Goal: Task Accomplishment & Management: Use online tool/utility

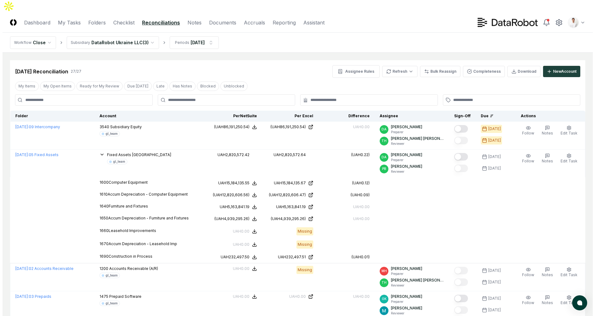
scroll to position [3, 0]
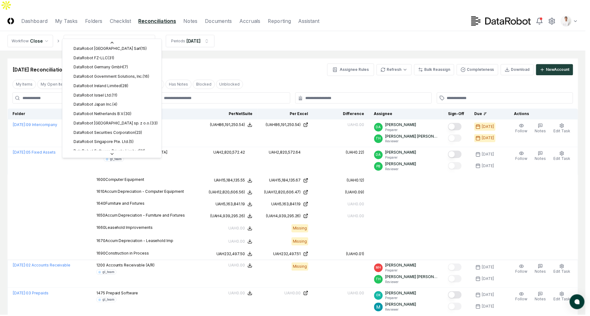
scroll to position [160, 0]
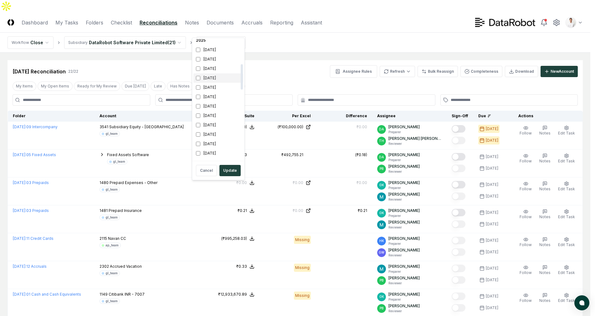
click at [211, 79] on div "[DATE]" at bounding box center [218, 77] width 50 height 9
click at [215, 44] on div "September 2024" at bounding box center [218, 43] width 50 height 9
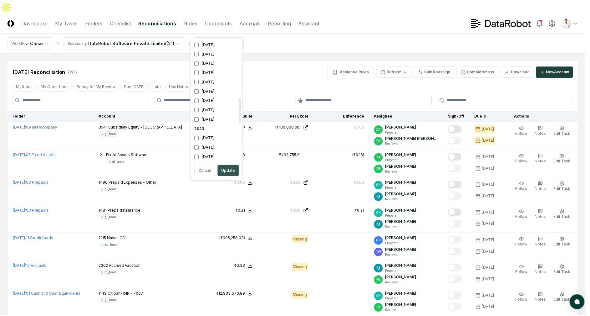
scroll to position [274, 0]
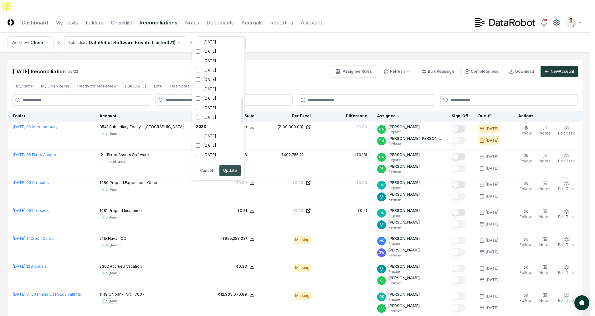
click at [235, 168] on button "Update" at bounding box center [229, 170] width 21 height 11
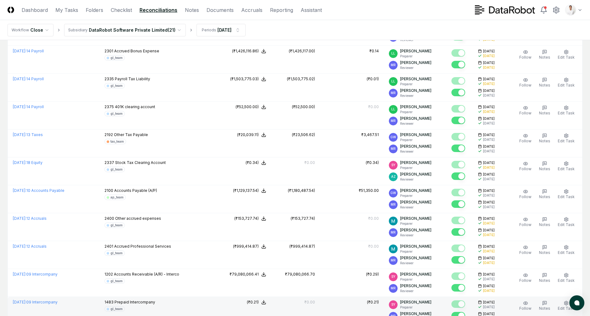
scroll to position [451, 0]
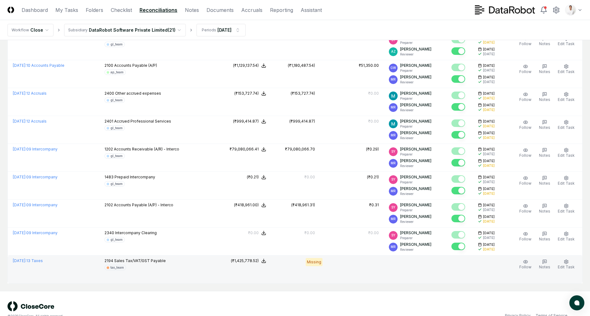
click at [113, 258] on span "2194" at bounding box center [109, 260] width 9 height 5
drag, startPoint x: 118, startPoint y: 247, endPoint x: 189, endPoint y: 249, distance: 70.8
click at [189, 258] on div "2194 Sales Tax/VAT/GST Payable tax_team" at bounding box center [157, 264] width 105 height 12
drag, startPoint x: 186, startPoint y: 249, endPoint x: 106, endPoint y: 247, distance: 79.8
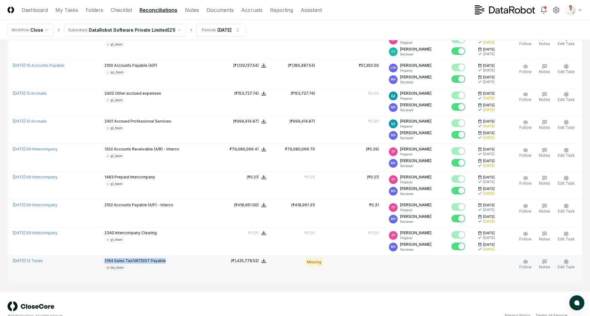
click at [106, 255] on tr "September 2024 : 13 Taxes 2194 Sales Tax/VAT/GST Payable tax_team NetSuite : (₹…" at bounding box center [295, 269] width 575 height 28
click at [113, 258] on span "2194" at bounding box center [109, 260] width 9 height 5
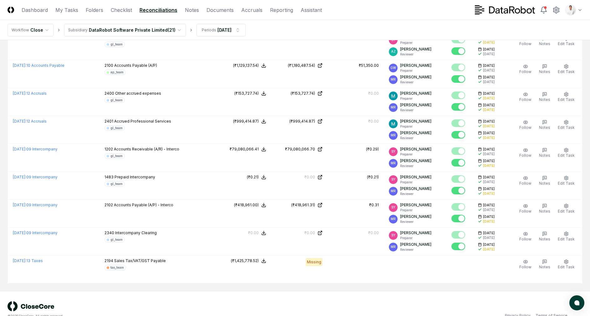
click at [295, 30] on nav "Workflow Close Subsidiary DataRobot Software Private Limited ( 21 ) Periods Sep…" at bounding box center [295, 30] width 590 height 20
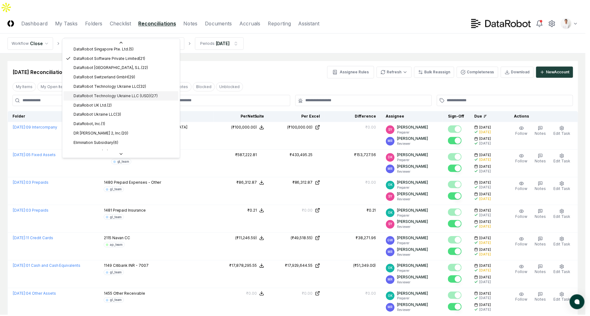
scroll to position [193, 0]
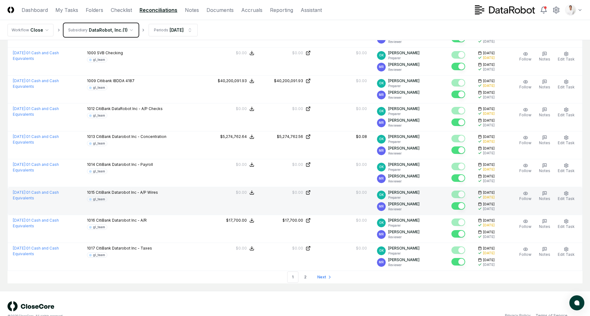
scroll to position [1241, 0]
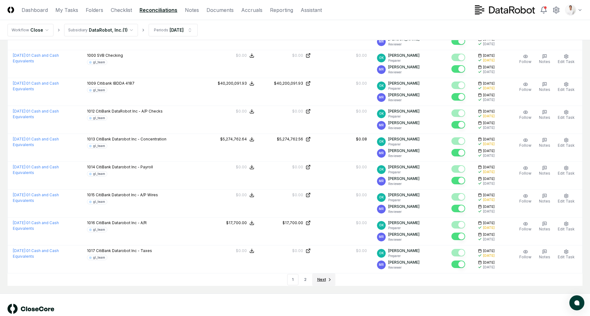
click at [317, 276] on span "Next" at bounding box center [321, 279] width 9 height 6
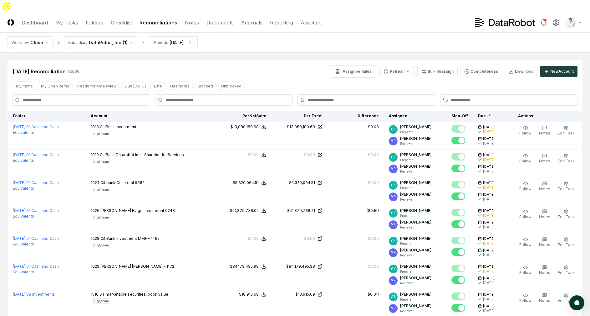
click at [225, 60] on div "Sep 2024 Reconciliation 86 / 86 Assignee Rules Refresh Bulk Reassign Completene…" at bounding box center [295, 69] width 575 height 18
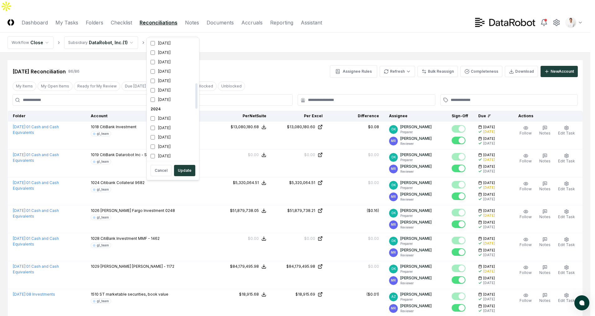
scroll to position [206, 0]
click at [173, 112] on div "September 2024" at bounding box center [173, 109] width 50 height 9
click at [173, 114] on div "September 2025" at bounding box center [173, 113] width 50 height 9
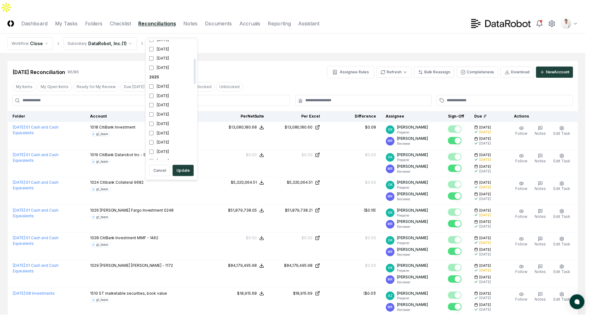
scroll to position [86, 0]
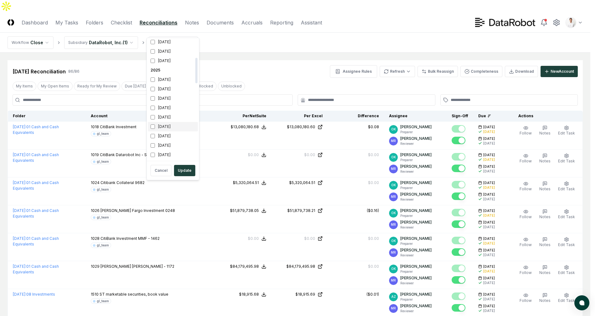
drag, startPoint x: 185, startPoint y: 169, endPoint x: 179, endPoint y: 119, distance: 51.1
click at [179, 122] on div "Choose Periods Show All 2026 September 2026 August 2026 July 2026 June 2026 May…" at bounding box center [172, 109] width 53 height 142
click at [176, 109] on div "September 2025" at bounding box center [173, 107] width 50 height 9
click at [174, 114] on div "August 2025" at bounding box center [173, 116] width 50 height 9
click at [172, 126] on div "July 2025" at bounding box center [173, 126] width 50 height 9
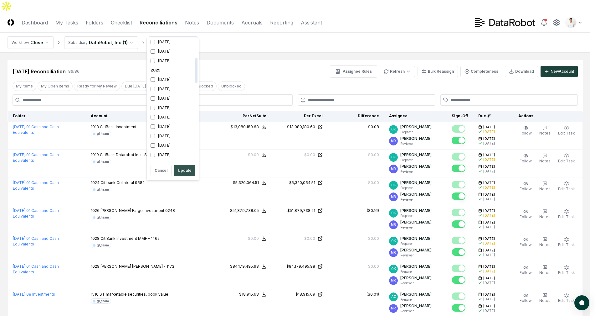
click at [184, 166] on button "Update" at bounding box center [184, 170] width 21 height 11
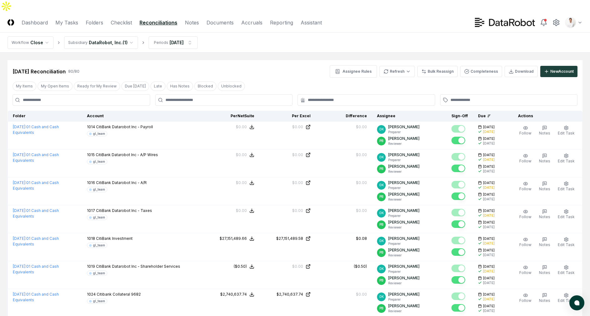
scroll to position [687, 0]
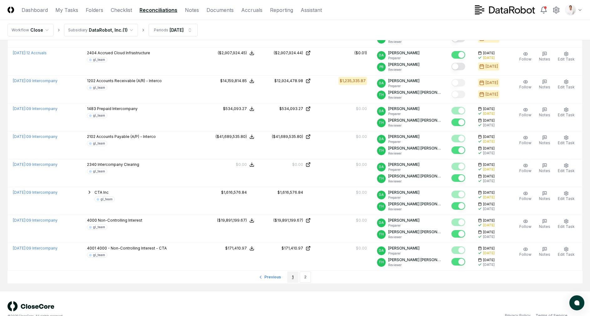
click at [295, 271] on link "1" at bounding box center [292, 276] width 11 height 11
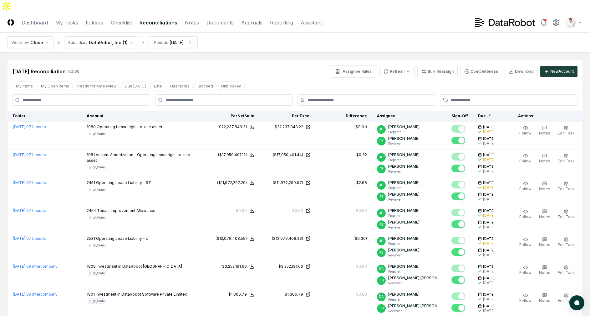
click at [262, 39] on nav "Workflow Close Subsidiary DataRobot, Inc. ( 1 ) Periods Aug 2025" at bounding box center [295, 43] width 590 height 20
click at [556, 19] on icon at bounding box center [557, 22] width 6 height 6
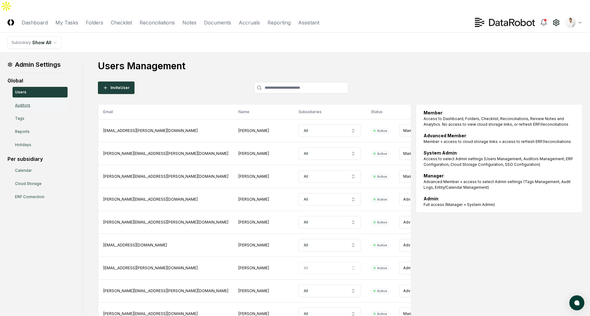
click at [45, 100] on link "Auditors" at bounding box center [40, 105] width 55 height 11
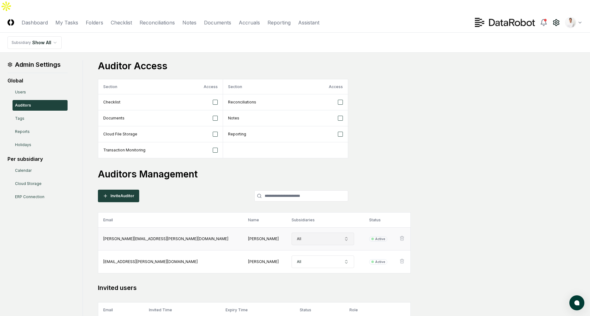
click at [292, 232] on button "All" at bounding box center [323, 238] width 63 height 13
click at [269, 258] on div "DataRobot Singapore Pte. Ltd." at bounding box center [278, 263] width 57 height 11
click at [275, 246] on input "*********" at bounding box center [282, 241] width 47 height 14
type input "*******"
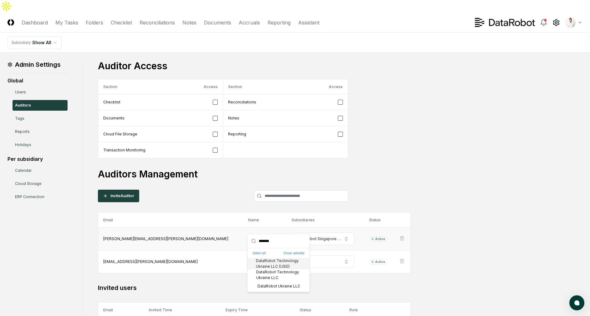
click at [283, 240] on input "*******" at bounding box center [282, 241] width 47 height 14
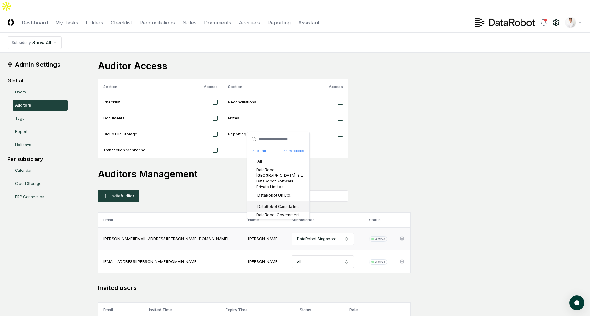
click at [290, 201] on div "DataRobot Canada Inc." at bounding box center [279, 206] width 62 height 11
click at [290, 200] on div "DataRobot UK Ltd." at bounding box center [279, 194] width 62 height 11
click at [290, 199] on div "DataRobot UK Ltd." at bounding box center [279, 194] width 62 height 11
click at [288, 206] on div "DataRobot Canada Inc." at bounding box center [274, 206] width 49 height 6
click at [282, 141] on input "text" at bounding box center [282, 139] width 47 height 14
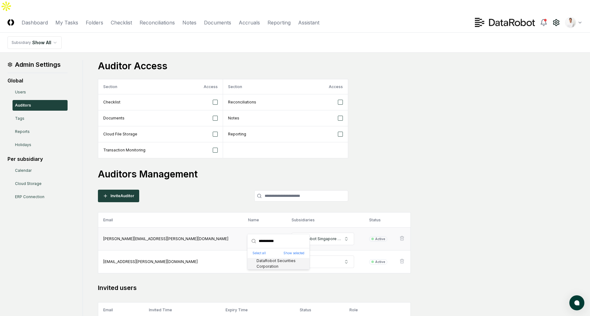
type input "**********"
click at [274, 259] on div "DataRobot Securities Corporation" at bounding box center [278, 263] width 57 height 11
click at [292, 253] on button "Show selected" at bounding box center [294, 252] width 21 height 5
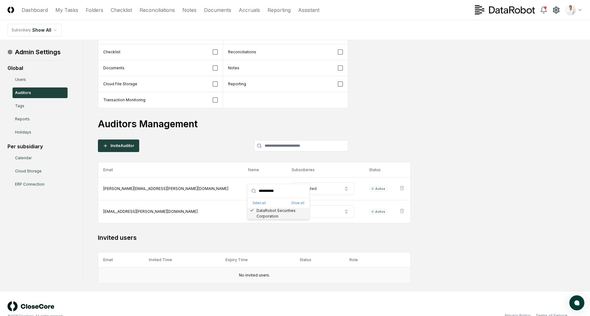
scroll to position [48, 0]
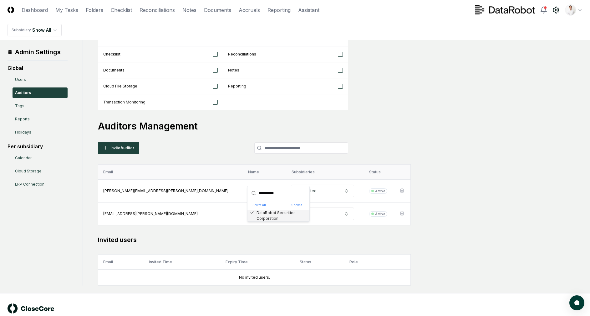
click at [303, 164] on th "Subsidiaries" at bounding box center [326, 171] width 78 height 15
click at [292, 184] on button "2 selected" at bounding box center [323, 190] width 63 height 13
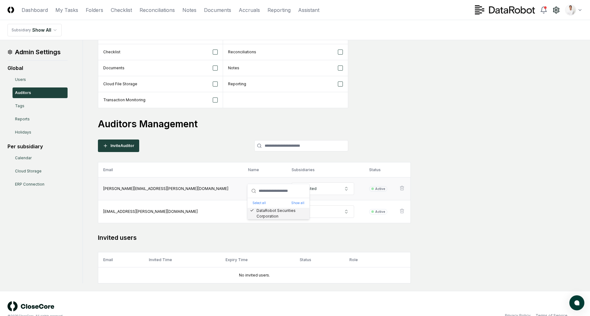
click at [272, 205] on div "Select all Show all" at bounding box center [279, 203] width 62 height 10
click at [292, 202] on button "Show all" at bounding box center [297, 202] width 13 height 5
click at [328, 233] on h2 "Invited users" at bounding box center [254, 237] width 313 height 9
click at [292, 182] on button "2 selected" at bounding box center [323, 188] width 63 height 13
type input "*********"
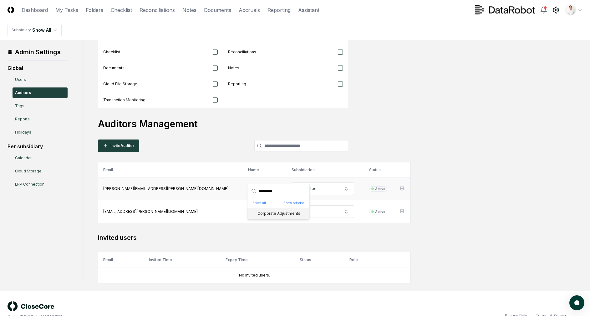
click at [271, 214] on div "Corporate Adjustments" at bounding box center [275, 213] width 50 height 6
click at [274, 190] on input "*********" at bounding box center [282, 191] width 47 height 14
click at [290, 202] on button "Show selected" at bounding box center [294, 202] width 21 height 5
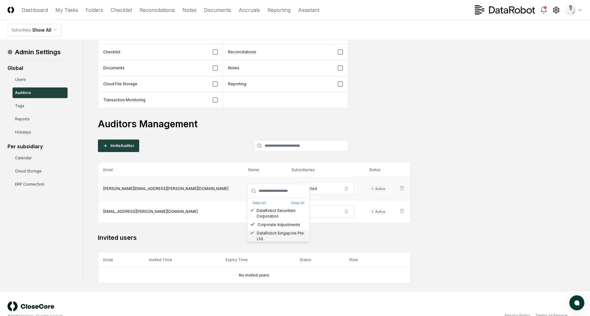
click at [278, 233] on div "DataRobot Singapore Pte. Ltd." at bounding box center [278, 235] width 57 height 11
click at [278, 191] on input "text" at bounding box center [282, 191] width 47 height 14
type input "**"
click at [294, 202] on button "Show all" at bounding box center [297, 202] width 13 height 5
click at [292, 194] on input "**" at bounding box center [282, 191] width 47 height 14
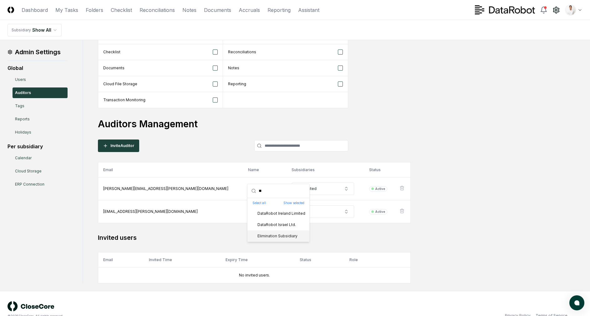
click at [277, 234] on div "Elimination Subsidiary" at bounding box center [274, 236] width 48 height 6
click at [278, 189] on input "**" at bounding box center [282, 191] width 47 height 14
click at [371, 130] on div "Auditor Access Section Access Section Access Checklist Reconciliations Document…" at bounding box center [340, 146] width 485 height 273
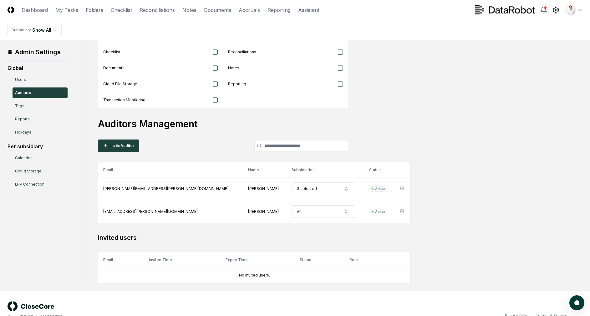
scroll to position [0, 0]
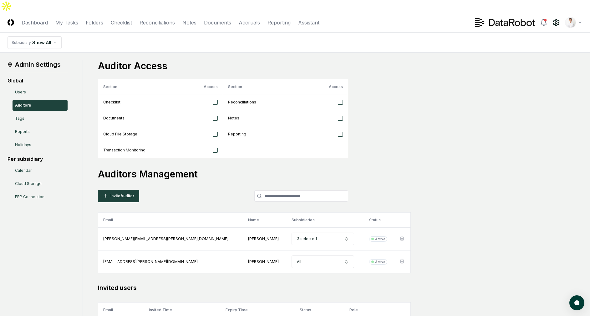
click at [404, 110] on div "Auditor Access Section Access Section Access Checklist Reconciliations Document…" at bounding box center [340, 109] width 485 height 98
click at [170, 19] on link "Reconciliations" at bounding box center [157, 23] width 35 height 8
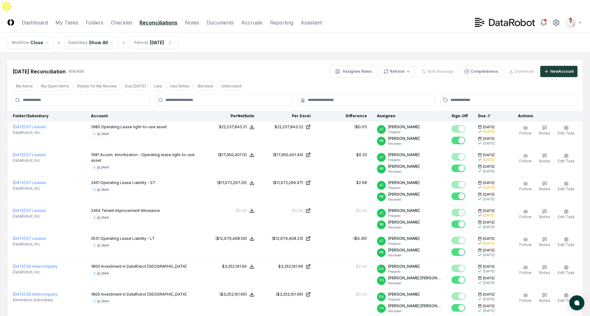
click at [236, 38] on nav "Workflow Close Subsidiary Show All Periods Aug 2025" at bounding box center [295, 43] width 590 height 20
click at [314, 60] on div "Aug 2025 Reconciliation 458 / 458 Assignee Rules Refresh Bulk Reassign Complete…" at bounding box center [295, 69] width 575 height 18
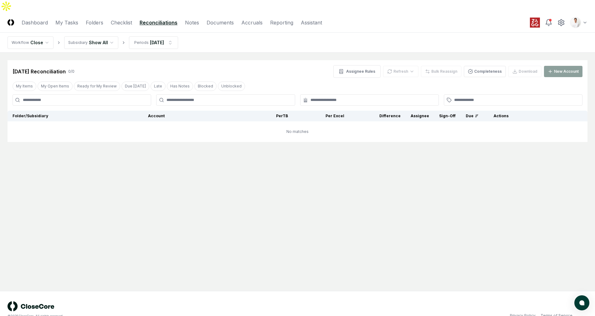
click at [111, 35] on html "CloseCore Dashboard My Tasks Folders Checklist Reconciliations Notes Documents …" at bounding box center [297, 164] width 595 height 328
click at [165, 156] on html "CloseCore Dashboard My Tasks Folders Checklist Reconciliations Notes Documents …" at bounding box center [297, 164] width 595 height 328
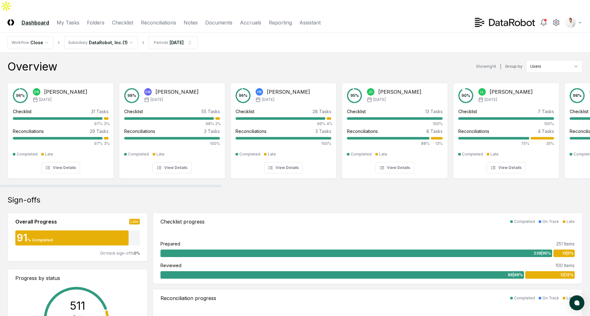
drag, startPoint x: 210, startPoint y: 59, endPoint x: 388, endPoint y: 27, distance: 180.3
click at [211, 60] on div "Overview Showing 14 | Group by Users" at bounding box center [295, 66] width 575 height 13
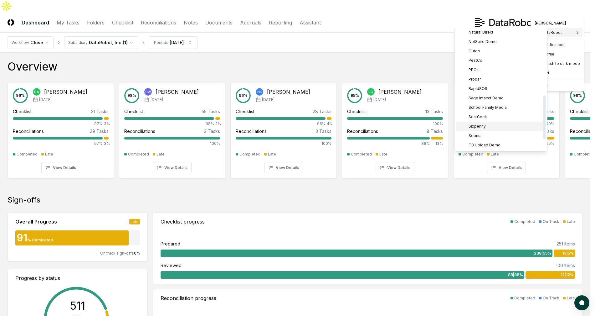
scroll to position [208, 0]
click at [491, 142] on div "ZAGG" at bounding box center [501, 144] width 90 height 9
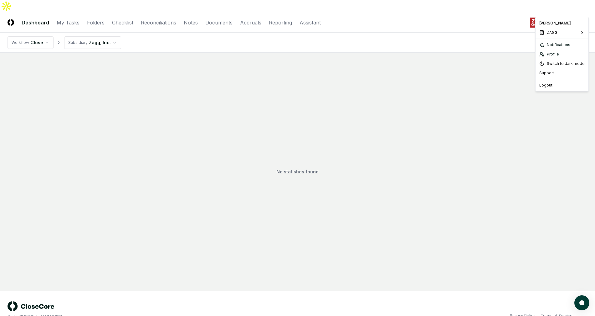
click at [577, 12] on html "CloseCore Dashboard My Tasks Folders Checklist Reconciliations Notes Documents …" at bounding box center [297, 164] width 595 height 328
click at [149, 160] on html "CloseCore Dashboard My Tasks Folders Checklist Reconciliations Notes Documents …" at bounding box center [297, 164] width 595 height 328
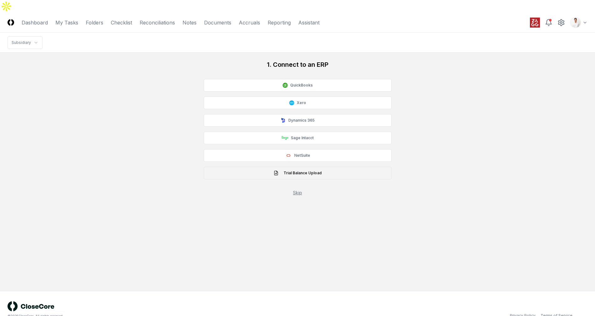
click at [306, 167] on button "Trial Balance Upload" at bounding box center [298, 173] width 188 height 13
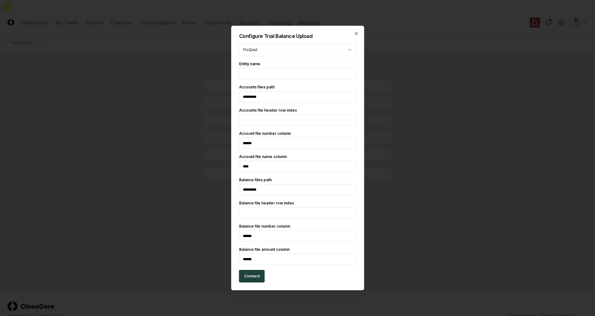
click at [269, 50] on body "CloseCore Dashboard My Tasks Folders Checklist Reconciliations Notes Documents …" at bounding box center [297, 164] width 595 height 328
click at [275, 52] on body "CloseCore Dashboard My Tasks Folders Checklist Reconciliations Notes Documents …" at bounding box center [297, 164] width 595 height 328
click at [265, 81] on form "FloQast ******* Entity name Accounts files path ********* Accounts file header …" at bounding box center [297, 163] width 117 height 239
click at [267, 77] on input "text" at bounding box center [297, 73] width 117 height 11
click at [271, 74] on input "text" at bounding box center [297, 73] width 117 height 11
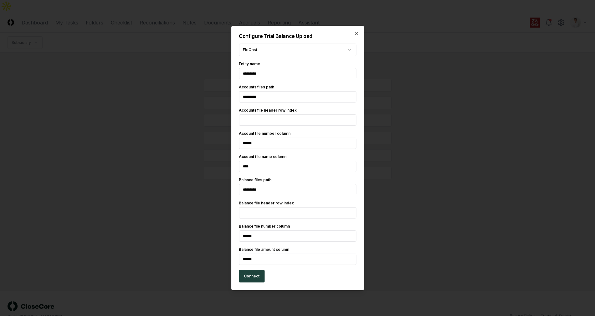
type input "*********"
click at [254, 97] on input "*********" at bounding box center [297, 96] width 117 height 11
click at [257, 98] on input "*********" at bounding box center [297, 96] width 117 height 11
click at [357, 33] on icon "button" at bounding box center [356, 33] width 5 height 5
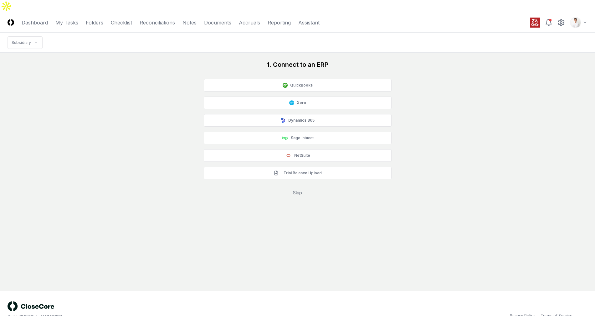
click at [300, 190] on link "Skip" at bounding box center [297, 192] width 9 height 5
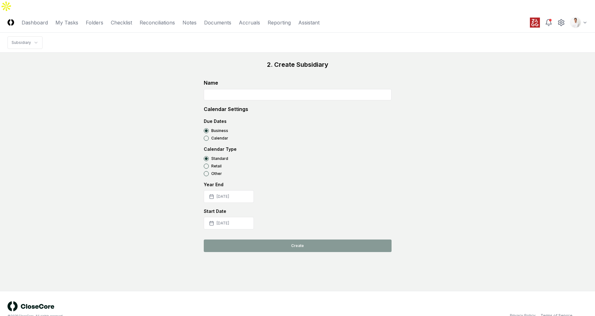
click at [282, 89] on input at bounding box center [298, 94] width 188 height 11
click at [228, 89] on input at bounding box center [298, 94] width 188 height 11
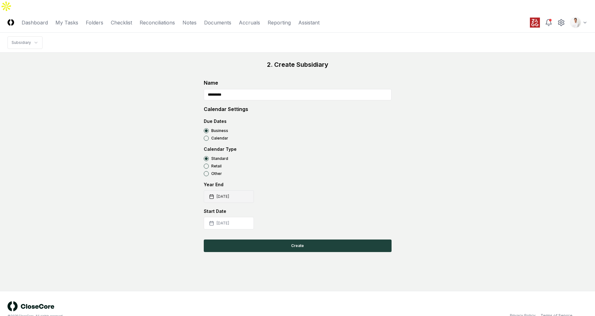
type input "*********"
click at [230, 190] on button "[DATE]" at bounding box center [229, 196] width 50 height 13
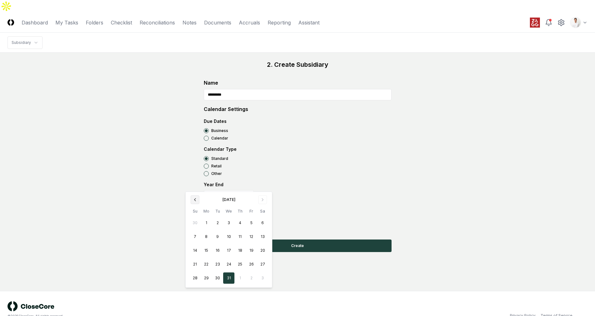
click at [193, 201] on icon "Go to previous month" at bounding box center [194, 199] width 5 height 5
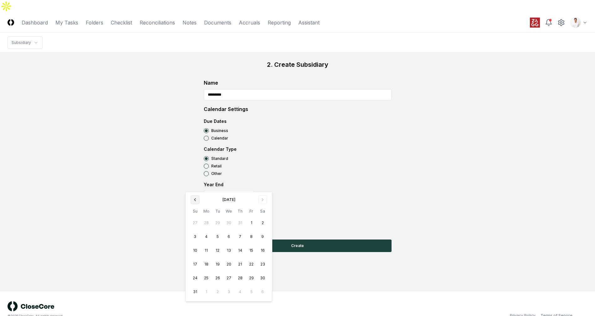
click at [193, 201] on icon "Go to previous month" at bounding box center [194, 199] width 5 height 5
click at [198, 200] on button "Go to previous month" at bounding box center [195, 199] width 9 height 9
click at [208, 289] on button "31" at bounding box center [206, 291] width 11 height 11
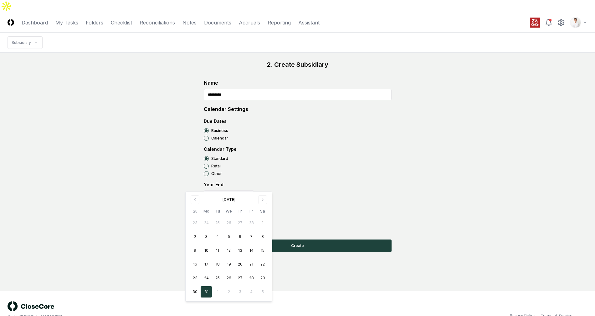
click at [347, 163] on div "Retail" at bounding box center [298, 165] width 188 height 5
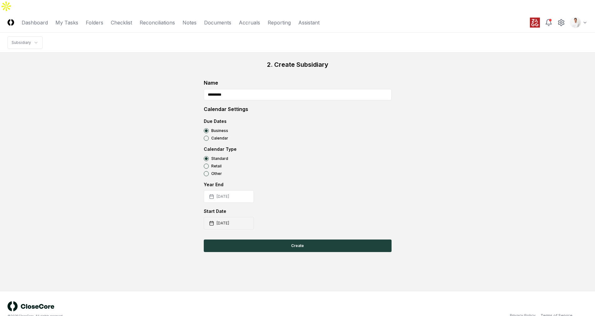
click at [231, 217] on button "[DATE]" at bounding box center [229, 223] width 50 height 13
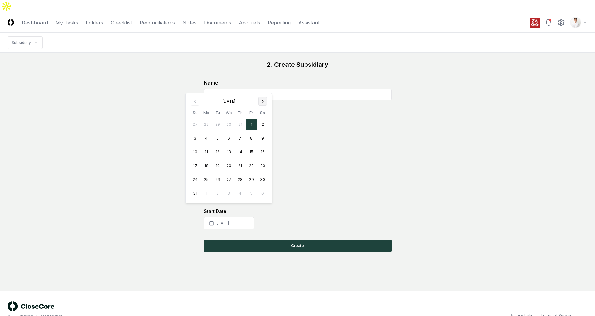
click at [264, 103] on icon "Go to next month" at bounding box center [262, 101] width 5 height 5
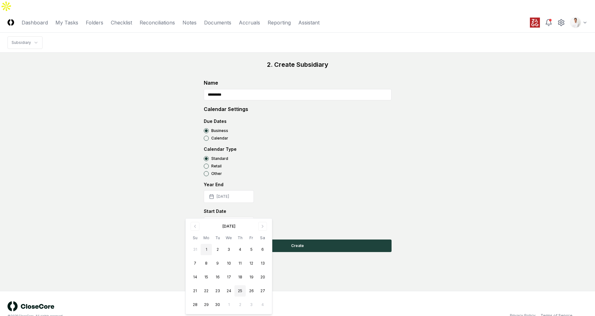
click at [202, 247] on button "1" at bounding box center [206, 249] width 11 height 11
click at [339, 171] on div "Other" at bounding box center [298, 173] width 188 height 5
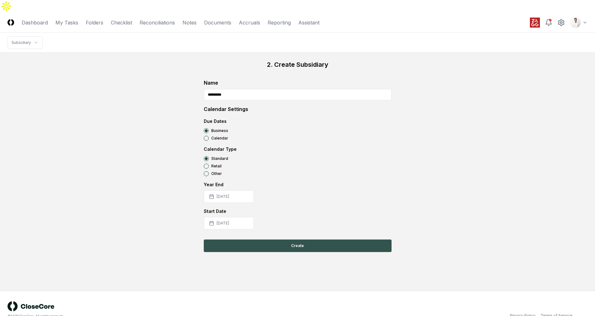
click at [254, 239] on button "Create" at bounding box center [298, 245] width 188 height 13
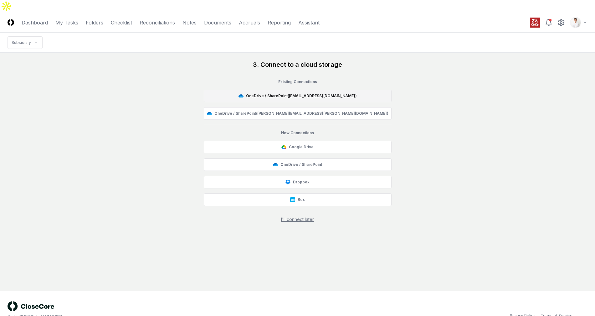
click at [332, 90] on button "OneDrive / SharePoint ( [EMAIL_ADDRESS][DOMAIN_NAME] )" at bounding box center [298, 96] width 188 height 13
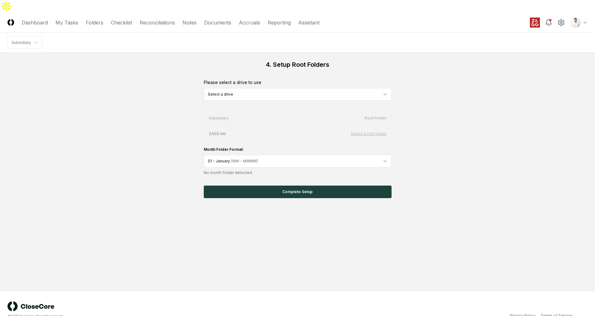
click at [332, 86] on html "CloseCore Dashboard My Tasks Folders Checklist Reconciliations Notes Documents …" at bounding box center [297, 164] width 595 height 328
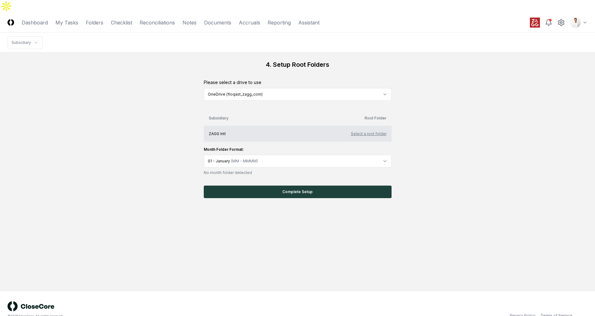
click at [370, 131] on button "Select a root folder" at bounding box center [369, 134] width 36 height 6
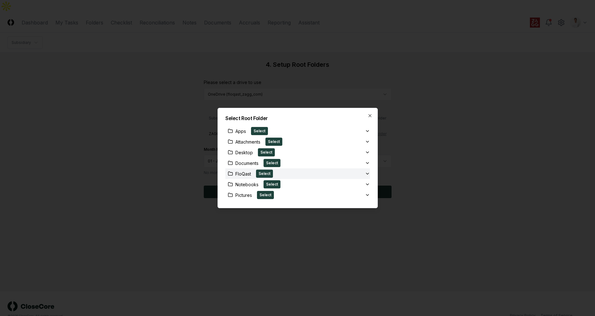
click at [365, 172] on icon "button" at bounding box center [367, 173] width 5 height 5
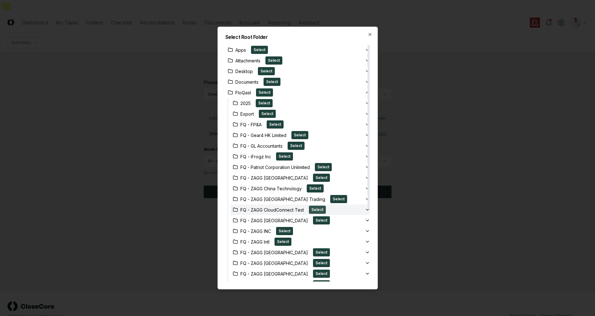
scroll to position [8, 0]
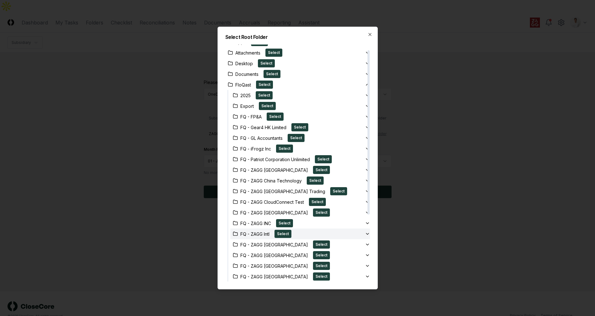
click at [333, 232] on div "FQ - ZAGG Intl Select" at bounding box center [297, 233] width 135 height 8
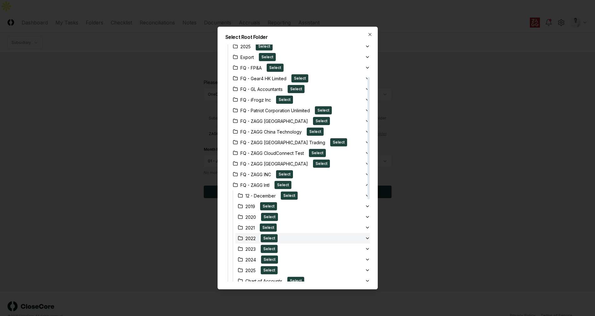
scroll to position [62, 0]
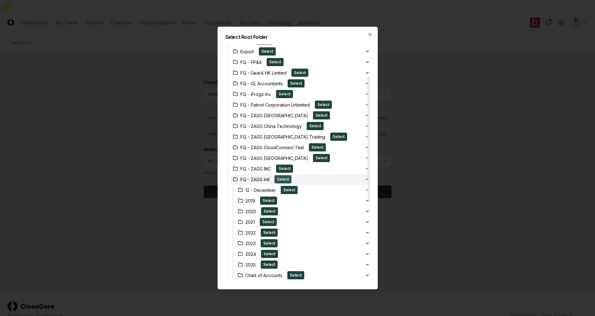
click at [283, 179] on button "Select" at bounding box center [283, 179] width 17 height 8
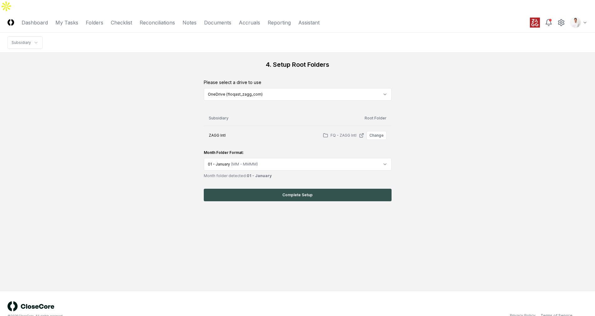
click at [323, 188] on button "Complete Setup" at bounding box center [298, 194] width 188 height 13
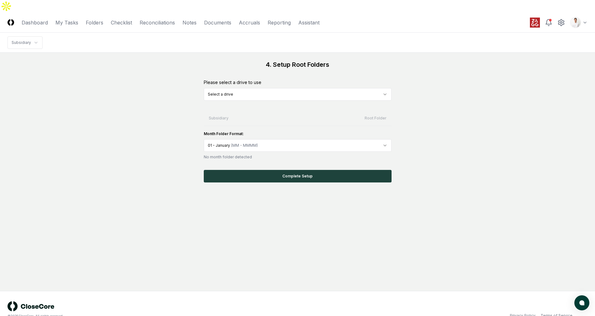
click at [458, 132] on div "4. Setup Root Folders Please select a drive to use Select a drive Subsidiary Ro…" at bounding box center [298, 121] width 580 height 122
click at [180, 79] on div "4. Setup Root Folders Please select a drive to use Select a drive Subsidiary Ro…" at bounding box center [298, 121] width 580 height 122
click at [438, 78] on div "4. Setup Root Folders Please select a drive to use Select a drive Subsidiary Ro…" at bounding box center [298, 121] width 580 height 122
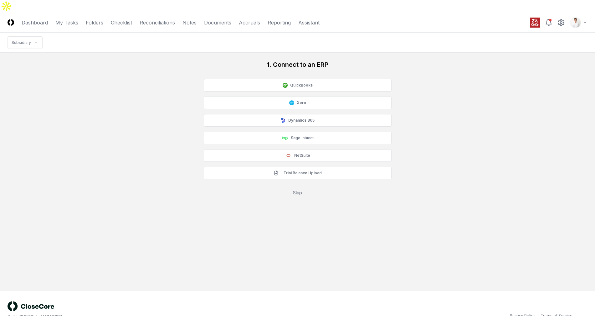
click at [513, 84] on div "1. Connect to an ERP QuickBooks Xero Dynamics 365 Sage Intacct NetSuite Trial B…" at bounding box center [298, 128] width 580 height 136
click at [300, 190] on link "Skip" at bounding box center [297, 192] width 9 height 5
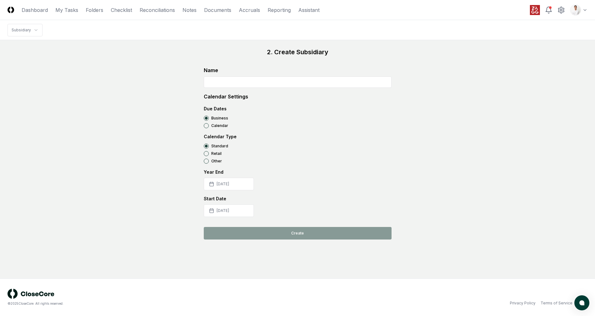
click at [251, 78] on input at bounding box center [298, 81] width 188 height 11
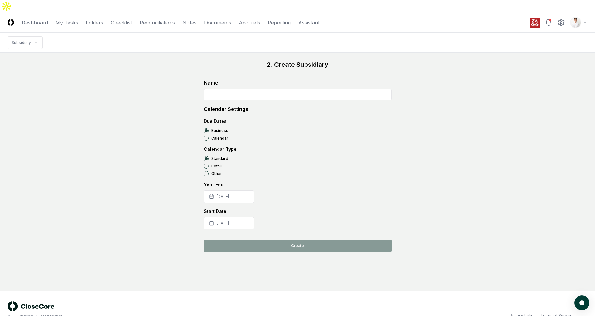
click at [153, 109] on div "2. Create Subsidiary Name Calendar Settings Due Dates Business Calendar Calenda…" at bounding box center [298, 156] width 580 height 192
click at [228, 89] on input at bounding box center [298, 94] width 188 height 11
paste input "**********"
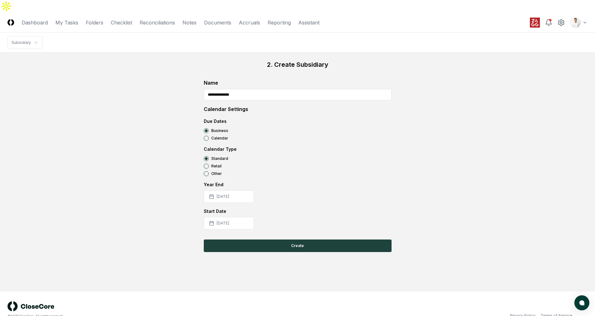
type input "**********"
click at [166, 151] on div "**********" at bounding box center [298, 156] width 580 height 192
drag, startPoint x: 236, startPoint y: 204, endPoint x: 236, endPoint y: 211, distance: 6.3
click at [236, 217] on button "[DATE]" at bounding box center [229, 223] width 50 height 13
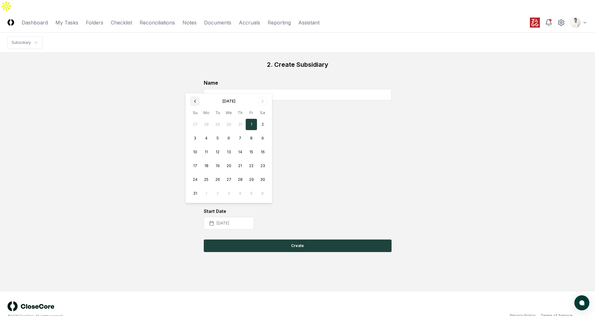
click at [193, 104] on button "Go to previous month" at bounding box center [195, 101] width 9 height 9
click at [193, 104] on div "**********" at bounding box center [298, 156] width 580 height 192
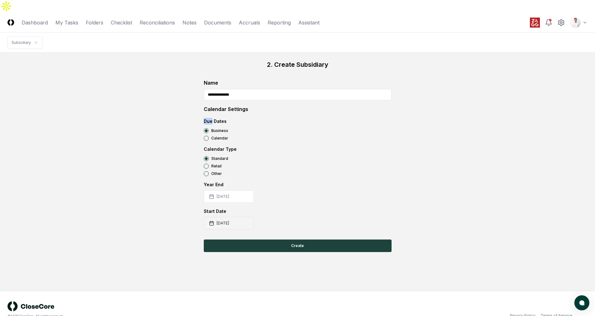
click at [217, 217] on button "[DATE]" at bounding box center [229, 223] width 50 height 13
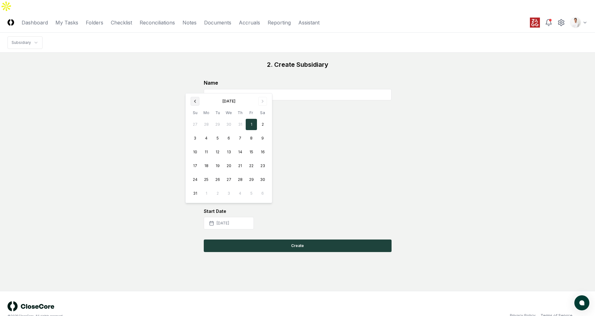
click at [195, 102] on icon "Go to previous month" at bounding box center [194, 101] width 5 height 5
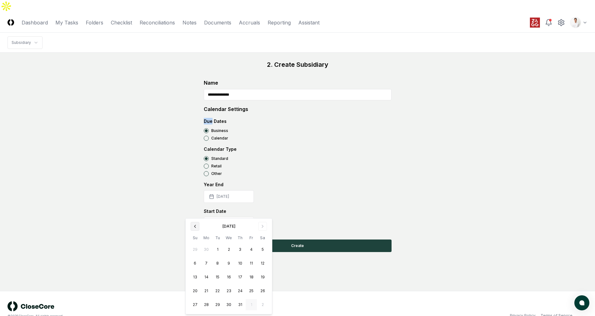
click at [196, 228] on icon "Go to previous month" at bounding box center [194, 225] width 5 height 5
click at [196, 227] on icon "Go to previous month" at bounding box center [194, 225] width 5 height 5
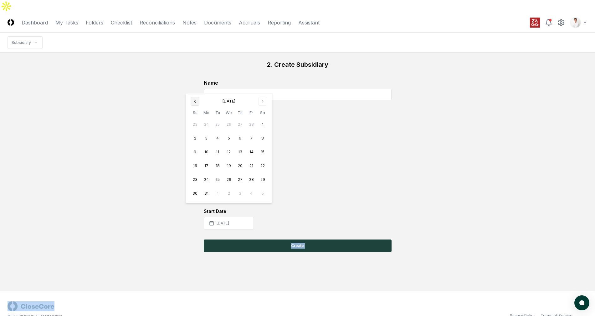
click at [196, 227] on div "**********" at bounding box center [298, 156] width 580 height 192
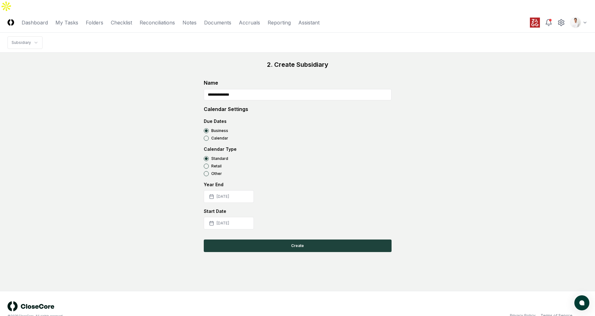
click at [214, 208] on div "Start Date" at bounding box center [298, 211] width 188 height 7
click at [215, 217] on button "[DATE]" at bounding box center [229, 223] width 50 height 13
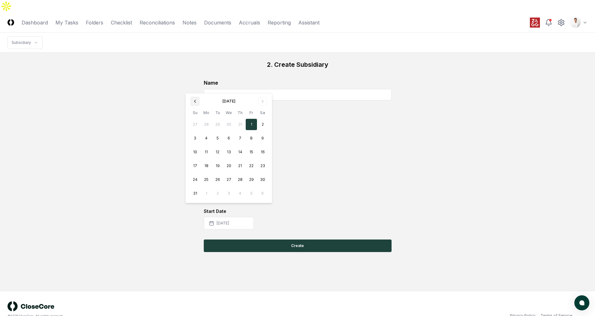
click at [194, 97] on button "Go to previous month" at bounding box center [195, 101] width 9 height 9
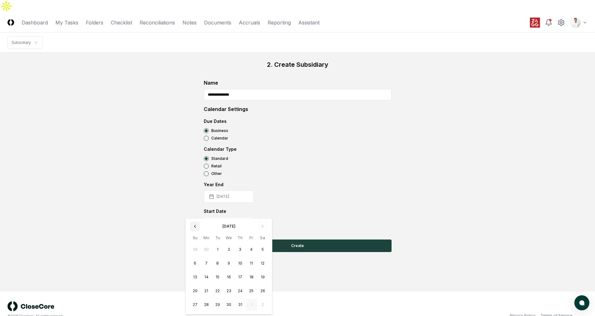
click at [198, 225] on button "Go to previous month" at bounding box center [195, 226] width 9 height 9
click at [233, 217] on button "[DATE]" at bounding box center [229, 223] width 50 height 13
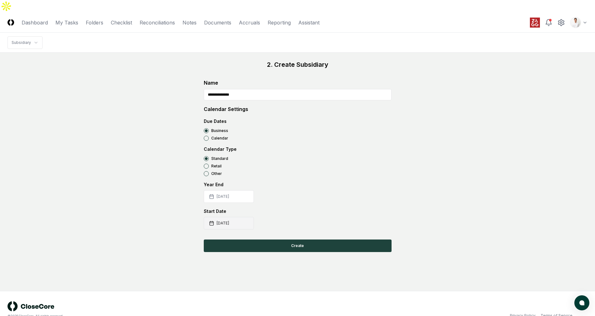
click at [230, 217] on button "2025-08-01" at bounding box center [229, 223] width 50 height 13
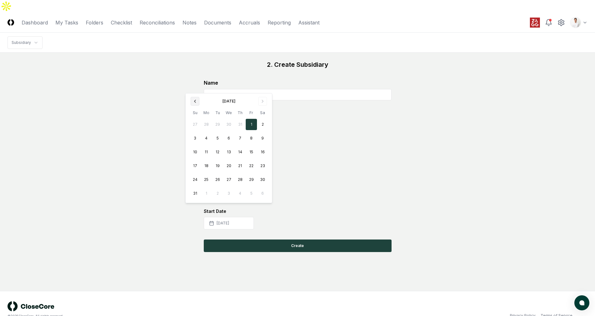
click at [193, 99] on icon "Go to previous month" at bounding box center [194, 101] width 5 height 5
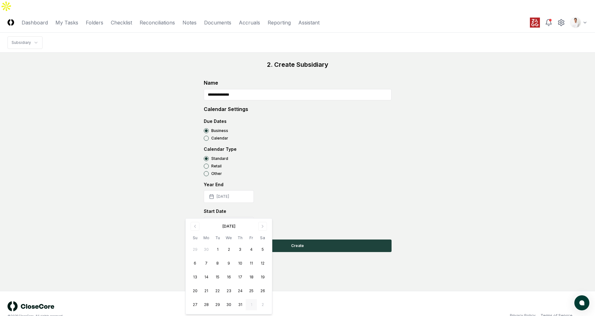
click at [234, 217] on button "2025-08-01" at bounding box center [229, 223] width 50 height 13
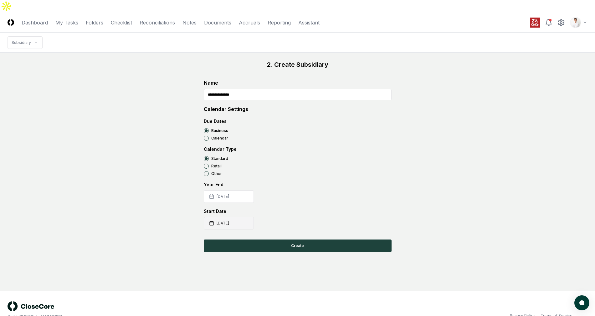
click at [236, 217] on button "2025-08-01" at bounding box center [229, 223] width 50 height 13
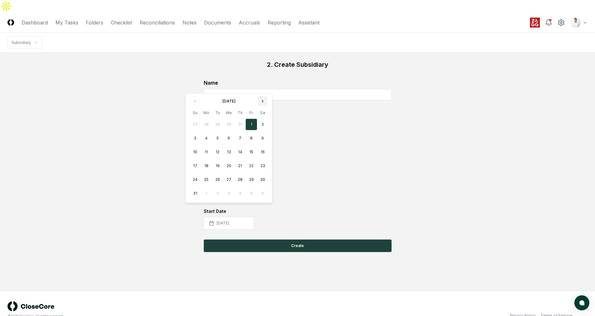
click at [263, 105] on button "Go to next month" at bounding box center [262, 101] width 9 height 9
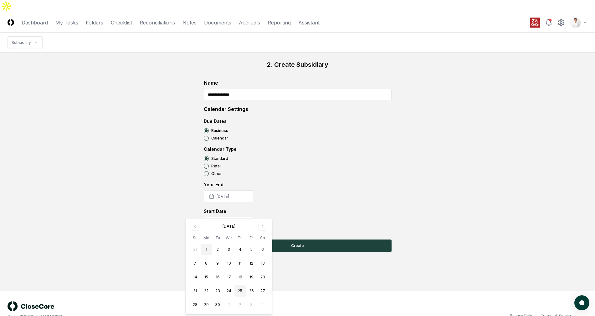
click at [204, 248] on button "1" at bounding box center [206, 249] width 11 height 11
click at [302, 181] on div "Year End" at bounding box center [298, 184] width 188 height 7
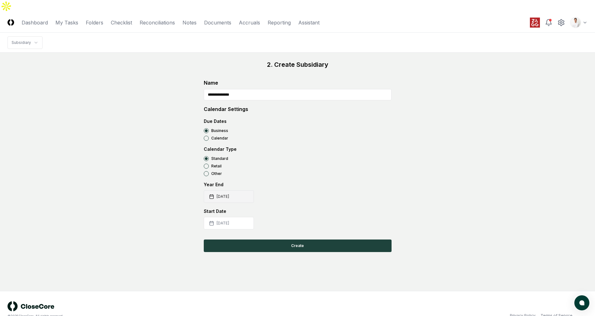
click at [242, 190] on button "2025-12-31" at bounding box center [229, 196] width 50 height 13
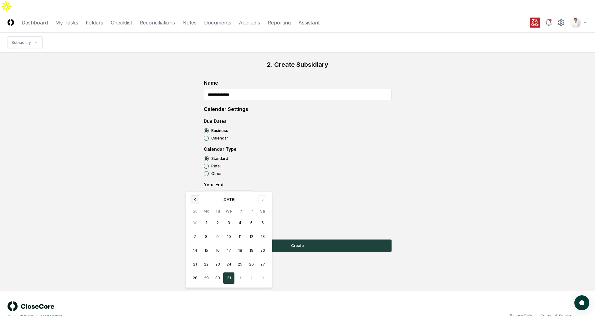
click at [192, 200] on button "Go to previous month" at bounding box center [195, 199] width 9 height 9
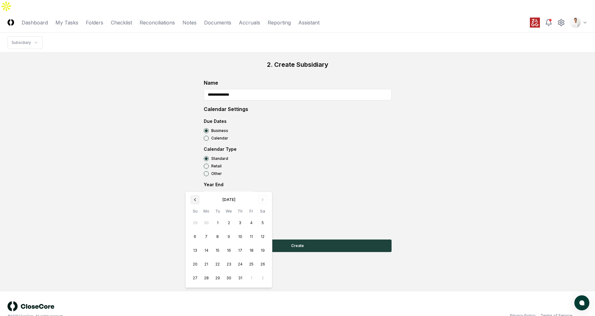
click at [192, 200] on button "Go to previous month" at bounding box center [195, 199] width 9 height 9
click at [194, 202] on button "Go to previous month" at bounding box center [195, 199] width 9 height 9
click at [204, 292] on button "31" at bounding box center [206, 291] width 11 height 11
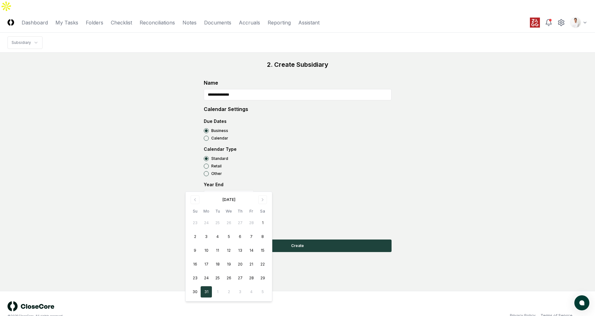
click at [167, 194] on div "**********" at bounding box center [298, 156] width 580 height 192
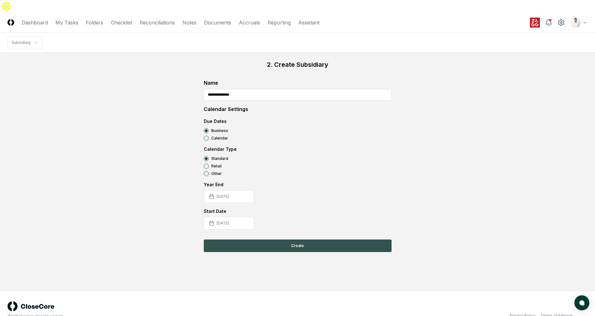
click at [315, 239] on button "Create" at bounding box center [298, 245] width 188 height 13
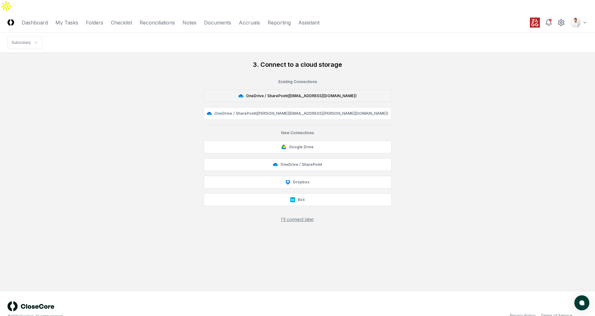
click at [268, 90] on button "OneDrive / SharePoint ( [EMAIL_ADDRESS][DOMAIN_NAME] )" at bounding box center [298, 96] width 188 height 13
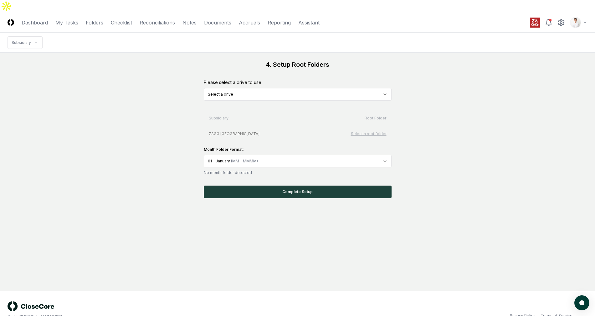
click at [348, 85] on html "CloseCore Dashboard My Tasks Folders Checklist Reconciliations Notes Documents …" at bounding box center [297, 164] width 595 height 328
click at [158, 95] on div "4. Setup Root Folders Please select a drive to use OneDrive (floqast_zagg_com) …" at bounding box center [298, 129] width 580 height 138
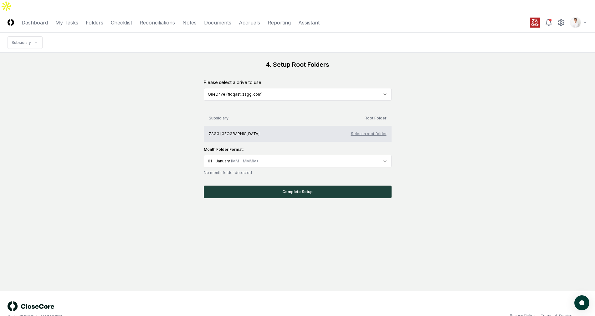
click at [369, 131] on button "Select a root folder" at bounding box center [369, 134] width 36 height 6
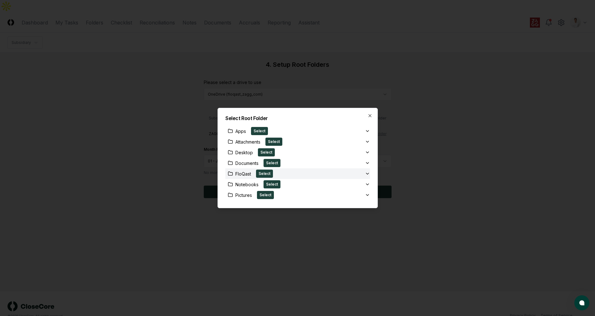
click at [342, 173] on div "FloQast Select" at bounding box center [295, 173] width 140 height 8
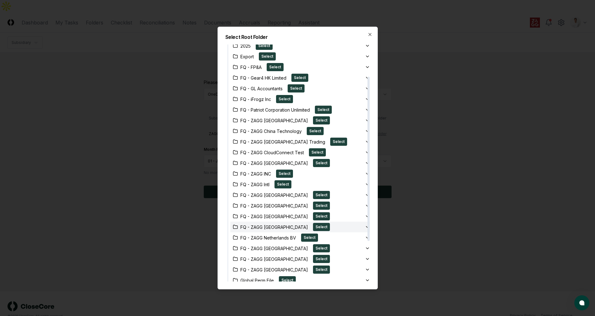
scroll to position [46, 0]
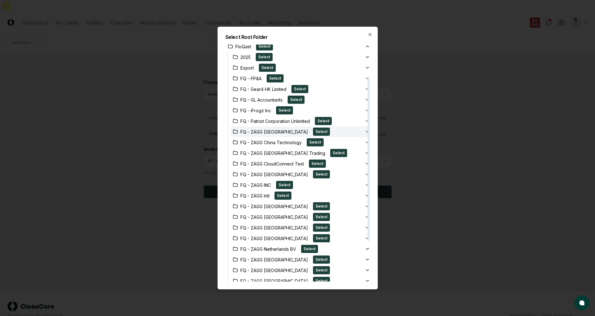
click at [315, 130] on div "FQ - ZAGG Australia Select" at bounding box center [297, 131] width 135 height 8
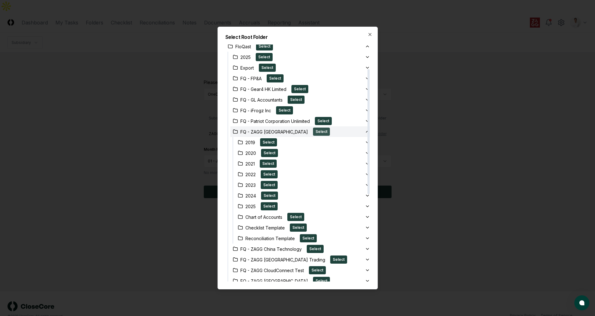
click at [313, 132] on button "Select" at bounding box center [321, 131] width 17 height 8
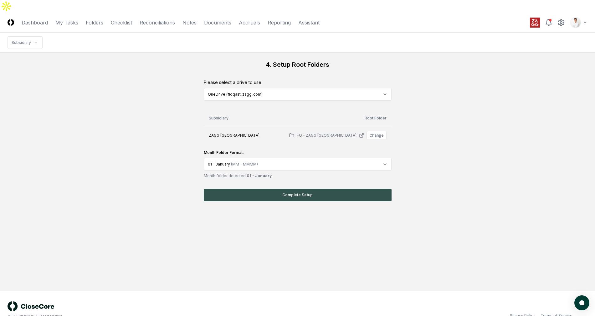
click at [279, 188] on button "Complete Setup" at bounding box center [298, 194] width 188 height 13
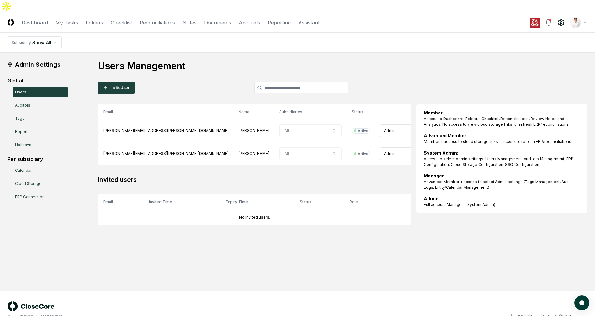
click at [59, 25] on html "CloseCore Dashboard My Tasks Folders Checklist Reconciliations Notes Documents …" at bounding box center [297, 164] width 595 height 328
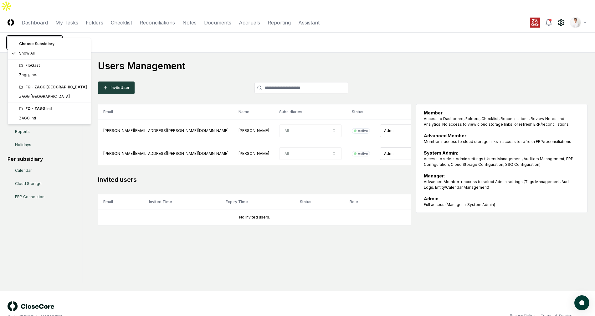
click at [338, 40] on html "CloseCore Dashboard My Tasks Folders Checklist Reconciliations Notes Documents …" at bounding box center [297, 164] width 595 height 328
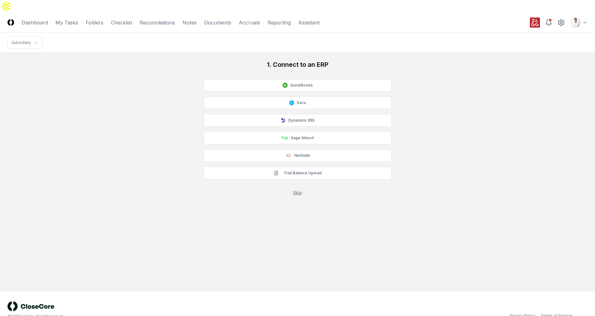
click at [126, 86] on div "1. Connect to an ERP QuickBooks Xero Dynamics 365 Sage Intacct NetSuite Trial B…" at bounding box center [298, 128] width 580 height 136
click at [295, 190] on link "Skip" at bounding box center [297, 192] width 9 height 5
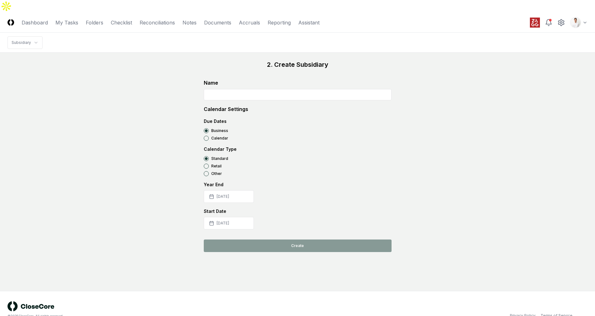
click at [256, 89] on input at bounding box center [298, 94] width 188 height 11
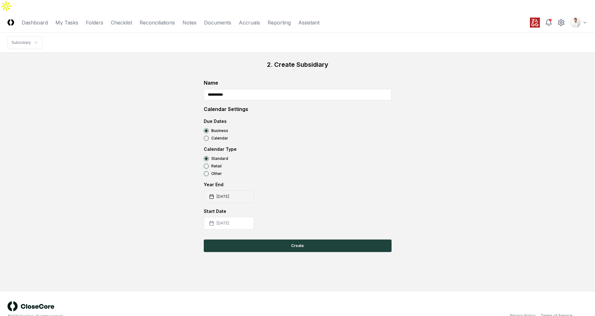
type input "**********"
click at [240, 190] on button "[DATE]" at bounding box center [229, 196] width 50 height 13
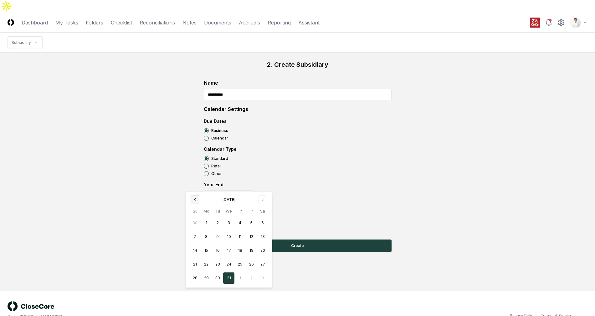
click at [196, 200] on icon "Go to previous month" at bounding box center [194, 199] width 5 height 5
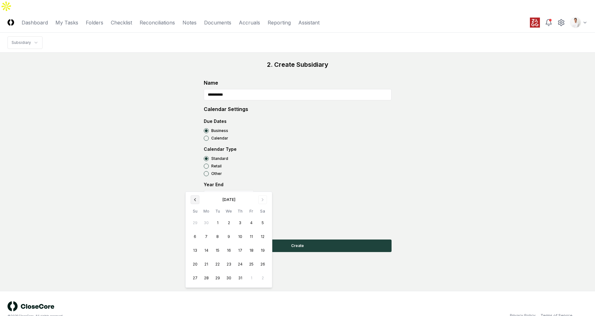
click at [196, 200] on icon "Go to previous month" at bounding box center [194, 199] width 5 height 5
click at [204, 288] on button "31" at bounding box center [206, 291] width 11 height 11
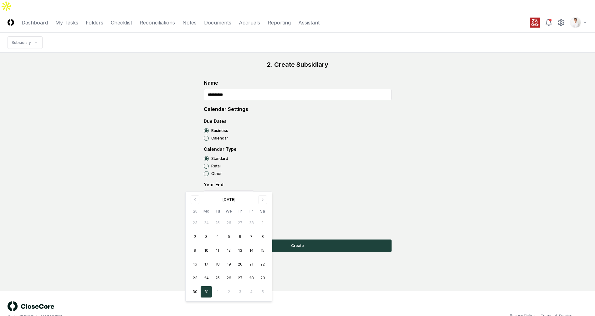
click at [154, 205] on div "**********" at bounding box center [298, 156] width 580 height 192
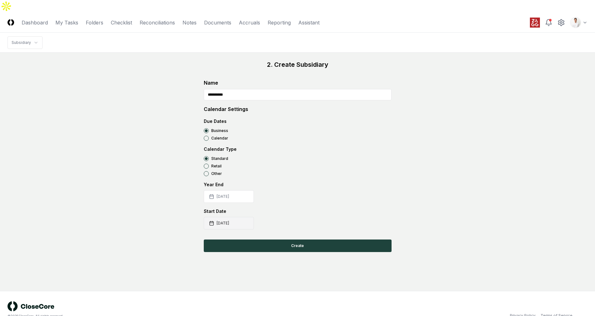
click at [246, 217] on button "[DATE]" at bounding box center [229, 223] width 50 height 13
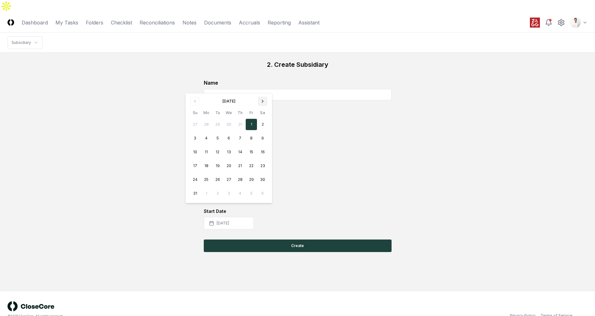
click at [263, 100] on icon "Go to next month" at bounding box center [262, 101] width 5 height 5
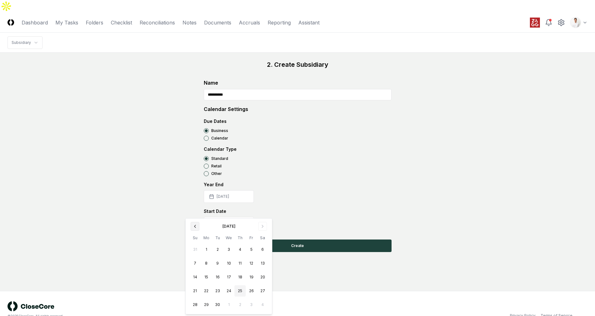
click at [194, 228] on icon "Go to previous month" at bounding box center [194, 225] width 5 height 5
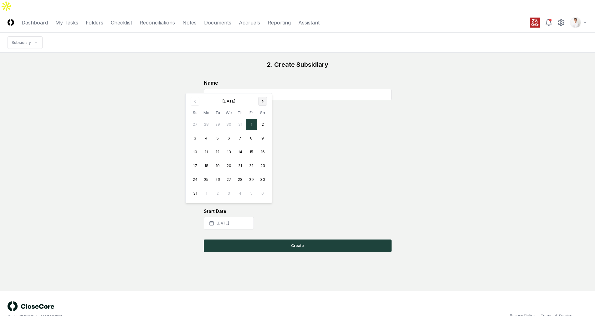
click at [264, 100] on icon "Go to next month" at bounding box center [262, 101] width 5 height 5
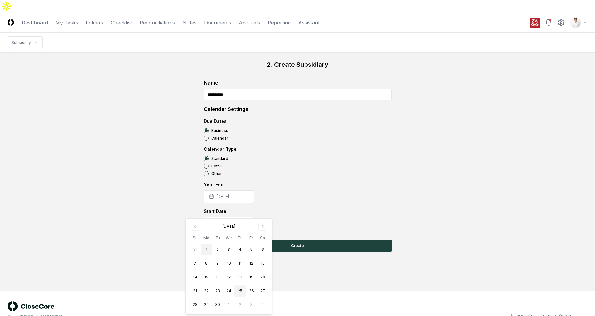
click at [207, 249] on button "1" at bounding box center [206, 249] width 11 height 11
click at [151, 188] on div "**********" at bounding box center [298, 156] width 580 height 192
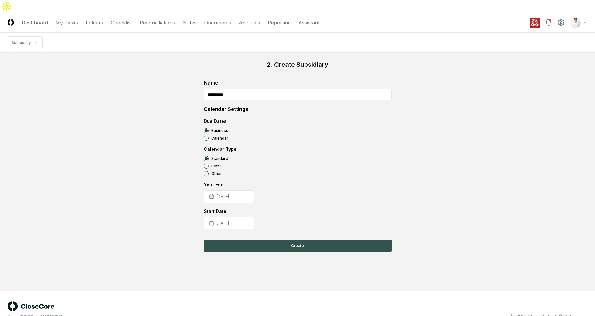
click at [298, 239] on button "Create" at bounding box center [298, 245] width 188 height 13
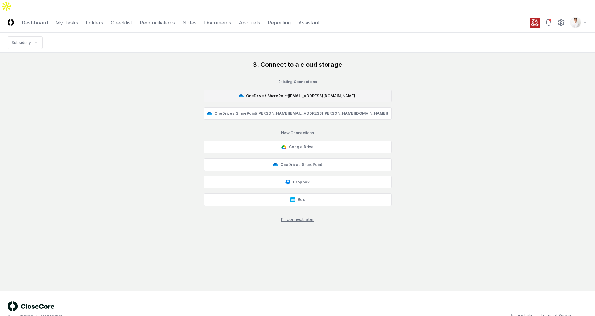
click at [297, 90] on button "OneDrive / SharePoint ( [EMAIL_ADDRESS][DOMAIN_NAME] )" at bounding box center [298, 96] width 188 height 13
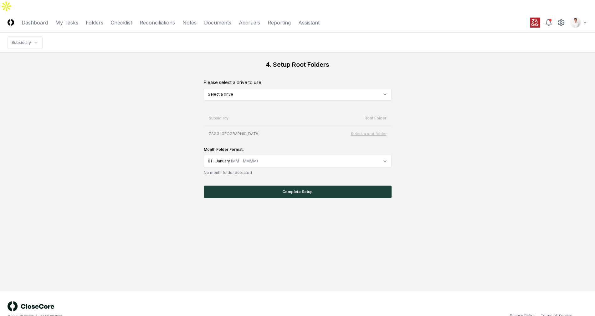
click at [244, 83] on html "CloseCore Dashboard My Tasks Folders Checklist Reconciliations Notes Documents …" at bounding box center [297, 164] width 595 height 328
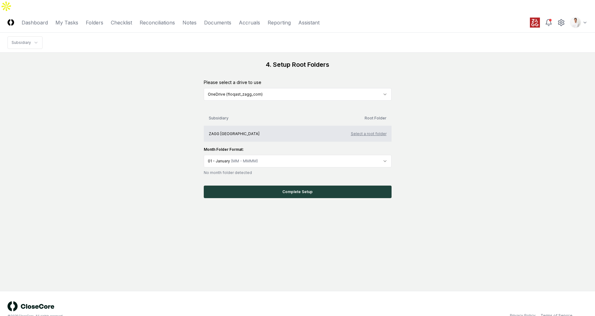
click at [373, 131] on button "Select a root folder" at bounding box center [369, 134] width 36 height 6
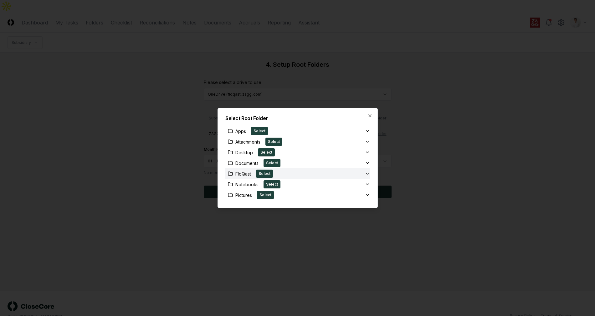
click at [353, 172] on div "FloQast Select" at bounding box center [295, 173] width 140 height 8
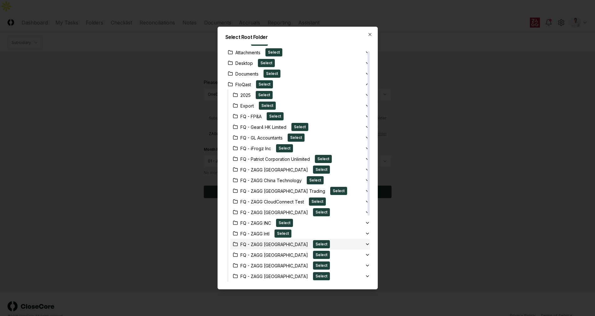
scroll to position [14, 0]
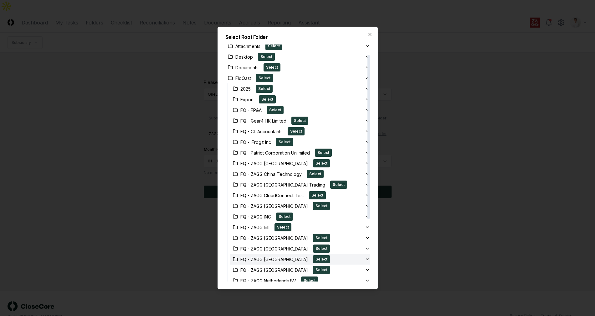
click at [318, 257] on div "FQ - ZAGG Macau Select" at bounding box center [297, 259] width 135 height 8
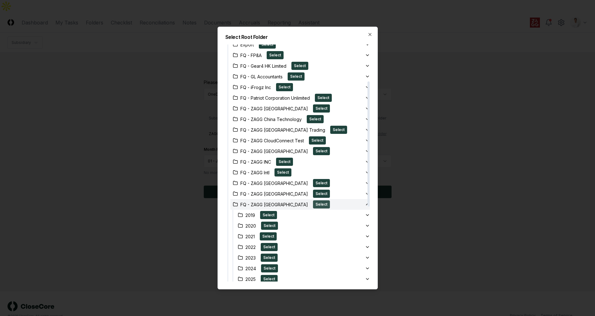
click at [313, 204] on button "Select" at bounding box center [321, 204] width 17 height 8
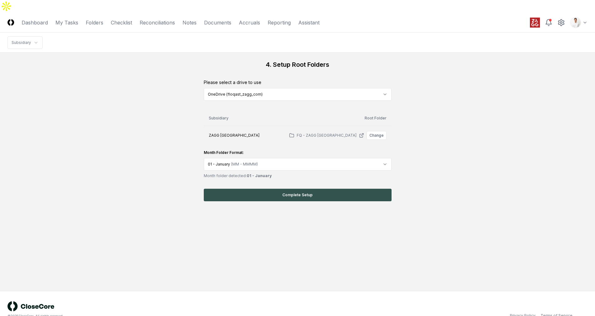
click at [269, 188] on button "Complete Setup" at bounding box center [298, 194] width 188 height 13
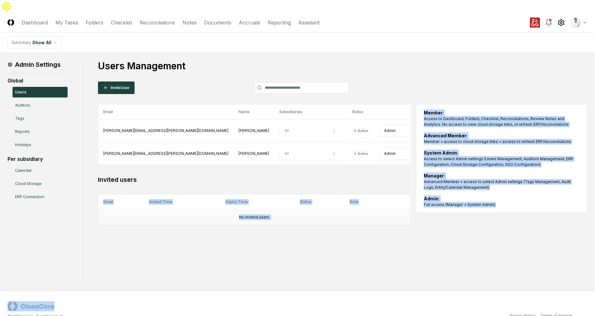
drag, startPoint x: 295, startPoint y: 277, endPoint x: 302, endPoint y: 208, distance: 69.3
click at [295, 277] on main "Admin Settings Global Users Auditors Tags Reports Holidays Per subsidiary Calen…" at bounding box center [297, 172] width 595 height 238
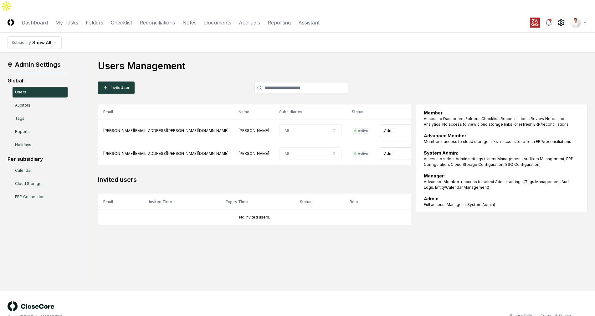
click at [365, 60] on h1 "Users Management" at bounding box center [343, 65] width 490 height 11
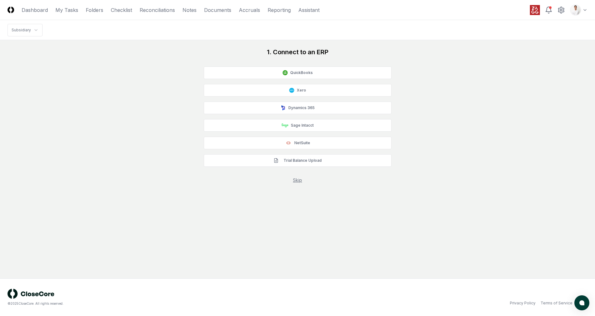
click at [301, 177] on div "Skip" at bounding box center [298, 180] width 188 height 7
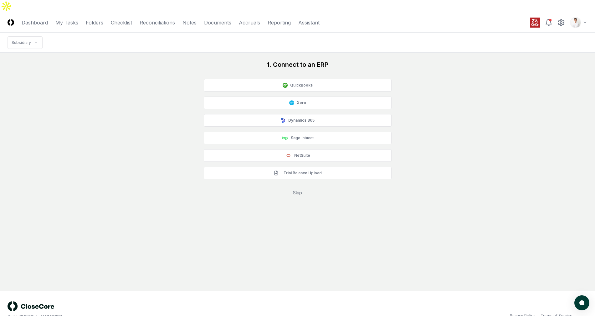
click at [298, 190] on link "Skip" at bounding box center [297, 192] width 9 height 5
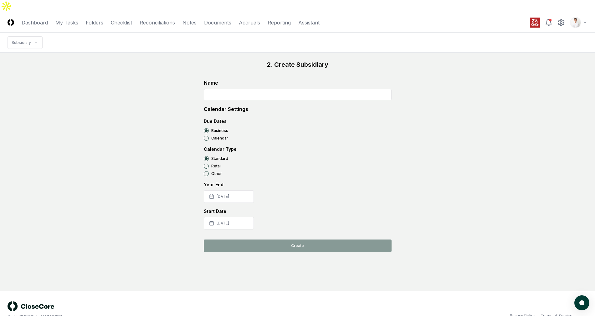
click at [217, 89] on input at bounding box center [298, 94] width 188 height 11
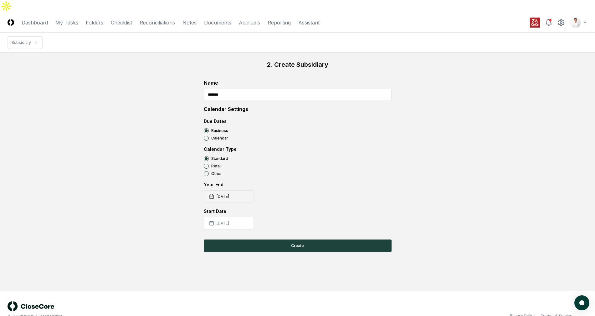
type input "*******"
click at [225, 190] on button "[DATE]" at bounding box center [229, 196] width 50 height 13
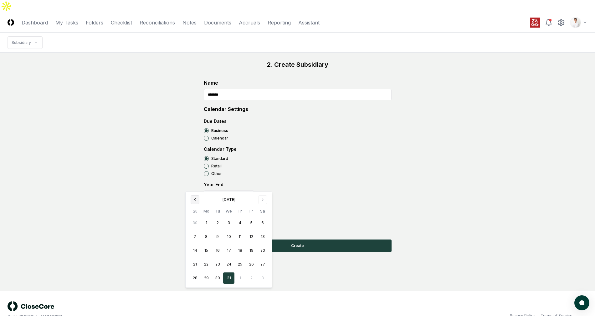
click at [196, 197] on icon "Go to previous month" at bounding box center [194, 199] width 5 height 5
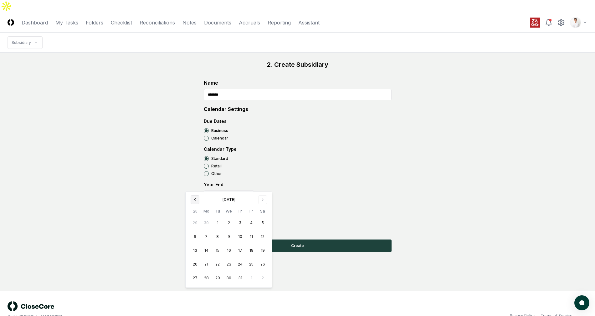
click at [196, 197] on icon "Go to previous month" at bounding box center [194, 199] width 5 height 5
click at [196, 198] on icon "Go to previous month" at bounding box center [194, 199] width 5 height 5
click at [207, 291] on button "31" at bounding box center [206, 291] width 11 height 11
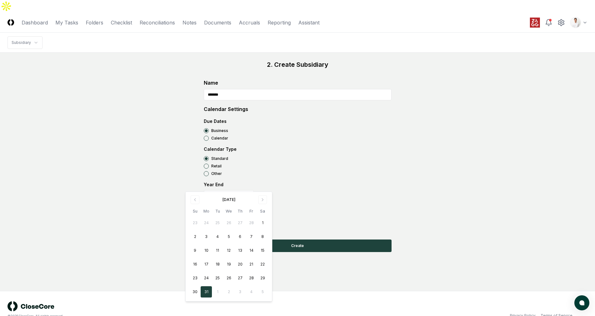
click at [324, 181] on div "Year End" at bounding box center [298, 184] width 188 height 7
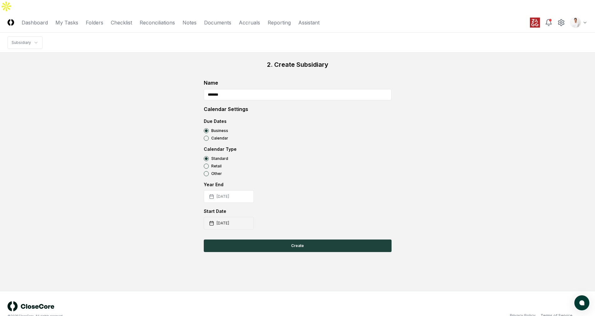
click at [236, 217] on button "2025-08-01" at bounding box center [229, 223] width 50 height 13
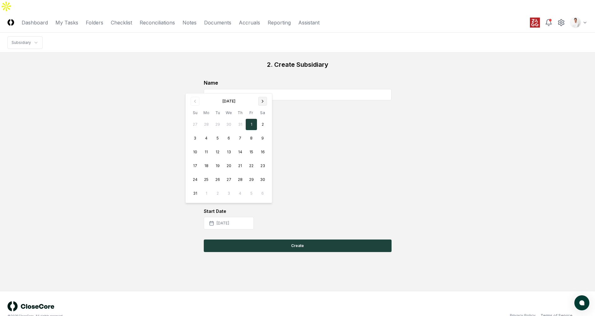
click at [260, 97] on button "Go to next month" at bounding box center [262, 101] width 9 height 9
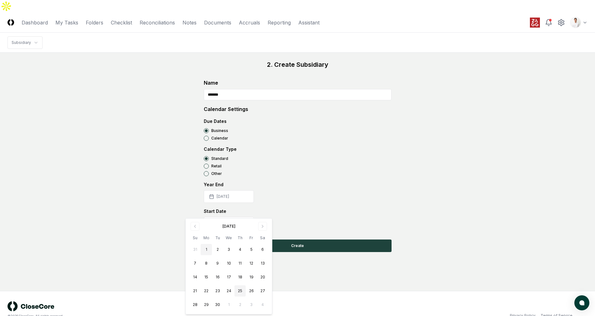
click at [208, 250] on button "1" at bounding box center [206, 249] width 11 height 11
click at [363, 157] on div "Standard Retail Other" at bounding box center [298, 166] width 188 height 20
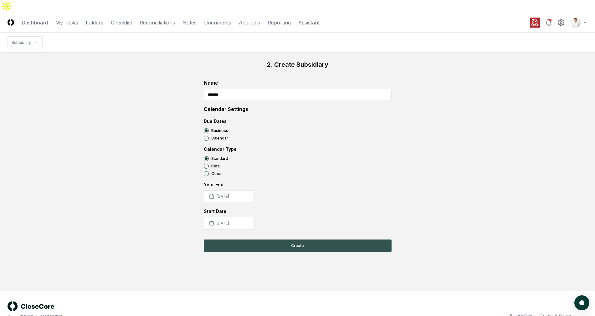
click at [277, 239] on button "Create" at bounding box center [298, 245] width 188 height 13
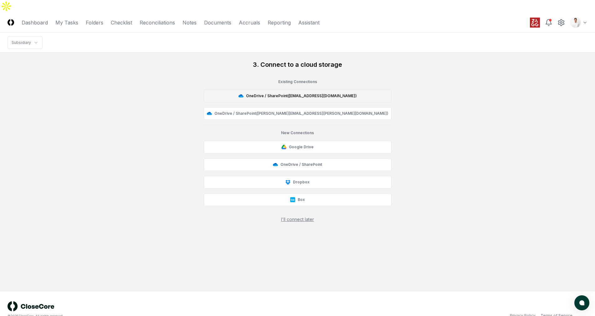
click at [284, 90] on button "OneDrive / SharePoint ( [EMAIL_ADDRESS][DOMAIN_NAME] )" at bounding box center [298, 96] width 188 height 13
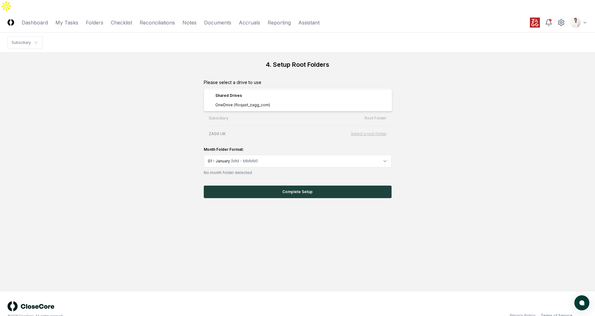
click at [358, 81] on html "CloseCore Dashboard My Tasks Folders Checklist Reconciliations Notes Documents …" at bounding box center [297, 164] width 595 height 328
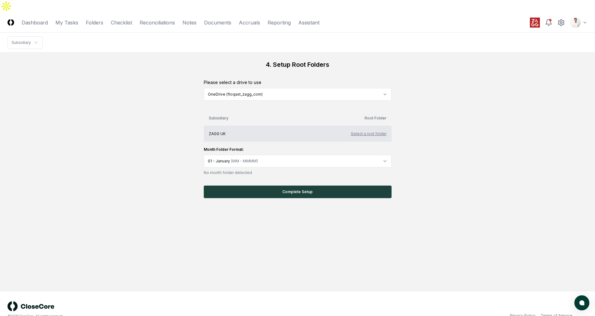
click at [365, 131] on button "Select a root folder" at bounding box center [369, 134] width 36 height 6
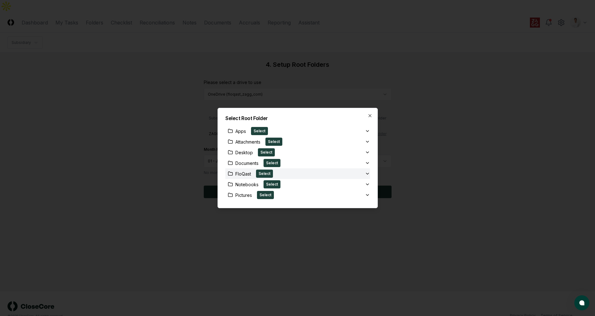
click at [337, 171] on div "FloQast Select" at bounding box center [295, 173] width 140 height 8
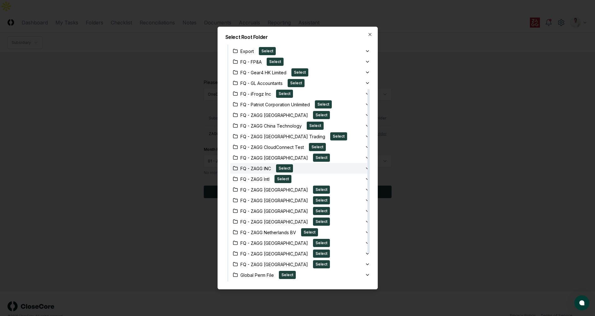
scroll to position [70, 0]
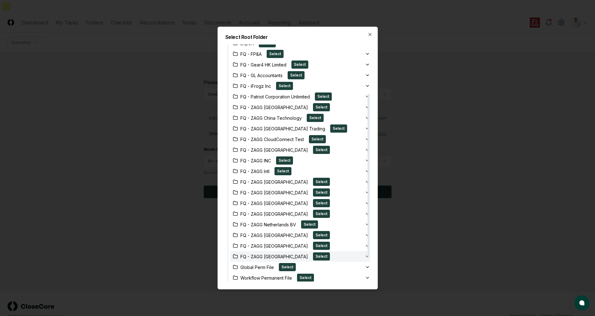
click at [333, 253] on div "FQ - ZAGG [GEOGRAPHIC_DATA] Select" at bounding box center [297, 256] width 135 height 8
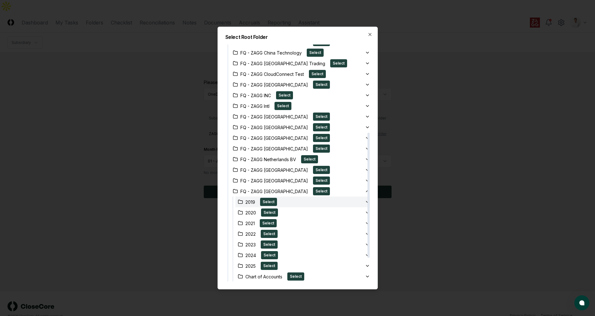
scroll to position [166, 0]
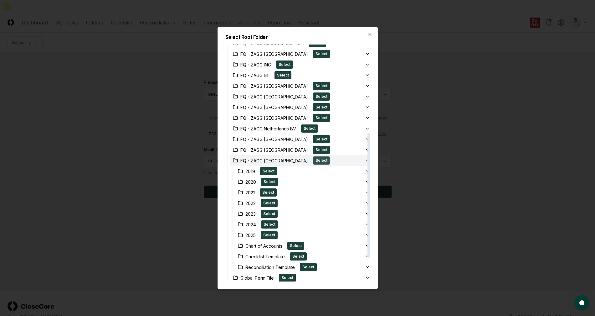
click at [313, 161] on button "Select" at bounding box center [321, 160] width 17 height 8
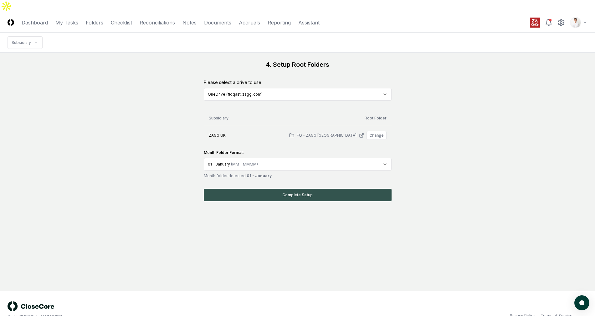
click at [273, 188] on button "Complete Setup" at bounding box center [298, 194] width 188 height 13
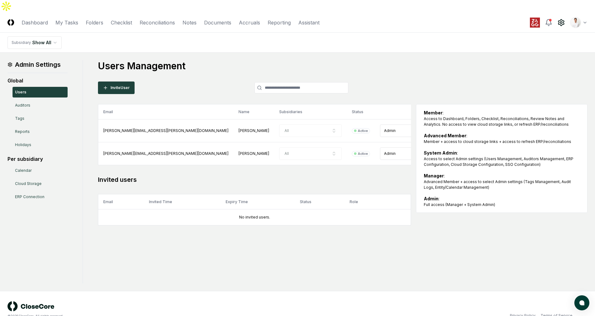
click at [385, 53] on main "Admin Settings Global Users Auditors Tags Reports Holidays Per subsidiary Calen…" at bounding box center [297, 172] width 595 height 238
click at [211, 61] on div "Users Management Invite User Email Name Subsidiaries Status Role jason.wood@zag…" at bounding box center [343, 142] width 490 height 165
click at [582, 13] on html "CloseCore Dashboard My Tasks Folders Checklist Reconciliations Notes Documents …" at bounding box center [297, 164] width 595 height 328
click at [169, 60] on h1 "Users Management" at bounding box center [343, 65] width 490 height 11
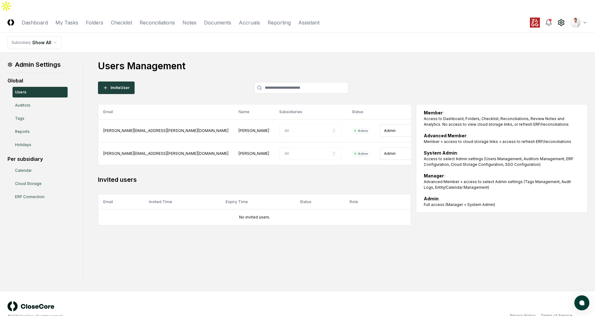
click at [584, 10] on html "CloseCore Dashboard My Tasks Folders Checklist Reconciliations Notes Documents …" at bounding box center [297, 164] width 595 height 328
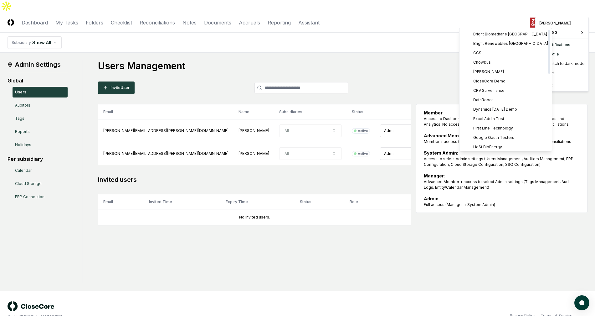
click at [282, 49] on html "CloseCore Dashboard My Tasks Folders Checklist Reconciliations Notes Documents …" at bounding box center [297, 164] width 595 height 328
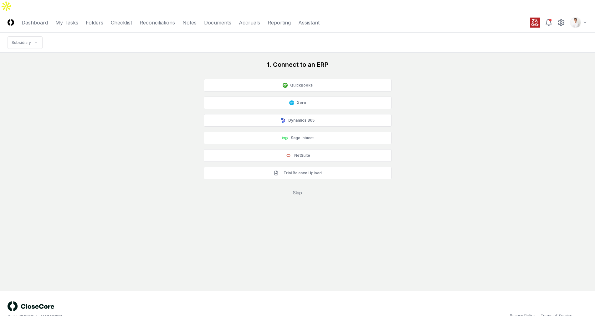
click at [301, 190] on link "Skip" at bounding box center [297, 192] width 9 height 5
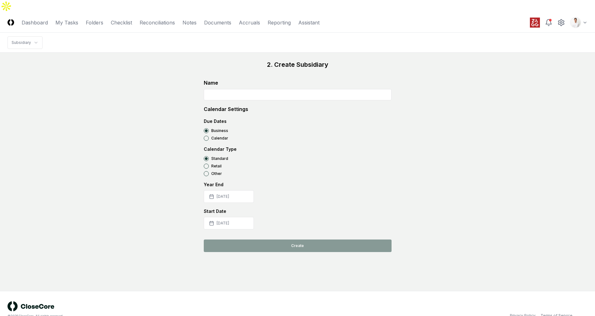
click at [227, 89] on input at bounding box center [298, 94] width 188 height 11
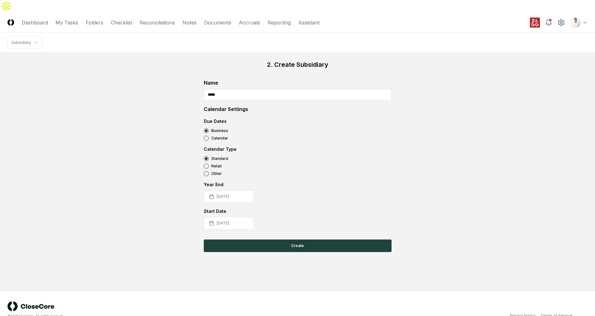
paste input "**********"
type input "**********"
click at [223, 190] on button "[DATE]" at bounding box center [229, 196] width 50 height 13
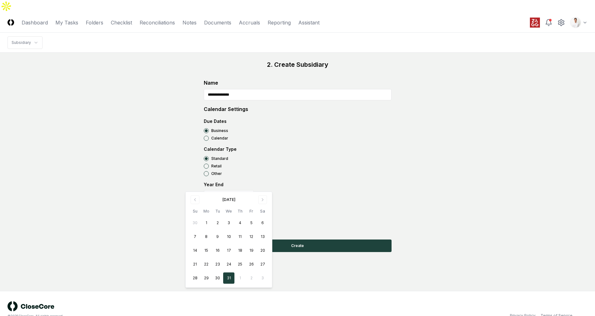
click at [189, 198] on div "[DATE]" at bounding box center [228, 198] width 79 height 7
click at [189, 199] on div "[DATE]" at bounding box center [228, 198] width 79 height 7
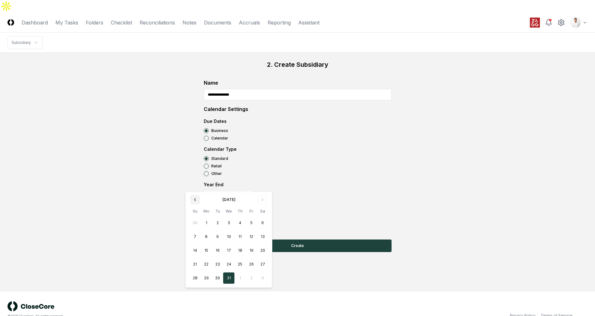
click at [191, 199] on button "Go to previous month" at bounding box center [195, 199] width 9 height 9
click at [191, 198] on button "Go to previous month" at bounding box center [195, 199] width 9 height 9
click at [193, 198] on icon "Go to previous month" at bounding box center [194, 199] width 5 height 5
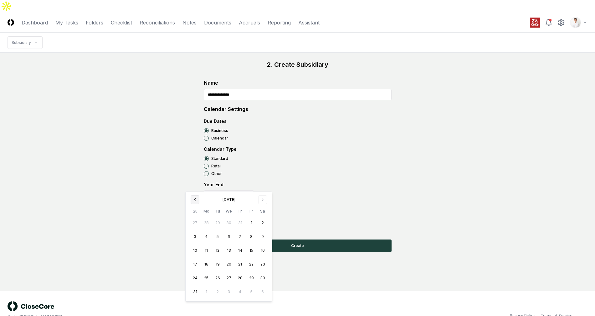
click at [193, 198] on icon "Go to previous month" at bounding box center [194, 199] width 5 height 5
click at [197, 198] on icon "Go to previous month" at bounding box center [194, 199] width 5 height 5
click at [205, 292] on button "31" at bounding box center [206, 291] width 11 height 11
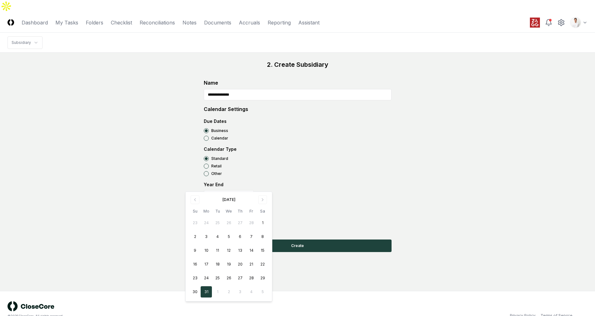
click at [149, 201] on div "**********" at bounding box center [298, 156] width 580 height 192
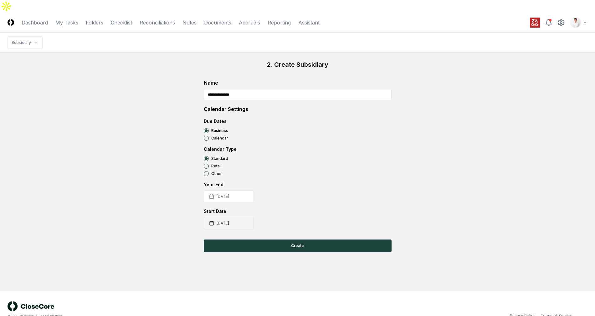
click at [239, 217] on button "[DATE]" at bounding box center [229, 223] width 50 height 13
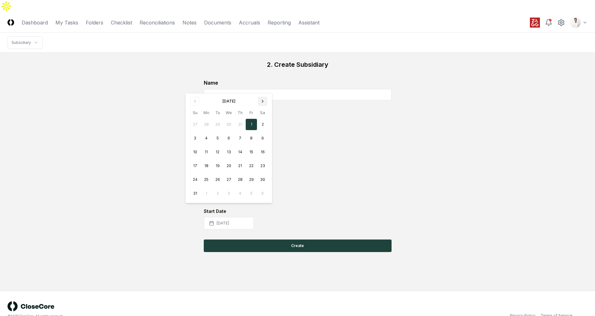
click at [264, 104] on button "Go to next month" at bounding box center [262, 101] width 9 height 9
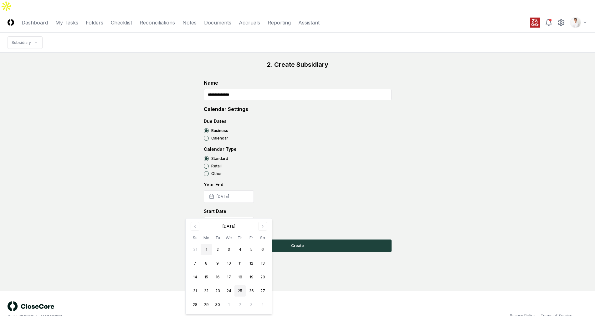
click at [211, 251] on button "1" at bounding box center [206, 249] width 11 height 11
click at [318, 239] on button "Create" at bounding box center [298, 245] width 188 height 13
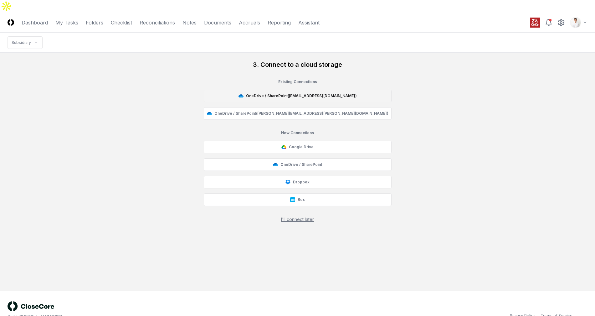
click at [305, 90] on button "OneDrive / SharePoint ( [EMAIL_ADDRESS][DOMAIN_NAME] )" at bounding box center [298, 96] width 188 height 13
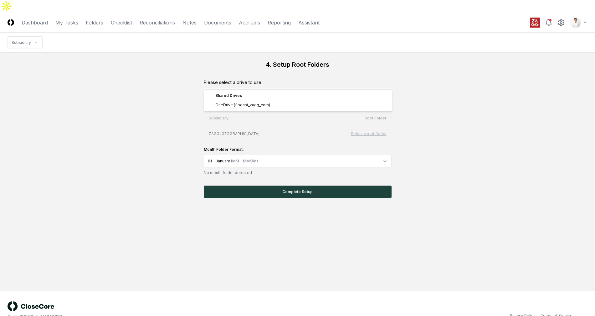
click at [299, 80] on html "CloseCore Dashboard My Tasks Folders Checklist Reconciliations Notes Documents …" at bounding box center [297, 164] width 595 height 328
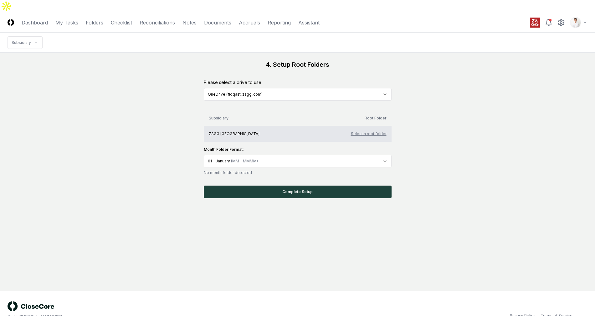
click at [373, 131] on button "Select a root folder" at bounding box center [369, 134] width 36 height 6
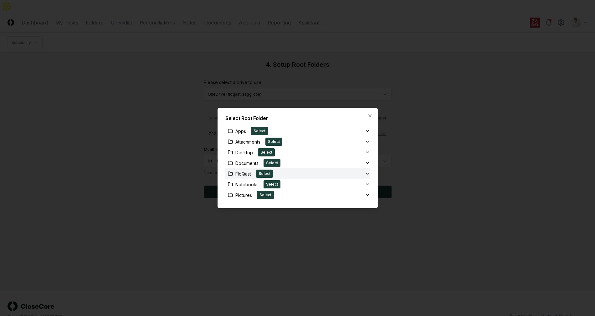
click at [358, 172] on div "FloQast Select" at bounding box center [295, 173] width 140 height 8
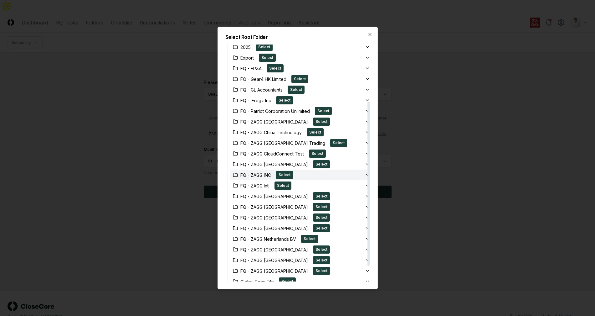
scroll to position [104, 0]
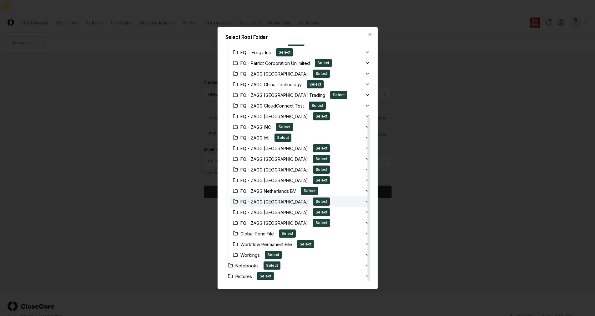
click at [318, 200] on div "FQ - ZAGG Singapore Select" at bounding box center [297, 201] width 135 height 8
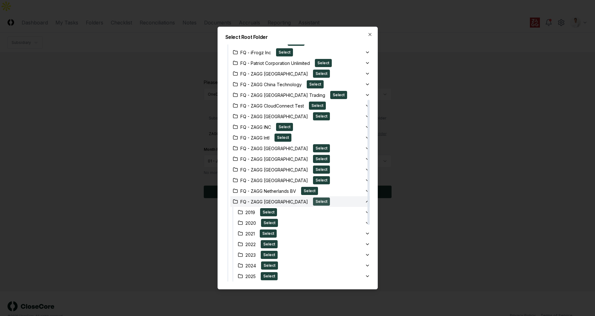
click at [313, 201] on button "Select" at bounding box center [321, 201] width 17 height 8
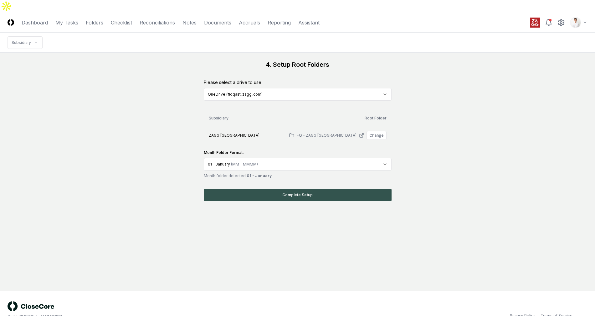
click at [233, 188] on button "Complete Setup" at bounding box center [298, 194] width 188 height 13
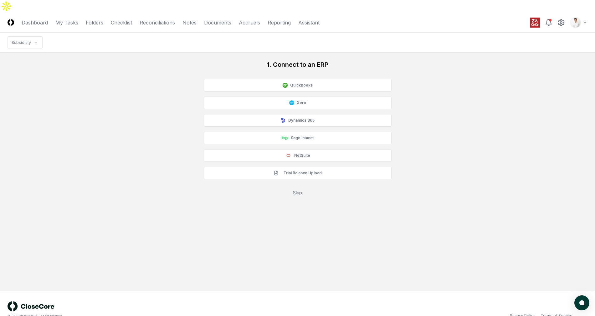
click at [294, 190] on link "Skip" at bounding box center [297, 192] width 9 height 5
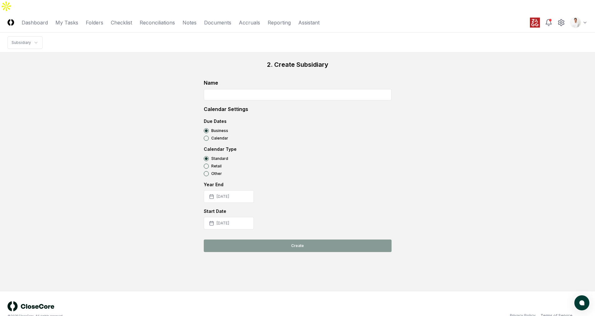
click at [266, 89] on input at bounding box center [298, 94] width 188 height 11
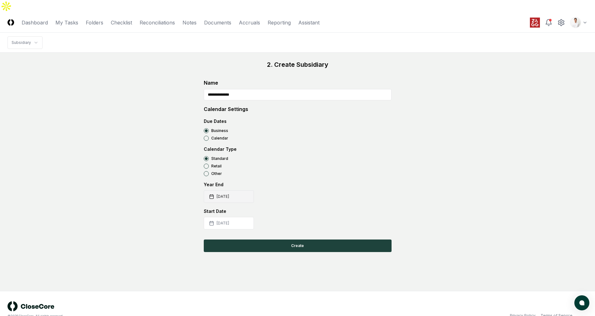
type input "**********"
click at [244, 190] on button "[DATE]" at bounding box center [229, 196] width 50 height 13
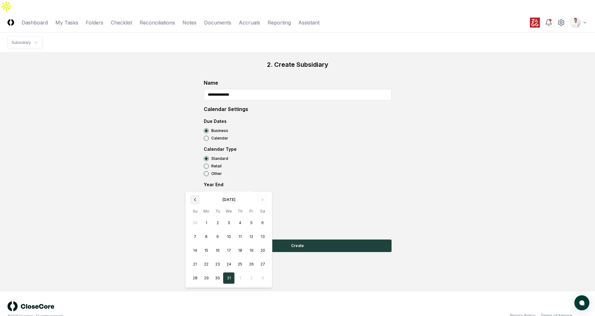
click at [192, 203] on button "Go to previous month" at bounding box center [195, 199] width 9 height 9
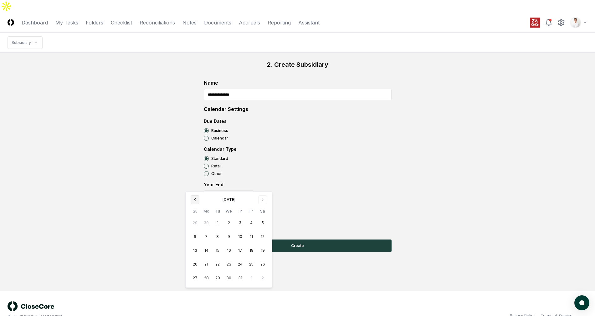
click at [192, 203] on button "Go to previous month" at bounding box center [195, 199] width 9 height 9
click at [196, 202] on button "Go to previous month" at bounding box center [195, 199] width 9 height 9
click at [232, 200] on div "[DATE]" at bounding box center [229, 200] width 13 height 6
click at [192, 196] on button "Go to previous month" at bounding box center [195, 199] width 9 height 9
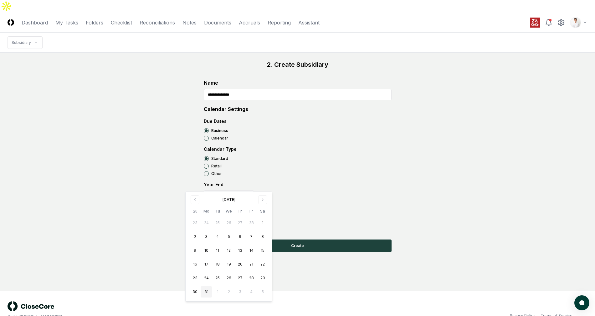
click at [206, 292] on button "31" at bounding box center [206, 291] width 11 height 11
click at [335, 171] on div "Other" at bounding box center [298, 173] width 188 height 5
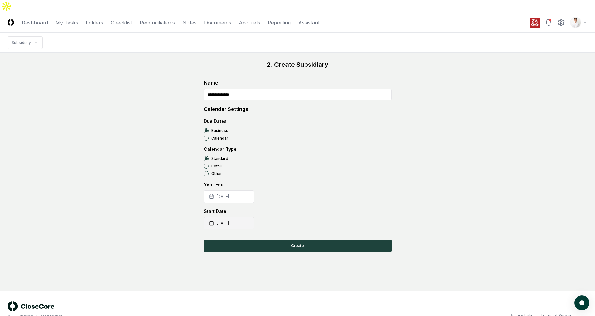
click at [237, 217] on button "[DATE]" at bounding box center [229, 223] width 50 height 13
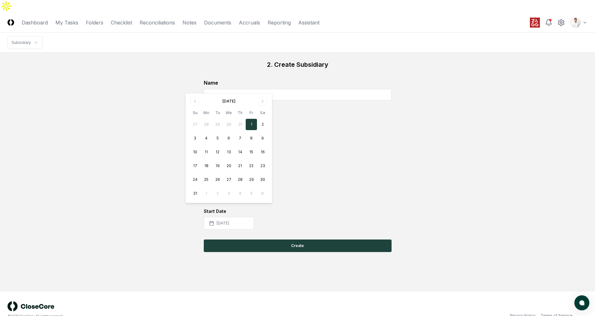
click at [260, 97] on button "Go to next month" at bounding box center [262, 101] width 9 height 9
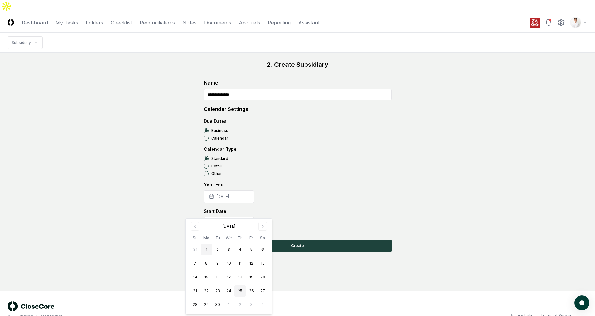
click at [208, 248] on button "1" at bounding box center [206, 249] width 11 height 11
click at [352, 181] on div "Year End [DATE]" at bounding box center [298, 192] width 188 height 22
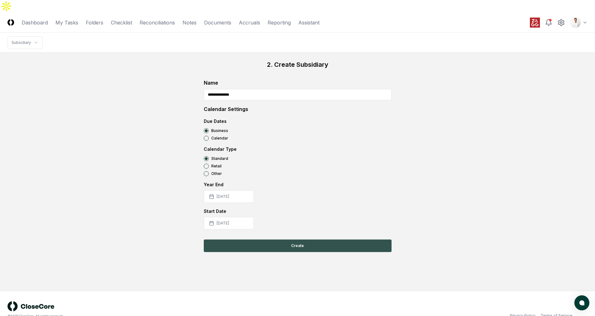
click at [310, 239] on button "Create" at bounding box center [298, 245] width 188 height 13
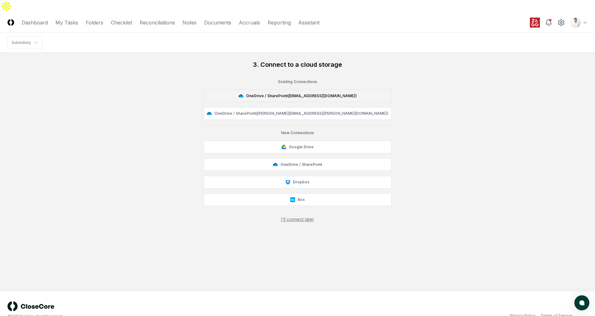
click at [319, 90] on button "OneDrive / SharePoint ( [EMAIL_ADDRESS][DOMAIN_NAME] )" at bounding box center [298, 96] width 188 height 13
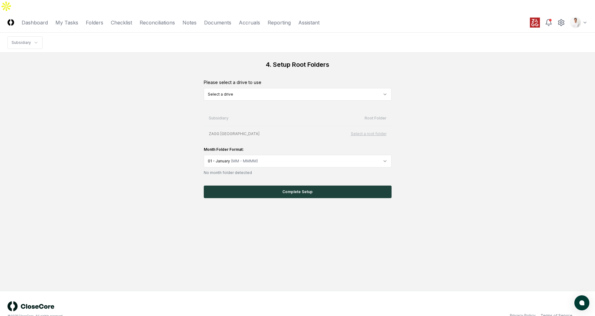
click at [364, 82] on html "CloseCore Dashboard My Tasks Folders Checklist Reconciliations Notes Documents …" at bounding box center [297, 164] width 595 height 328
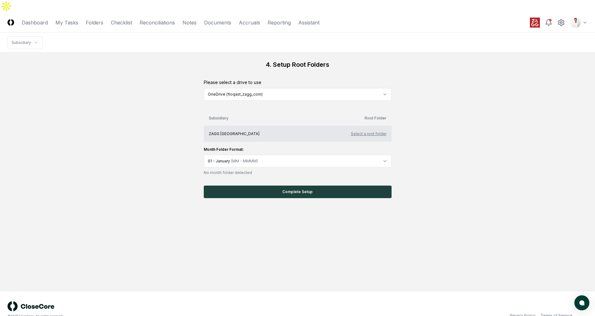
click at [372, 131] on button "Select a root folder" at bounding box center [369, 134] width 36 height 6
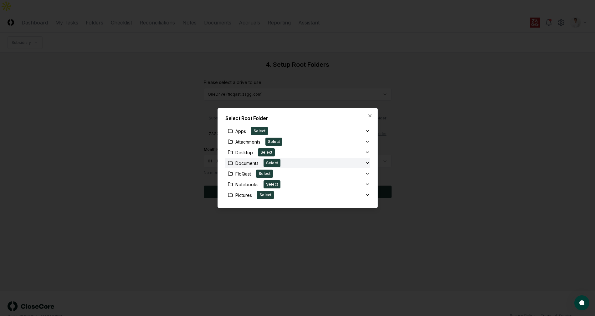
click at [338, 162] on div "Documents Select" at bounding box center [295, 163] width 140 height 8
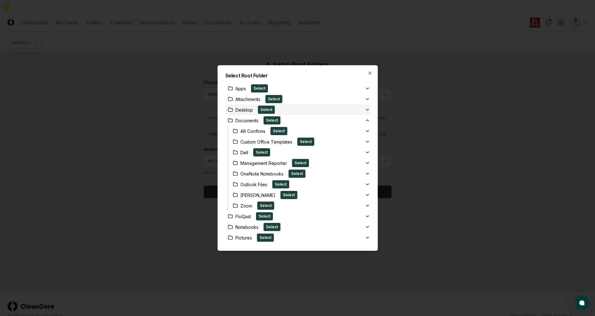
click at [338, 121] on div "Documents Select" at bounding box center [295, 120] width 140 height 8
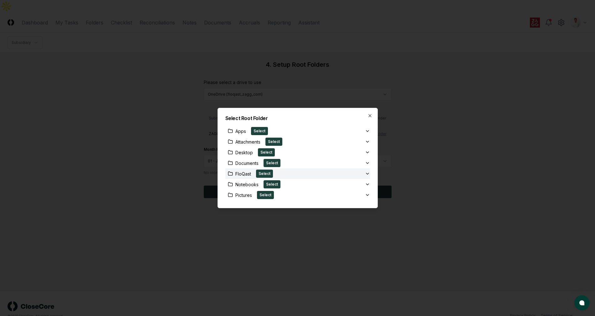
click at [321, 171] on div "FloQast Select" at bounding box center [295, 173] width 140 height 8
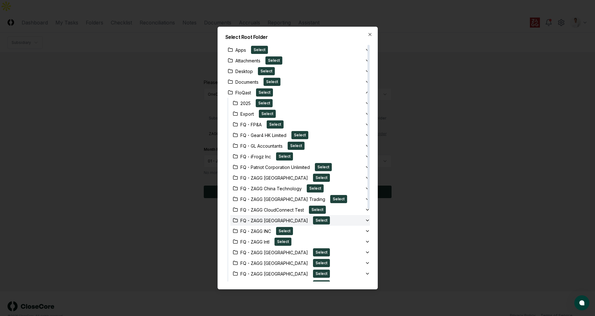
click at [330, 218] on div "FQ - ZAGG [GEOGRAPHIC_DATA] Select" at bounding box center [297, 220] width 135 height 8
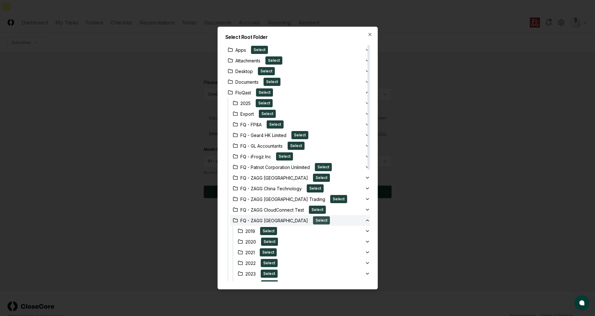
click at [313, 219] on button "Select" at bounding box center [321, 220] width 17 height 8
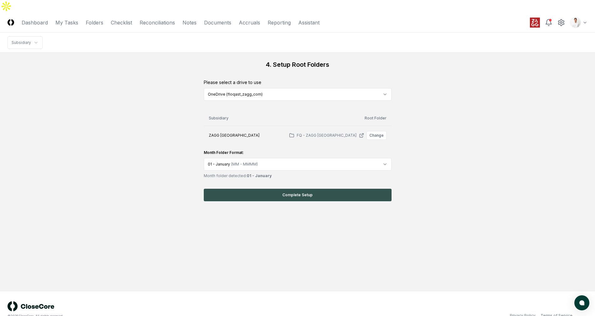
click at [304, 188] on button "Complete Setup" at bounding box center [298, 194] width 188 height 13
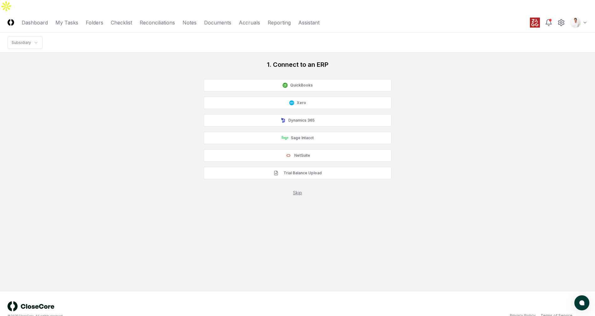
click at [294, 190] on link "Skip" at bounding box center [297, 192] width 9 height 5
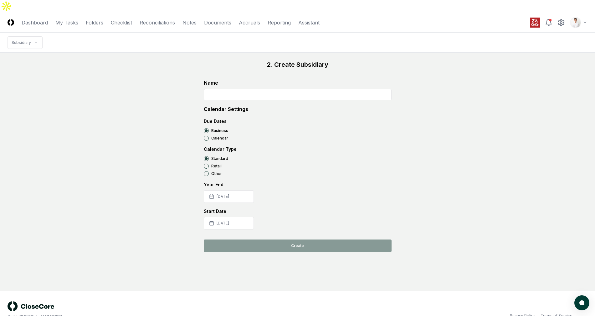
click at [237, 89] on input at bounding box center [298, 94] width 188 height 11
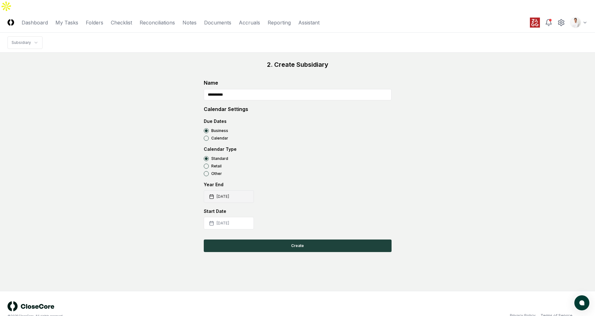
type input "**********"
click at [234, 190] on button "[DATE]" at bounding box center [229, 196] width 50 height 13
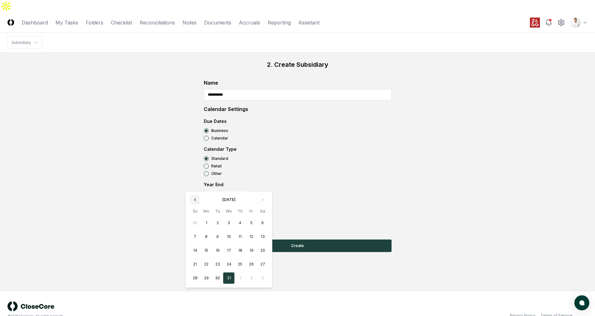
click at [194, 199] on icon "Go to previous month" at bounding box center [194, 199] width 1 height 3
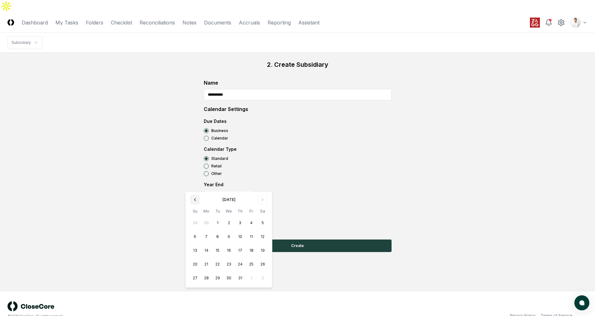
click at [194, 199] on icon "Go to previous month" at bounding box center [194, 199] width 1 height 3
click at [207, 289] on button "31" at bounding box center [206, 291] width 11 height 11
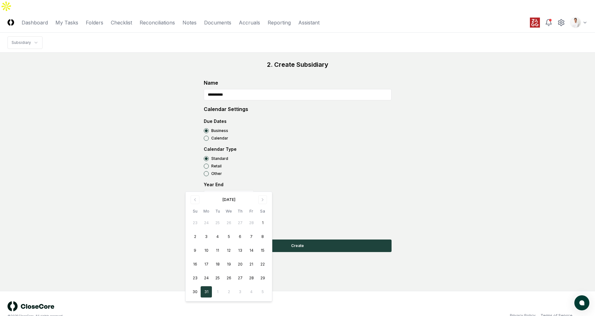
click at [142, 196] on div "**********" at bounding box center [298, 156] width 580 height 192
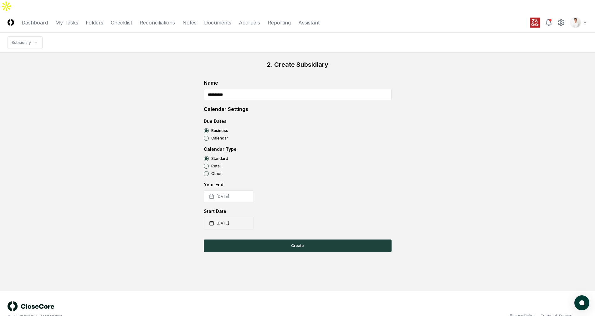
click at [223, 217] on button "[DATE]" at bounding box center [229, 223] width 50 height 13
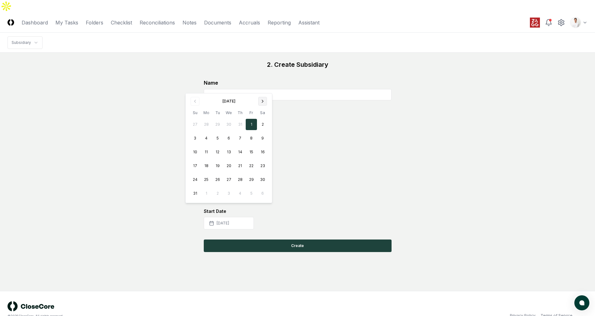
click at [265, 103] on icon "Go to next month" at bounding box center [262, 101] width 5 height 5
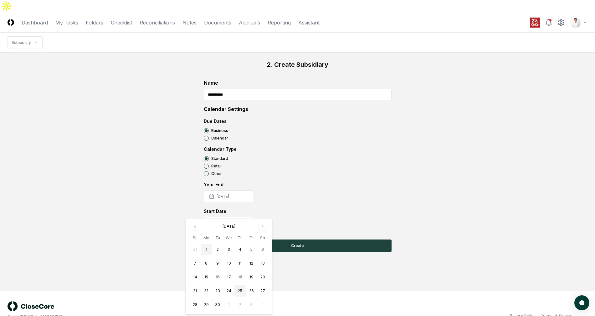
click at [207, 250] on button "1" at bounding box center [206, 249] width 11 height 11
click at [152, 188] on div "**********" at bounding box center [298, 156] width 580 height 192
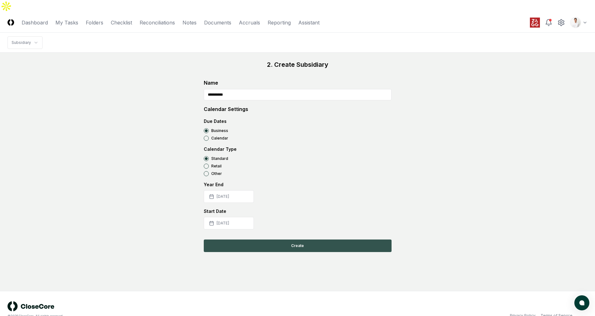
click at [266, 239] on button "Create" at bounding box center [298, 245] width 188 height 13
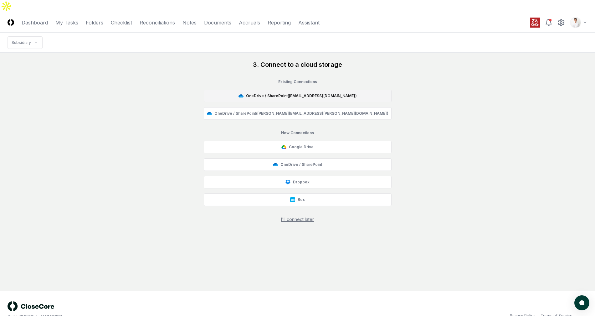
click at [298, 90] on button "OneDrive / SharePoint ( [EMAIL_ADDRESS][DOMAIN_NAME] )" at bounding box center [298, 96] width 188 height 13
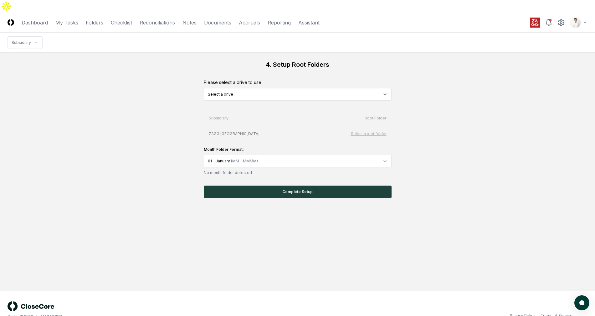
click at [295, 81] on html "CloseCore Dashboard My Tasks Folders Checklist Reconciliations Notes Documents …" at bounding box center [297, 164] width 595 height 328
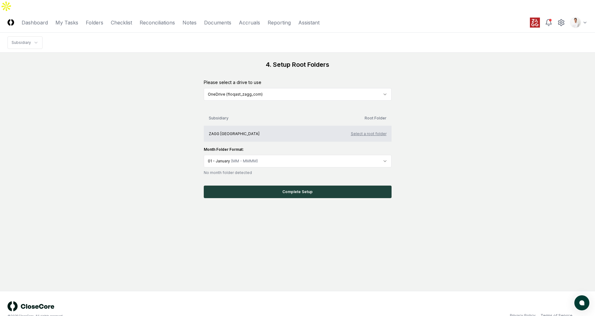
click at [374, 131] on button "Select a root folder" at bounding box center [369, 134] width 36 height 6
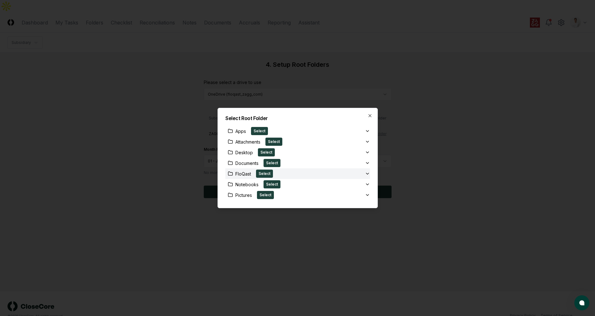
click at [334, 172] on div "FloQast Select" at bounding box center [295, 173] width 140 height 8
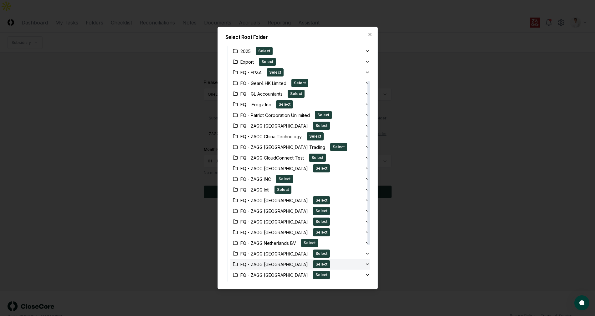
scroll to position [94, 0]
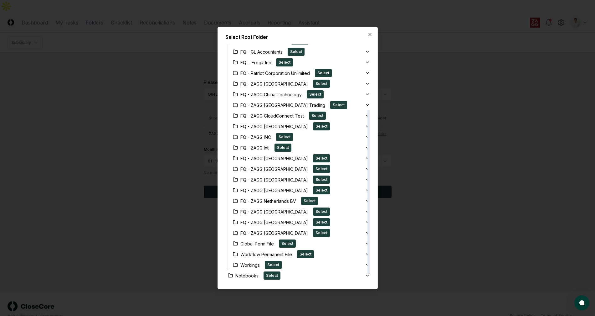
click at [450, 90] on div at bounding box center [297, 158] width 595 height 316
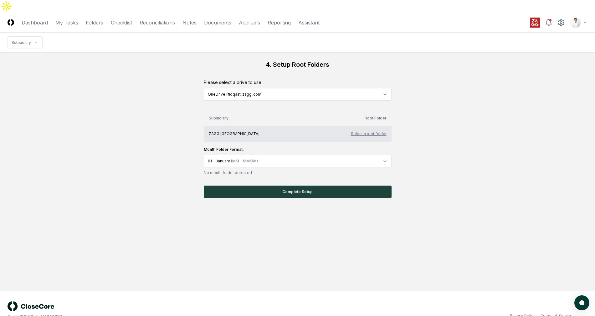
click at [367, 131] on button "Select a root folder" at bounding box center [369, 134] width 36 height 6
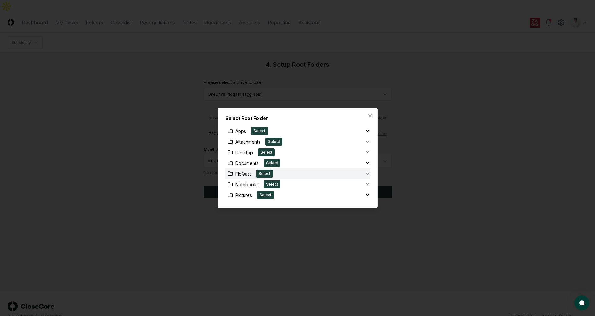
click at [302, 171] on div "FloQast Select" at bounding box center [295, 173] width 140 height 8
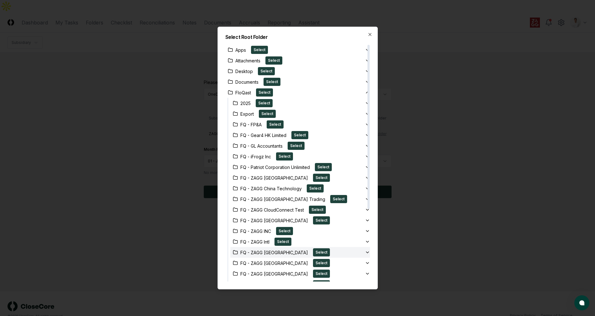
click at [307, 249] on div "FQ - ZAGG Japan Select" at bounding box center [297, 252] width 135 height 8
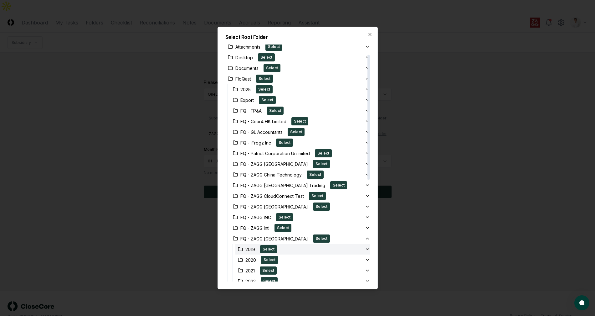
scroll to position [20, 0]
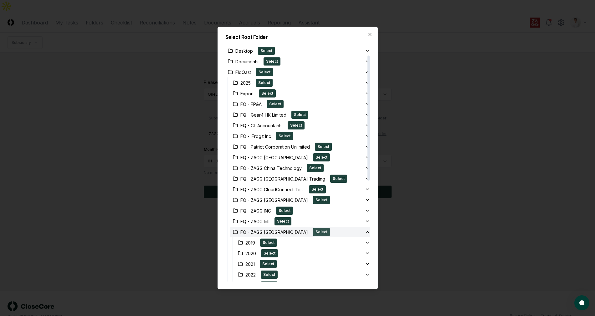
click at [313, 231] on button "Select" at bounding box center [321, 232] width 17 height 8
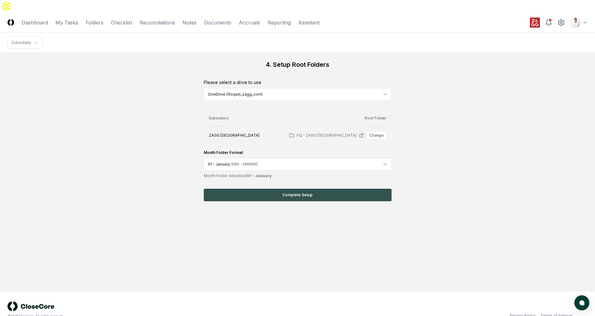
click at [289, 188] on button "Complete Setup" at bounding box center [298, 194] width 188 height 13
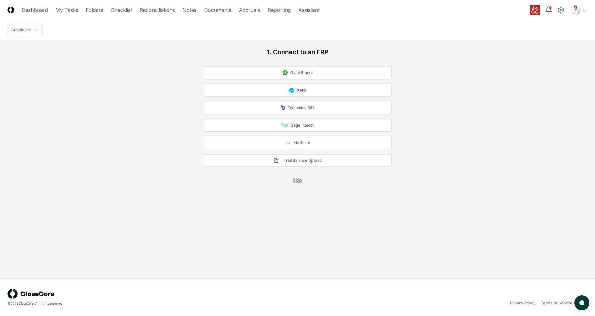
click at [300, 179] on link "Skip" at bounding box center [297, 179] width 9 height 5
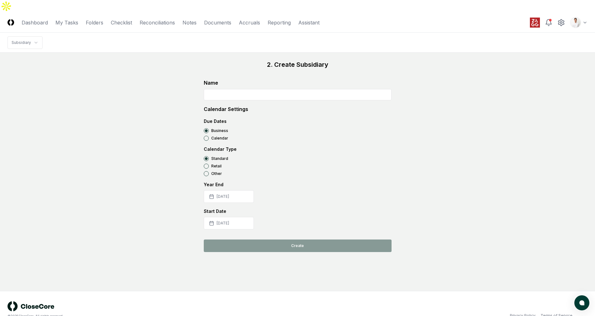
click at [255, 89] on input at bounding box center [298, 94] width 188 height 11
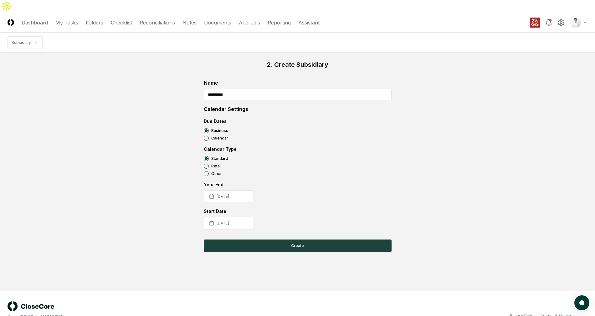
type input "**********"
click at [223, 190] on div "**********" at bounding box center [298, 154] width 188 height 150
click at [223, 190] on button "[DATE]" at bounding box center [229, 196] width 50 height 13
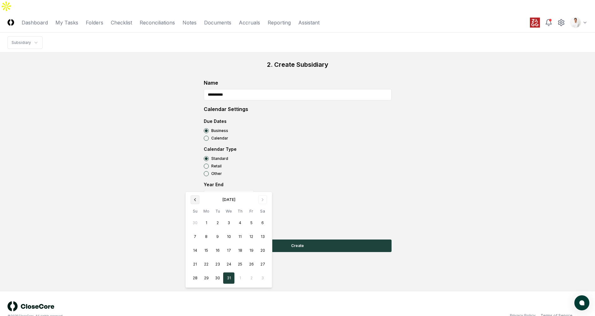
click at [195, 198] on icon "Go to previous month" at bounding box center [194, 199] width 1 height 3
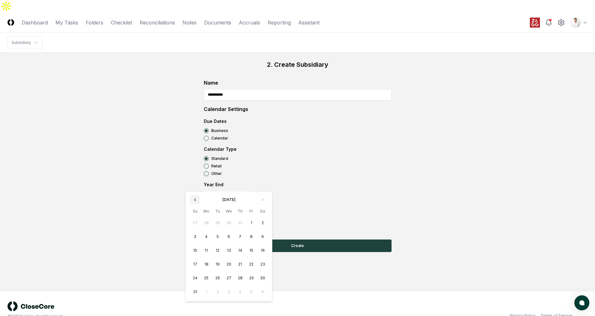
click at [195, 198] on icon "Go to previous month" at bounding box center [194, 199] width 1 height 3
click at [206, 295] on button "31" at bounding box center [206, 291] width 11 height 11
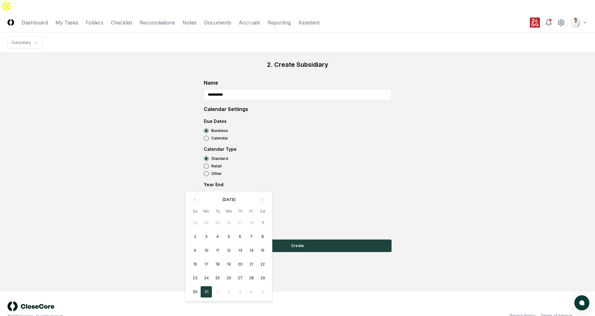
click at [348, 157] on div "Standard Retail Other" at bounding box center [298, 166] width 188 height 20
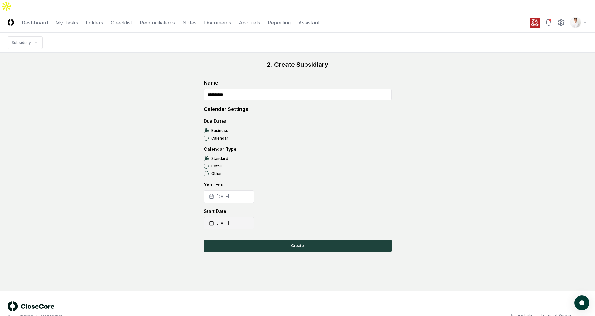
click at [230, 217] on button "[DATE]" at bounding box center [229, 223] width 50 height 13
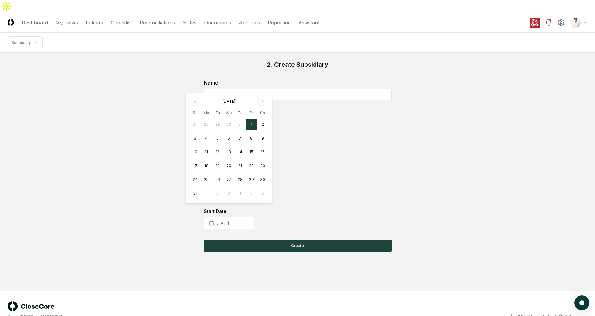
click at [259, 106] on div "[DATE] Su Mo Tu We Th Fr Sa 27 28 29 30 31 1 2 3 4 5 6 7 8 9 10 11 12 13 14 15 …" at bounding box center [228, 148] width 79 height 102
click at [261, 102] on icon "Go to next month" at bounding box center [262, 101] width 5 height 5
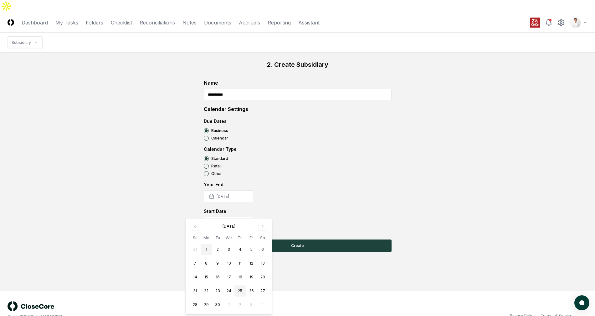
click at [208, 250] on button "1" at bounding box center [206, 249] width 11 height 11
click at [369, 162] on div "**********" at bounding box center [298, 154] width 188 height 150
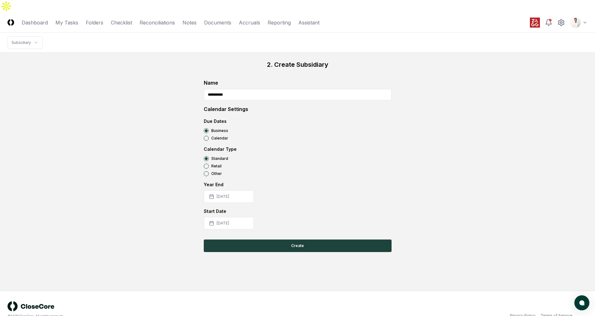
click at [326, 226] on div "**********" at bounding box center [298, 156] width 188 height 192
click at [325, 239] on button "Create" at bounding box center [298, 245] width 188 height 13
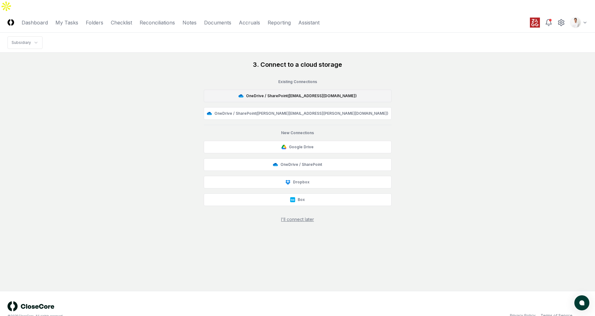
click at [290, 90] on button "OneDrive / SharePoint ( [EMAIL_ADDRESS][DOMAIN_NAME] )" at bounding box center [298, 96] width 188 height 13
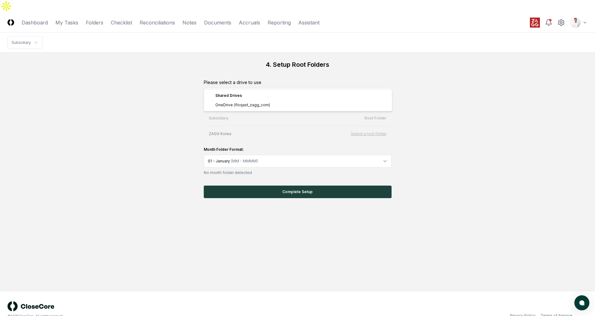
click at [338, 80] on html "CloseCore Dashboard My Tasks Folders Checklist Reconciliations Notes Documents …" at bounding box center [297, 164] width 595 height 328
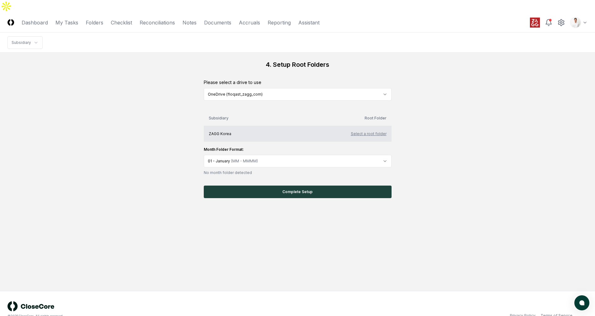
click at [360, 131] on button "Select a root folder" at bounding box center [369, 134] width 36 height 6
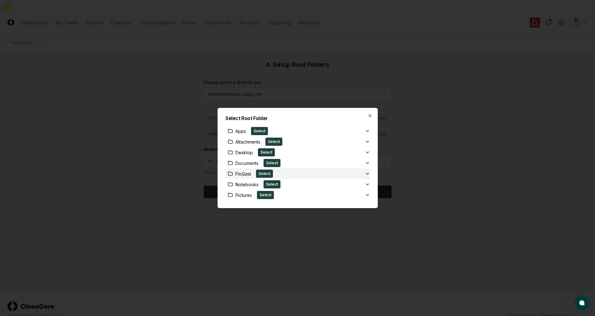
click at [335, 174] on div "FloQast Select" at bounding box center [295, 173] width 140 height 8
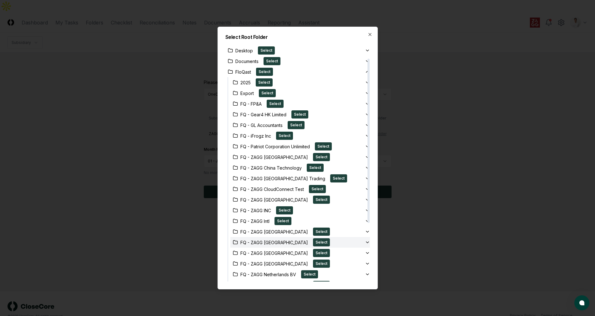
scroll to position [20, 0]
click at [324, 241] on div "FQ - ZAGG [GEOGRAPHIC_DATA] Select" at bounding box center [297, 243] width 135 height 8
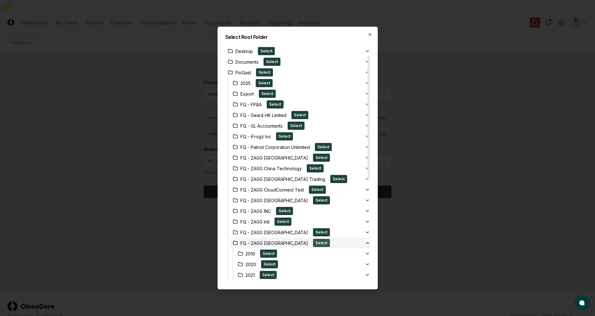
click at [313, 241] on button "Select" at bounding box center [321, 243] width 17 height 8
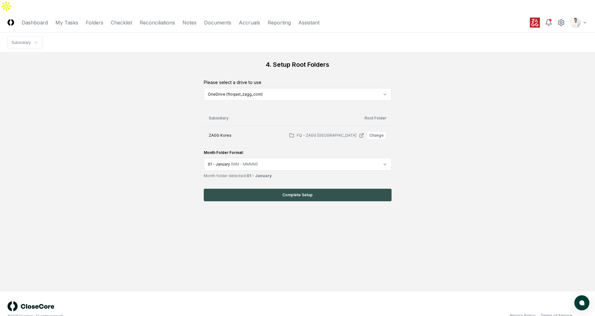
click at [325, 188] on button "Complete Setup" at bounding box center [298, 194] width 188 height 13
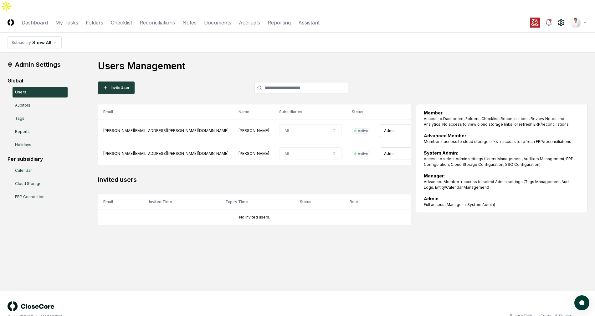
click at [127, 13] on header "CloseCore Dashboard My Tasks Folders Checklist Reconciliations Notes Documents …" at bounding box center [297, 23] width 595 height 20
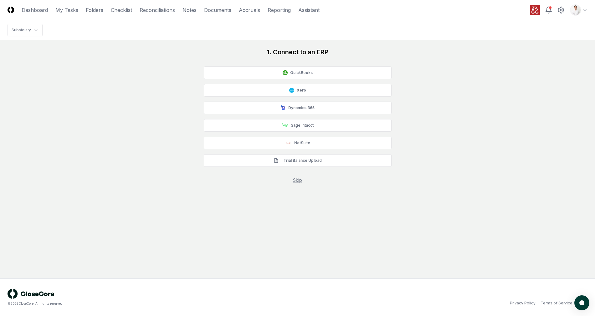
click at [300, 177] on link "Skip" at bounding box center [297, 179] width 9 height 5
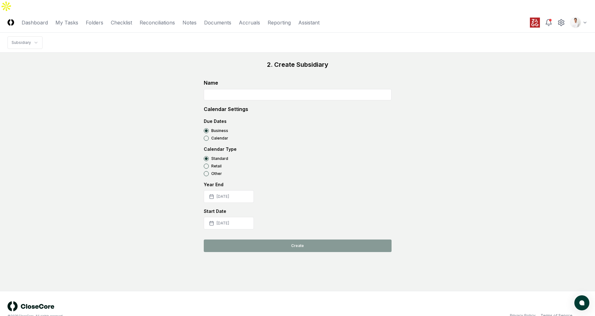
click at [256, 89] on input at bounding box center [298, 94] width 188 height 11
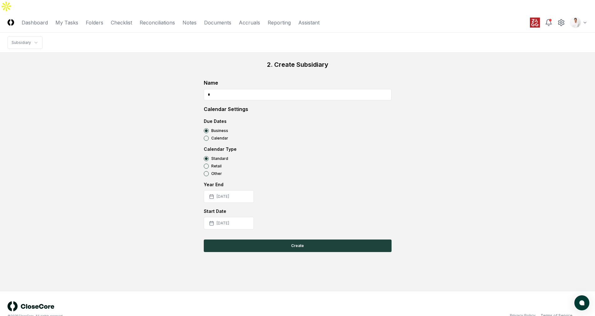
click at [226, 89] on input "*" at bounding box center [298, 94] width 188 height 11
type input "**********"
click at [220, 190] on button "[DATE]" at bounding box center [229, 196] width 50 height 13
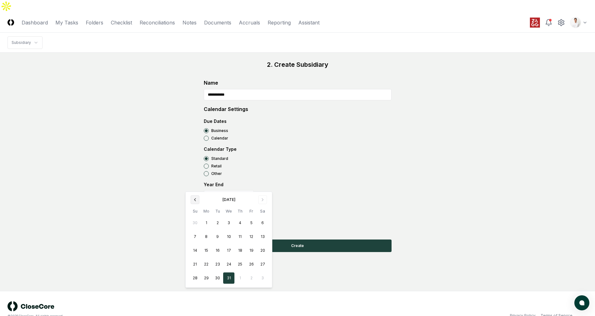
click at [193, 202] on icon "Go to previous month" at bounding box center [194, 199] width 5 height 5
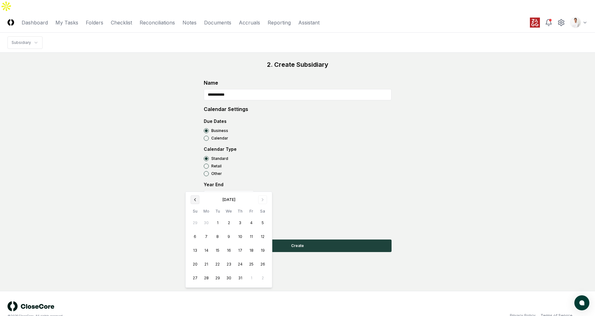
click at [193, 202] on icon "Go to previous month" at bounding box center [194, 199] width 5 height 5
click at [209, 291] on button "31" at bounding box center [206, 291] width 11 height 11
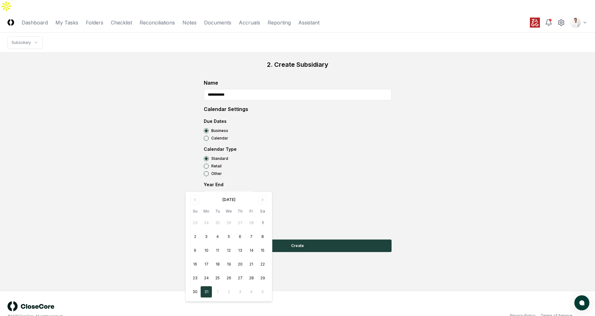
click at [148, 173] on div "**********" at bounding box center [298, 156] width 580 height 192
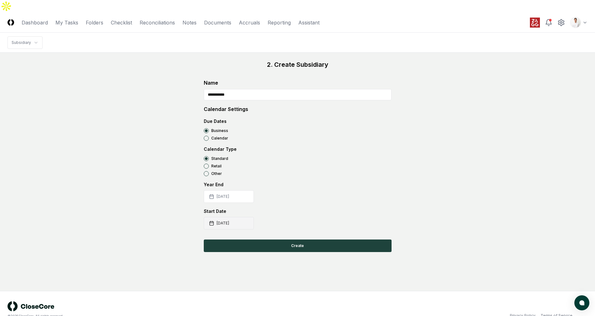
click at [215, 217] on button "[DATE]" at bounding box center [229, 223] width 50 height 13
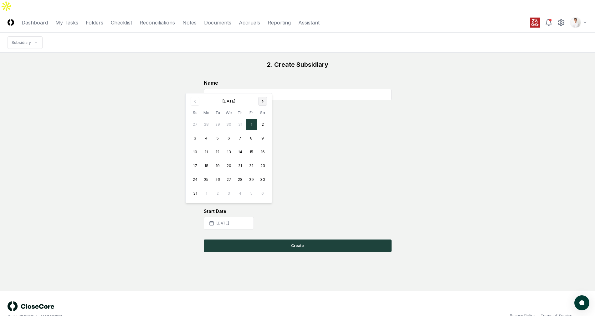
click at [261, 105] on button "Go to next month" at bounding box center [262, 101] width 9 height 9
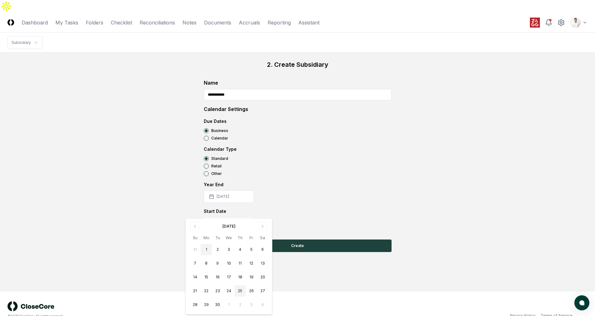
click at [209, 247] on button "1" at bounding box center [206, 249] width 11 height 11
click at [379, 181] on div "Year End 2025-03-31" at bounding box center [298, 192] width 188 height 22
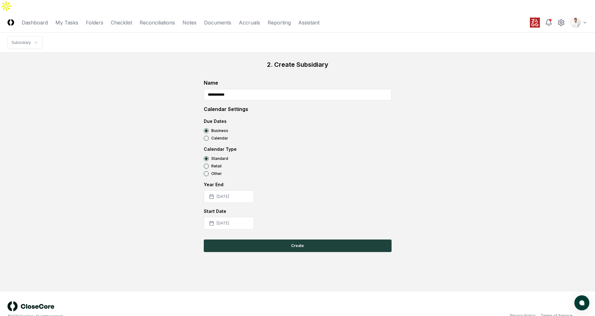
click at [330, 223] on div "**********" at bounding box center [298, 156] width 188 height 192
click at [326, 239] on button "Create" at bounding box center [298, 245] width 188 height 13
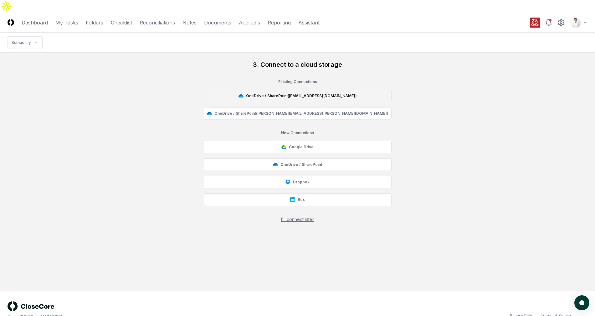
click at [306, 90] on button "OneDrive / SharePoint ( [EMAIL_ADDRESS][DOMAIN_NAME] )" at bounding box center [298, 96] width 188 height 13
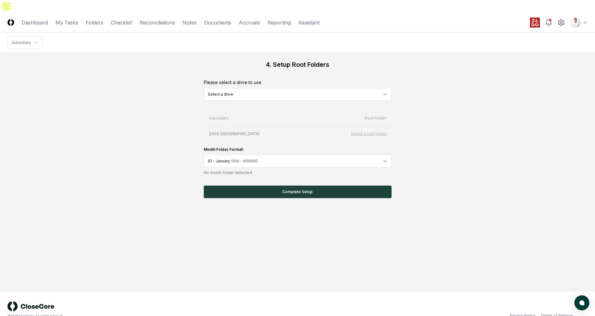
click at [263, 83] on html "CloseCore Dashboard My Tasks Folders Checklist Reconciliations Notes Documents …" at bounding box center [297, 164] width 595 height 328
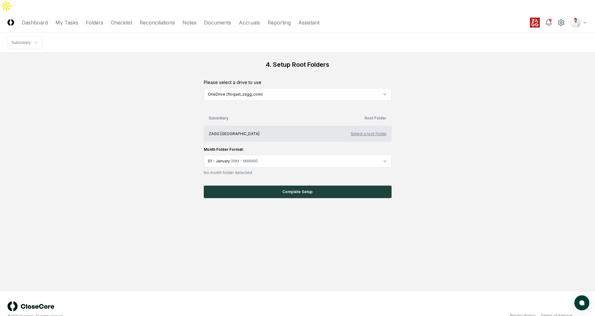
click at [362, 131] on button "Select a root folder" at bounding box center [369, 134] width 36 height 6
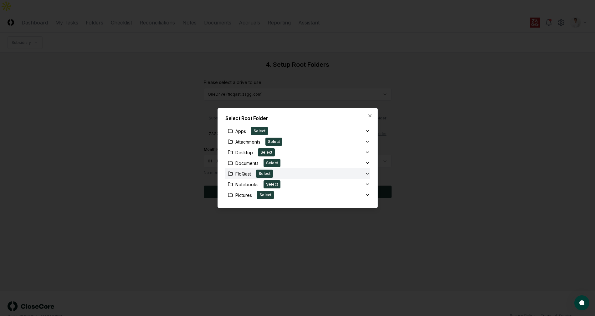
click at [307, 173] on div "FloQast Select" at bounding box center [295, 173] width 140 height 8
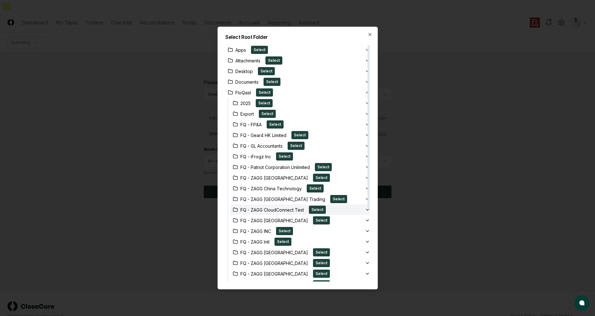
scroll to position [100, 0]
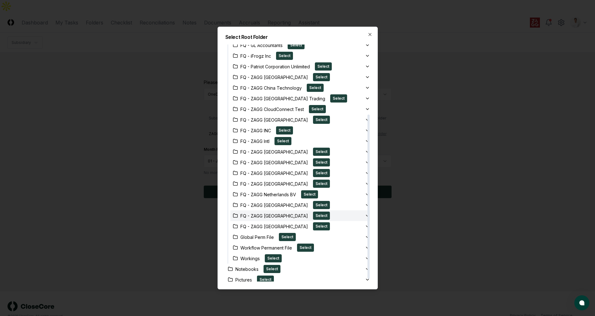
click at [310, 214] on div "FQ - ZAGG Taiwan Select" at bounding box center [297, 215] width 135 height 8
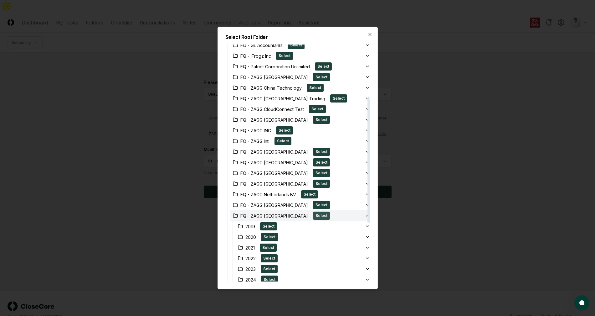
click at [313, 213] on button "Select" at bounding box center [321, 215] width 17 height 8
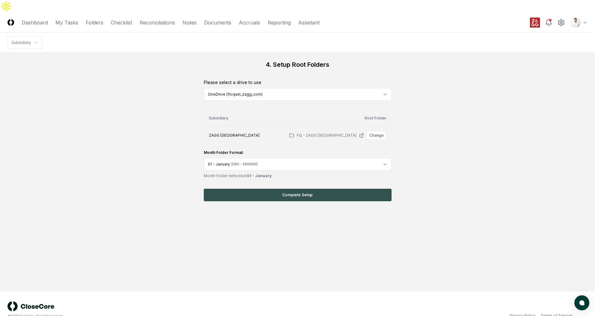
click at [294, 188] on button "Complete Setup" at bounding box center [298, 194] width 188 height 13
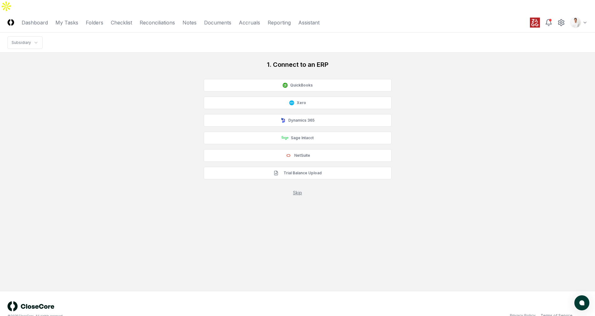
click at [296, 190] on link "Skip" at bounding box center [297, 192] width 9 height 5
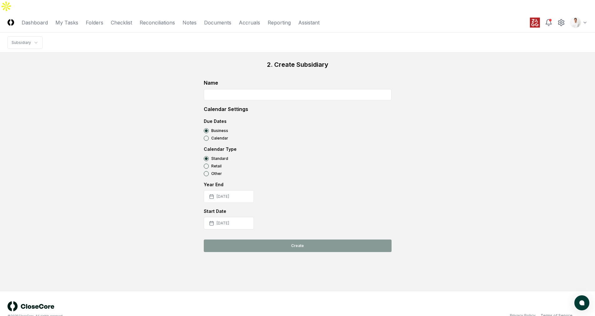
click at [236, 89] on input at bounding box center [298, 94] width 188 height 11
paste input "**********"
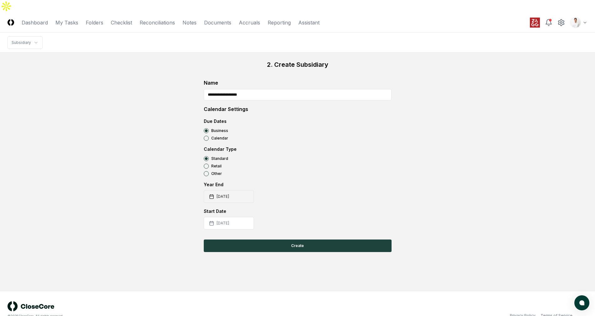
type input "**********"
click at [228, 190] on button "[DATE]" at bounding box center [229, 196] width 50 height 13
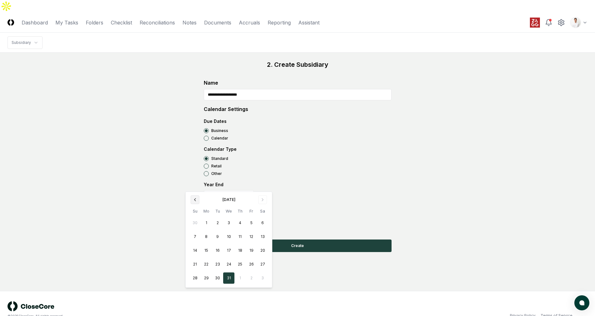
click at [191, 197] on button "Go to previous month" at bounding box center [195, 199] width 9 height 9
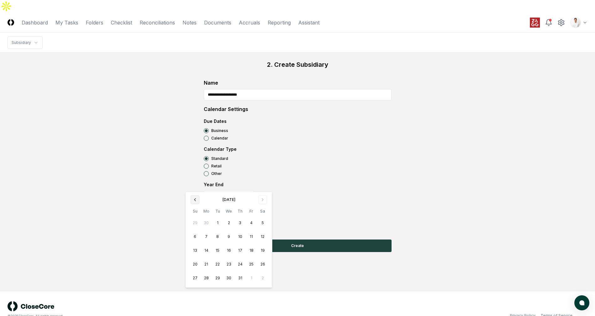
click at [191, 197] on button "Go to previous month" at bounding box center [195, 199] width 9 height 9
click at [199, 204] on div "[DATE] Su Mo Tu We Th Fr Sa 27 28 29 30 1 2 3 4 5 6 7 8 9 10 11 12 13 14 15 16 …" at bounding box center [228, 239] width 79 height 88
click at [195, 200] on icon "Go to previous month" at bounding box center [194, 199] width 1 height 3
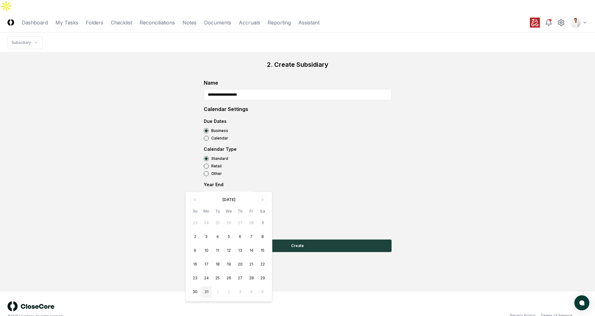
click at [203, 291] on button "31" at bounding box center [206, 291] width 11 height 11
click at [276, 165] on div "**********" at bounding box center [298, 154] width 188 height 150
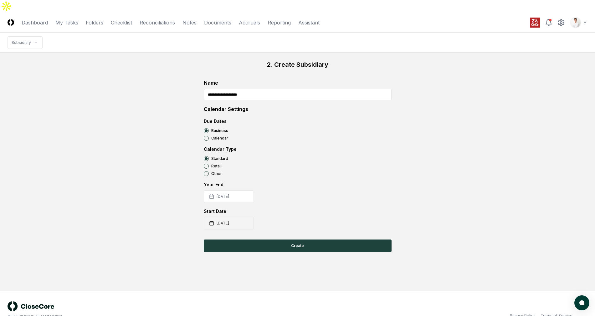
click at [243, 217] on button "[DATE]" at bounding box center [229, 223] width 50 height 13
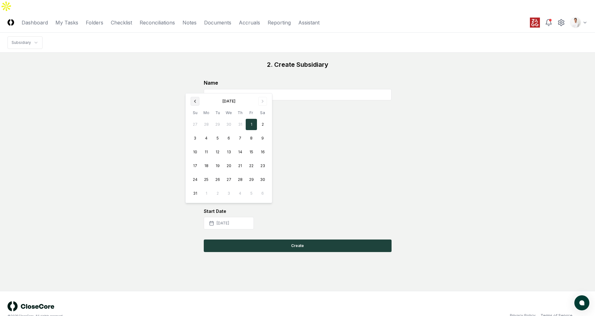
click at [192, 99] on icon "Go to previous month" at bounding box center [194, 101] width 5 height 5
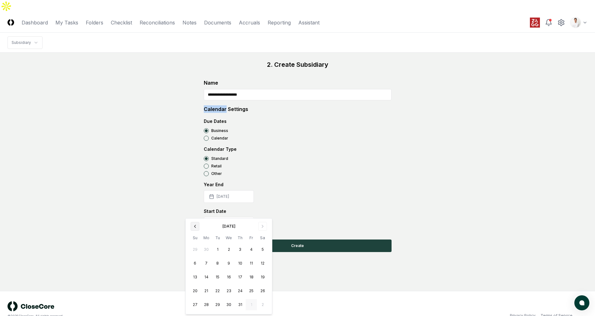
click at [192, 99] on div "**********" at bounding box center [298, 156] width 580 height 192
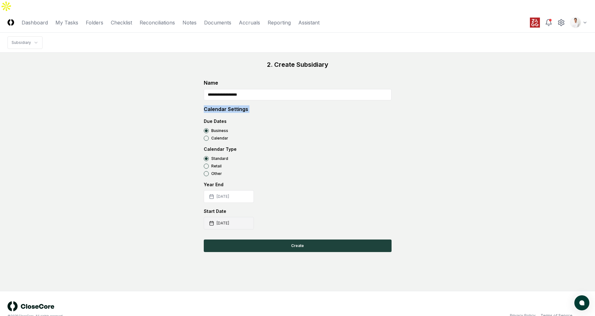
click at [235, 217] on button "2025-08-01" at bounding box center [229, 223] width 50 height 13
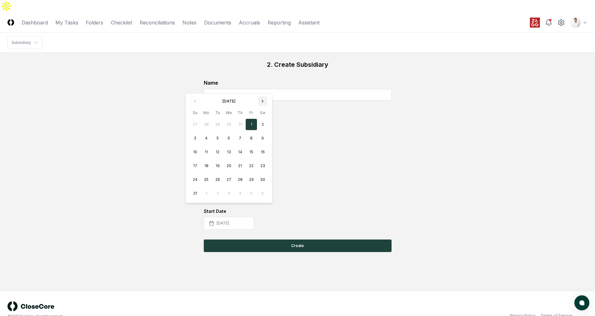
click at [261, 102] on icon "Go to next month" at bounding box center [262, 101] width 5 height 5
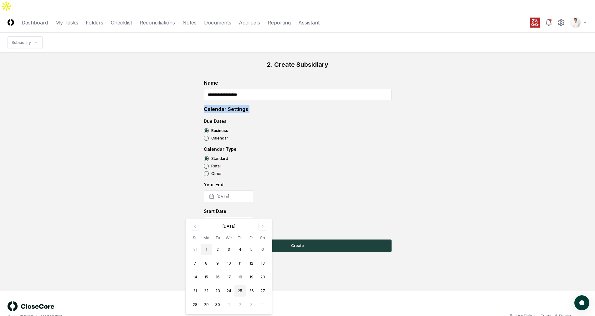
click at [207, 247] on button "1" at bounding box center [206, 249] width 11 height 11
click at [356, 181] on div "Year End 2025-03-31" at bounding box center [298, 192] width 188 height 22
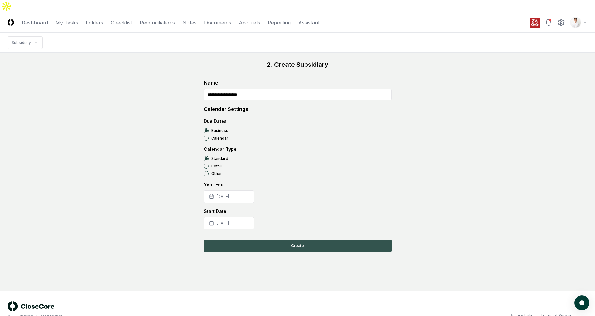
click at [323, 239] on button "Create" at bounding box center [298, 245] width 188 height 13
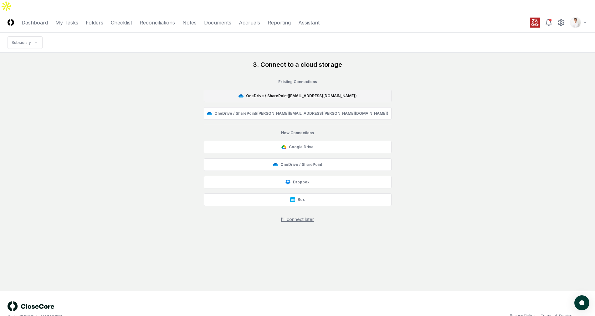
click at [300, 90] on button "OneDrive / SharePoint ( [EMAIL_ADDRESS][DOMAIN_NAME] )" at bounding box center [298, 96] width 188 height 13
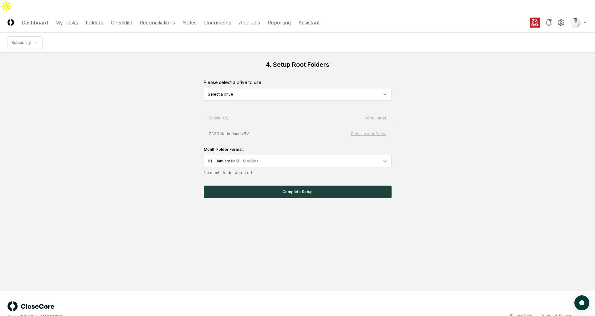
click at [275, 81] on html "CloseCore Dashboard My Tasks Folders Checklist Reconciliations Notes Documents …" at bounding box center [297, 164] width 595 height 328
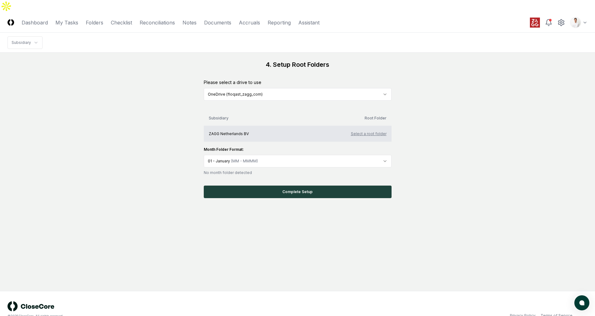
click at [366, 131] on button "Select a root folder" at bounding box center [369, 134] width 36 height 6
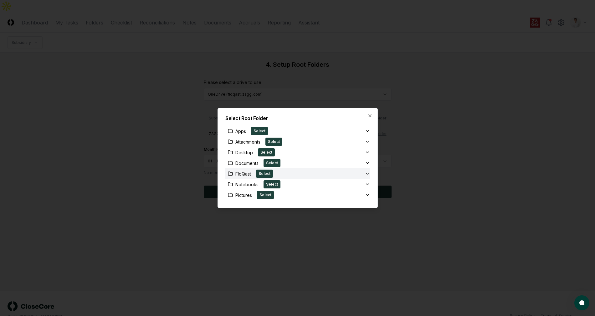
click at [331, 174] on div "FloQast Select" at bounding box center [295, 173] width 140 height 8
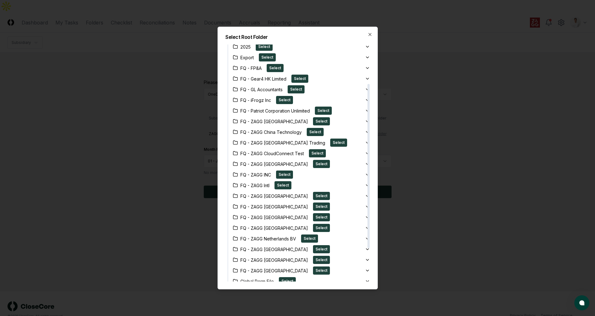
scroll to position [101, 0]
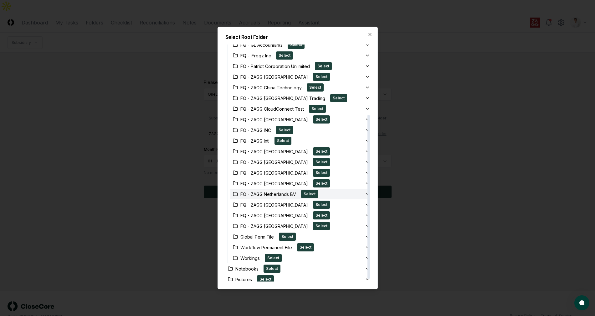
click at [339, 193] on div "FQ - ZAGG Netherlands BV Select" at bounding box center [297, 194] width 135 height 8
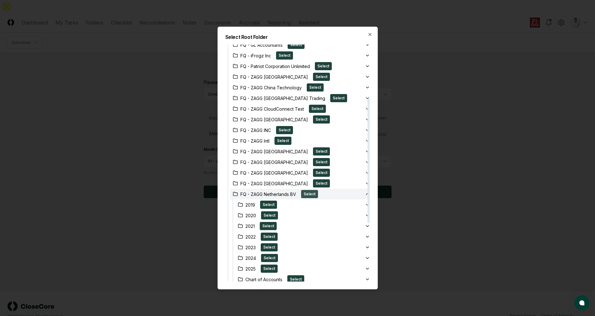
click at [313, 193] on button "Select" at bounding box center [309, 194] width 17 height 8
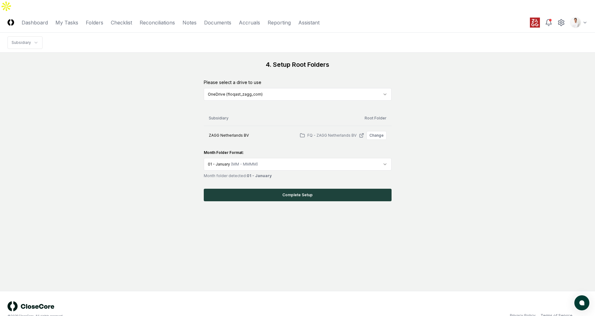
drag, startPoint x: 306, startPoint y: 184, endPoint x: 304, endPoint y: 200, distance: 16.2
click at [306, 188] on button "Complete Setup" at bounding box center [298, 194] width 188 height 13
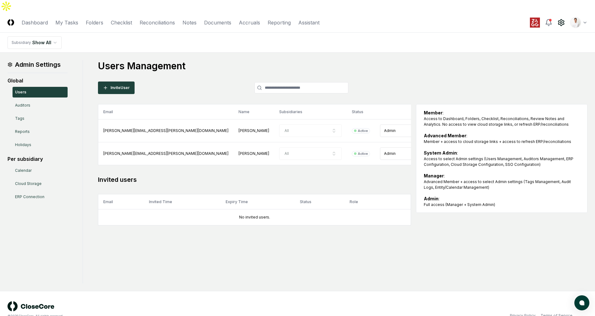
click at [183, 66] on div "Users Management Invite User Email Name Subsidiaries Status Role jason.wood@zag…" at bounding box center [343, 142] width 490 height 165
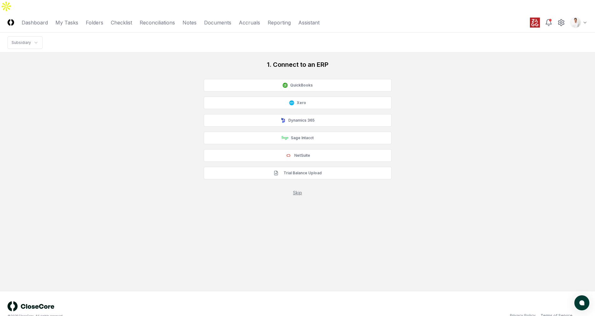
click at [298, 190] on link "Skip" at bounding box center [297, 192] width 9 height 5
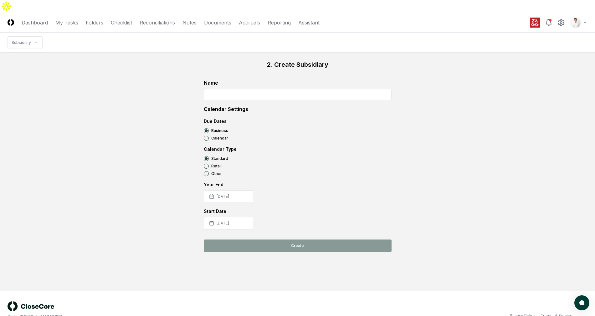
click at [243, 89] on input at bounding box center [298, 94] width 188 height 11
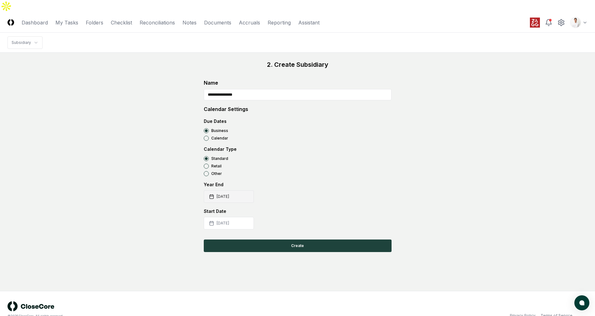
type input "**********"
click at [238, 190] on button "[DATE]" at bounding box center [229, 196] width 50 height 13
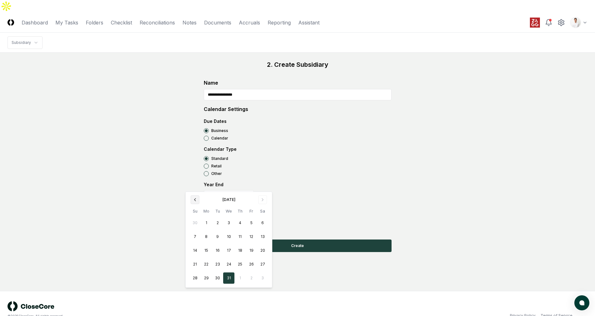
click at [192, 203] on button "Go to previous month" at bounding box center [195, 199] width 9 height 9
click at [192, 202] on icon "Go to previous month" at bounding box center [194, 199] width 5 height 5
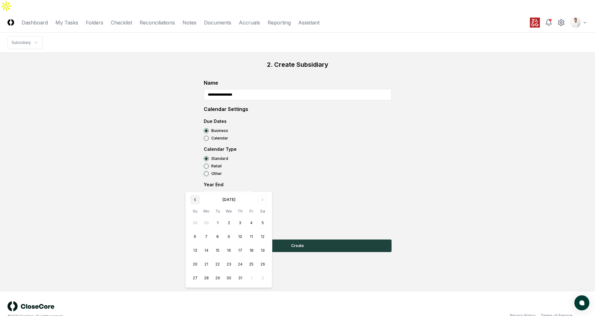
click at [192, 202] on icon "Go to previous month" at bounding box center [194, 199] width 5 height 5
click at [207, 291] on button "31" at bounding box center [206, 291] width 11 height 11
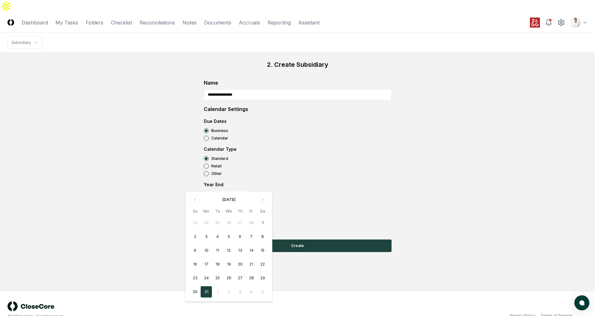
click at [383, 146] on form "Calendar Type Standard Retail Other" at bounding box center [298, 161] width 188 height 30
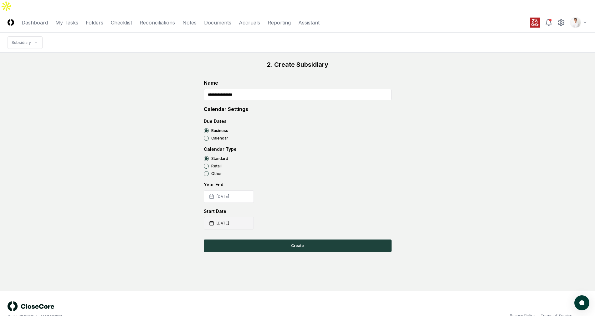
click at [226, 217] on button "[DATE]" at bounding box center [229, 223] width 50 height 13
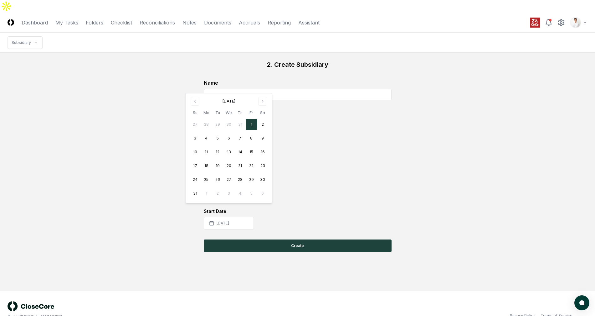
drag, startPoint x: 264, startPoint y: 102, endPoint x: 255, endPoint y: 145, distance: 43.4
click at [264, 102] on button "Go to next month" at bounding box center [262, 101] width 9 height 9
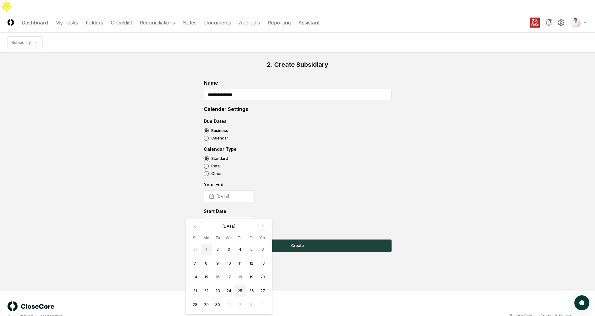
click at [206, 248] on button "1" at bounding box center [206, 249] width 11 height 11
click at [318, 239] on button "Create" at bounding box center [298, 245] width 188 height 13
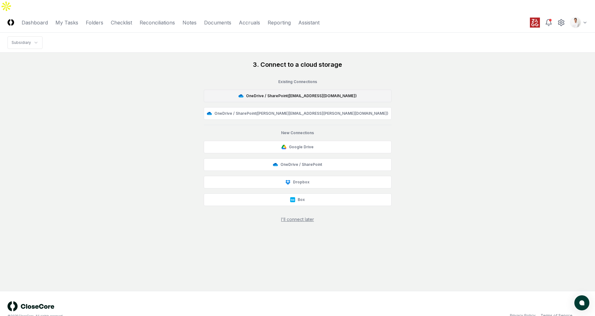
click at [301, 90] on button "OneDrive / SharePoint ( [EMAIL_ADDRESS][DOMAIN_NAME] )" at bounding box center [298, 96] width 188 height 13
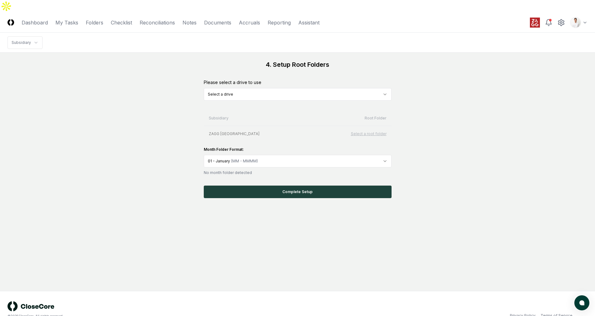
click at [353, 82] on html "CloseCore Dashboard My Tasks Folders Checklist Reconciliations Notes Documents …" at bounding box center [297, 164] width 595 height 328
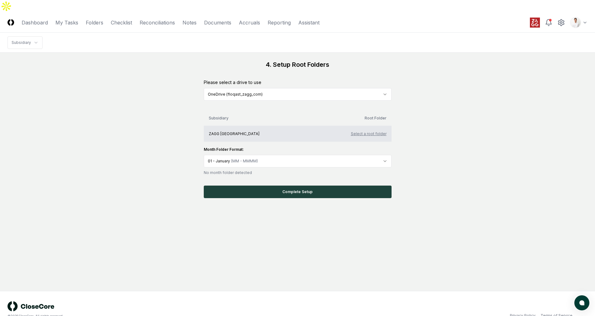
click at [364, 131] on button "Select a root folder" at bounding box center [369, 134] width 36 height 6
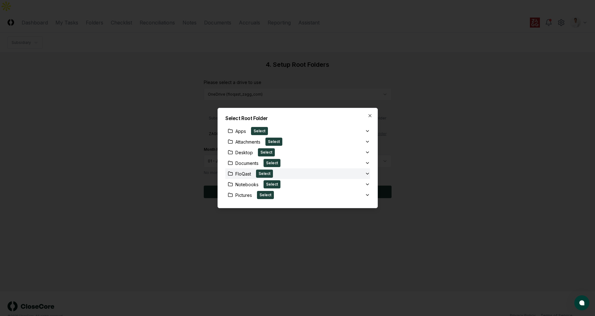
click at [356, 172] on div "FloQast Select" at bounding box center [295, 173] width 140 height 8
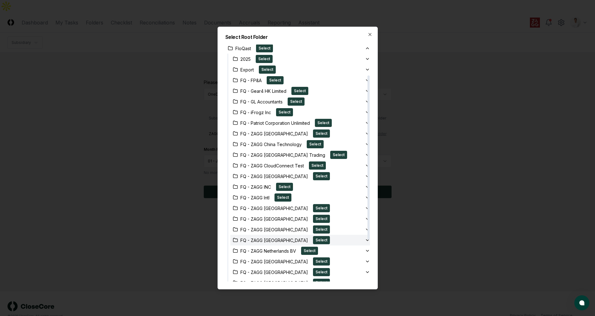
click at [345, 239] on div "FQ - ZAGG Middle East Select" at bounding box center [297, 240] width 135 height 8
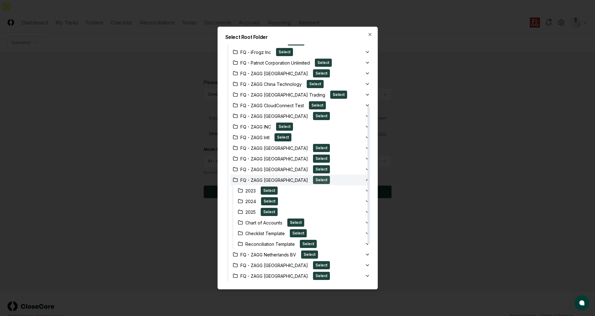
click at [313, 180] on button "Select" at bounding box center [321, 180] width 17 height 8
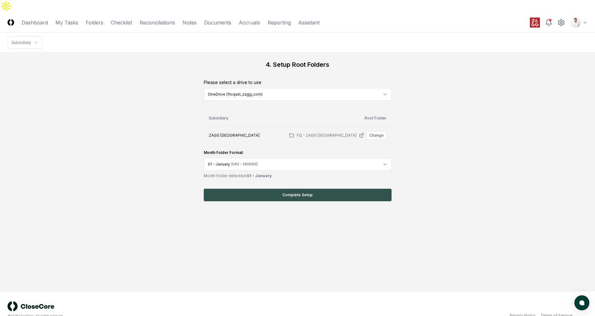
click at [316, 188] on button "Complete Setup" at bounding box center [298, 194] width 188 height 13
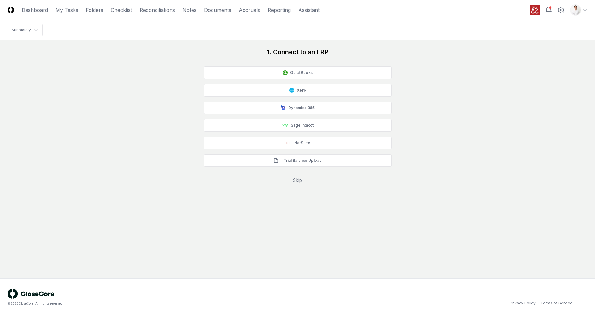
click at [297, 178] on link "Skip" at bounding box center [297, 179] width 9 height 5
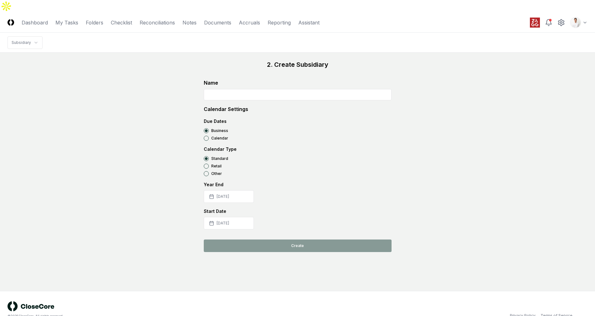
click at [279, 89] on input at bounding box center [298, 94] width 188 height 11
paste input "****"
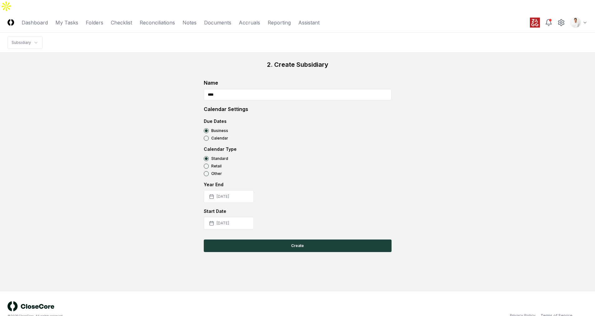
type input "****"
click at [131, 147] on div "2. Create Subsidiary Name **** Calendar Settings Due Dates Business Calendar Ca…" at bounding box center [298, 156] width 580 height 192
click at [217, 190] on button "[DATE]" at bounding box center [229, 196] width 50 height 13
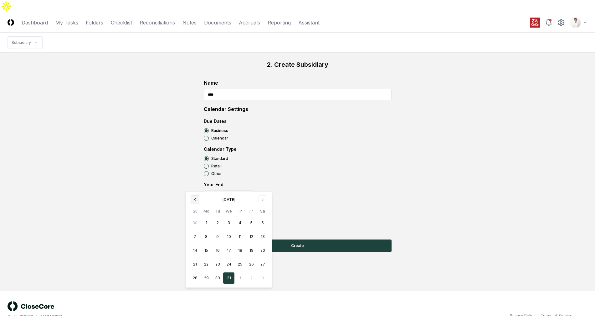
click at [197, 198] on icon "Go to previous month" at bounding box center [194, 199] width 5 height 5
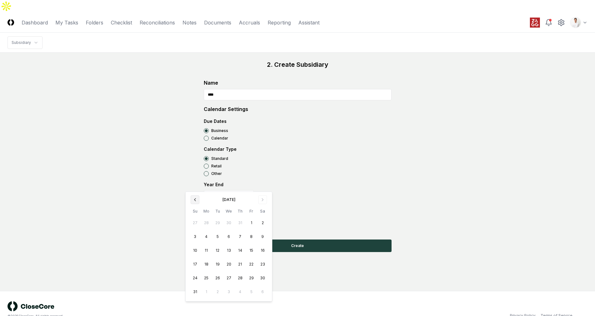
click at [197, 198] on icon "Go to previous month" at bounding box center [194, 199] width 5 height 5
click at [207, 293] on button "31" at bounding box center [206, 291] width 11 height 11
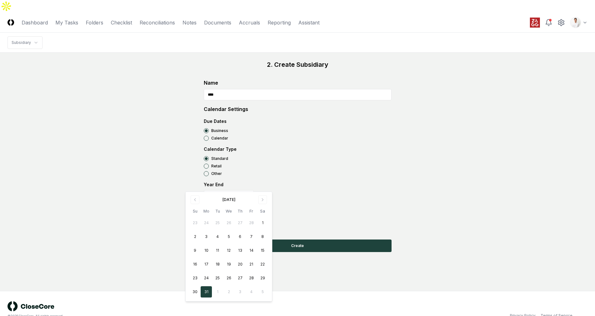
click at [157, 233] on div "2. Create Subsidiary Name **** Calendar Settings Due Dates Business Calendar Ca…" at bounding box center [298, 156] width 580 height 192
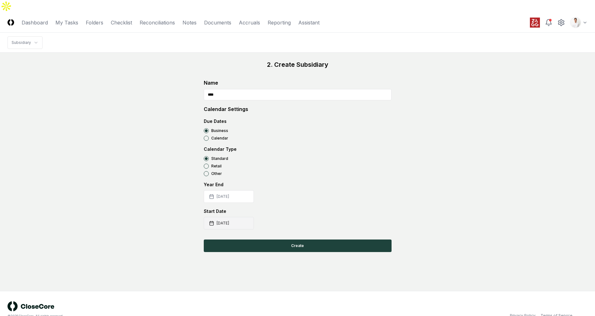
click at [233, 217] on button "[DATE]" at bounding box center [229, 223] width 50 height 13
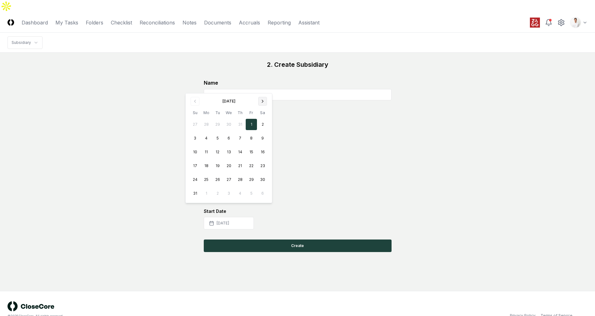
click at [260, 100] on icon "Go to next month" at bounding box center [262, 101] width 5 height 5
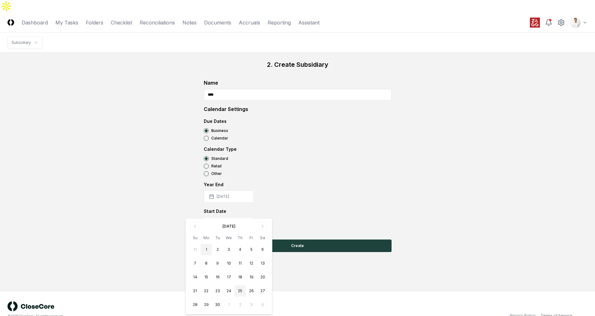
click at [209, 246] on button "1" at bounding box center [206, 249] width 11 height 11
click at [170, 183] on div "2. Create Subsidiary Name **** Calendar Settings Due Dates Business Calendar Ca…" at bounding box center [298, 156] width 580 height 192
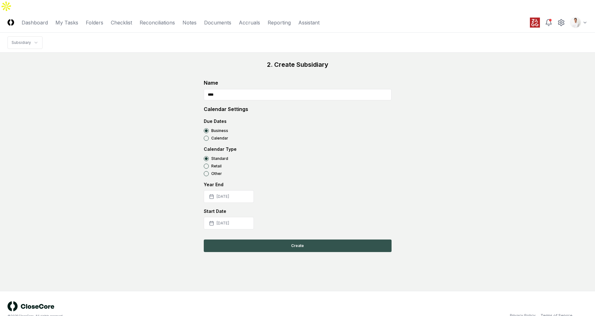
click at [271, 239] on button "Create" at bounding box center [298, 245] width 188 height 13
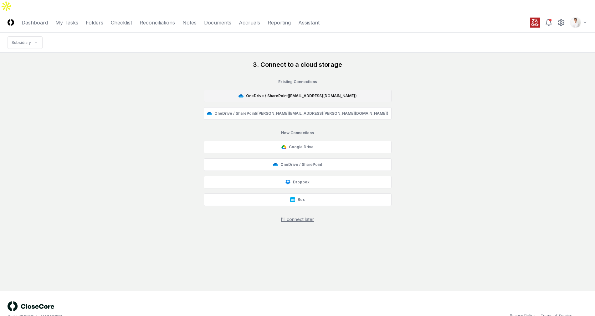
click at [299, 90] on button "OneDrive / SharePoint ( [EMAIL_ADDRESS][DOMAIN_NAME] )" at bounding box center [298, 96] width 188 height 13
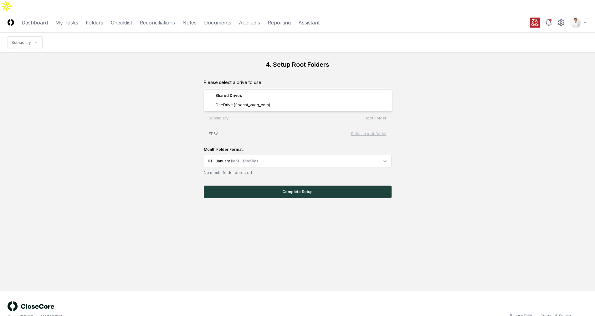
click at [333, 85] on html "CloseCore Dashboard My Tasks Folders Checklist Reconciliations Notes Documents …" at bounding box center [297, 164] width 595 height 328
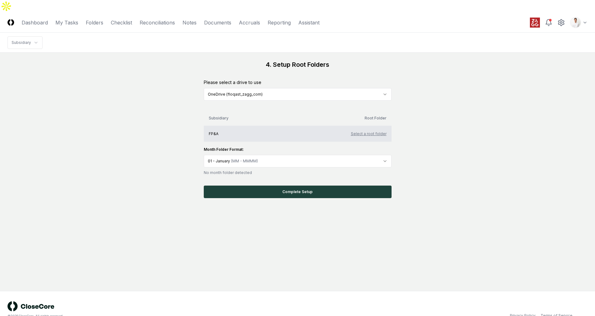
click at [376, 131] on button "Select a root folder" at bounding box center [369, 134] width 36 height 6
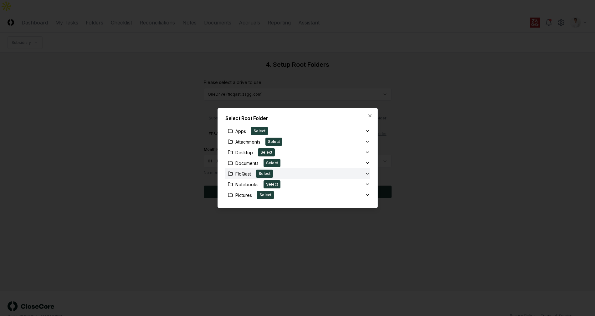
click at [314, 172] on div "FloQast Select" at bounding box center [295, 173] width 140 height 8
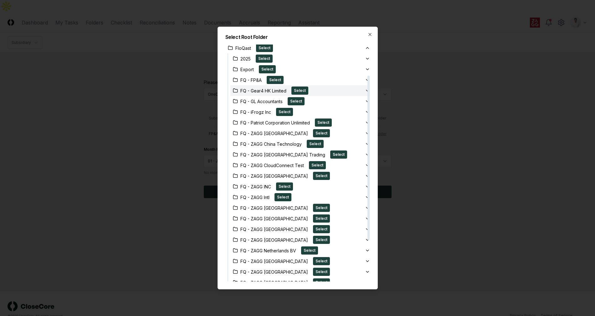
scroll to position [40, 0]
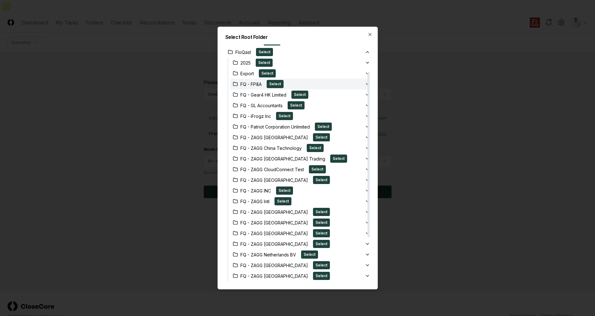
click at [339, 80] on div "FQ - FP&A Select" at bounding box center [297, 84] width 135 height 8
click at [343, 86] on div "FQ - FP&A Select" at bounding box center [297, 84] width 135 height 8
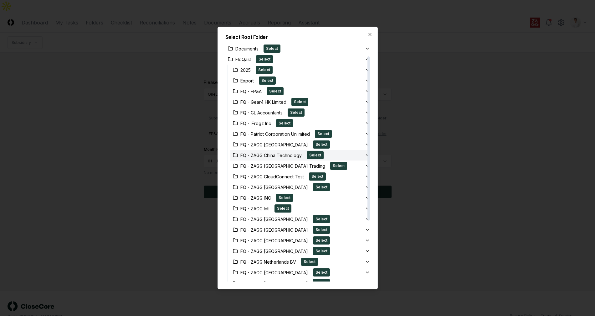
scroll to position [17, 0]
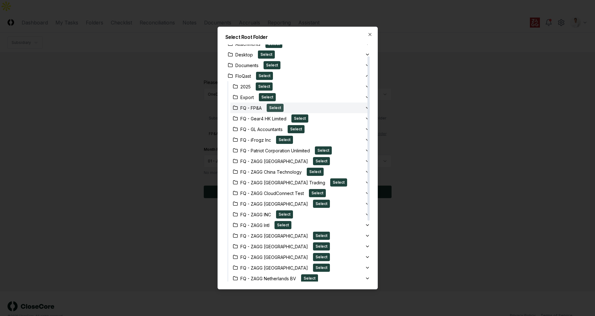
click at [274, 108] on button "Select" at bounding box center [275, 108] width 17 height 8
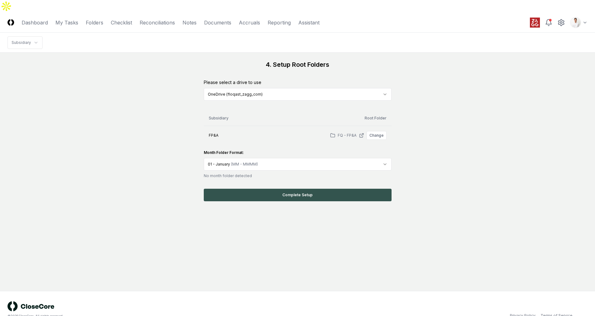
click at [324, 188] on button "Complete Setup" at bounding box center [298, 194] width 188 height 13
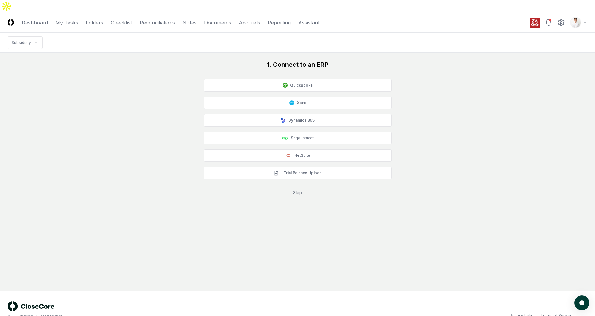
click at [299, 190] on link "Skip" at bounding box center [297, 192] width 9 height 5
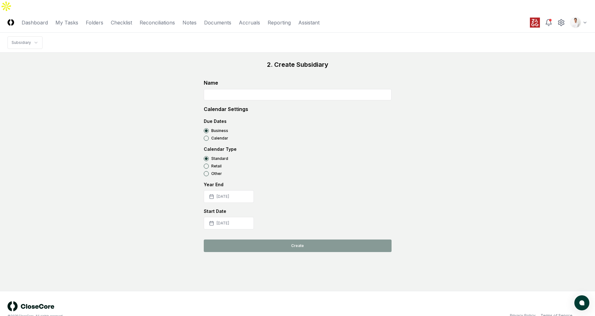
click at [232, 89] on input at bounding box center [298, 94] width 188 height 11
paste input "**********"
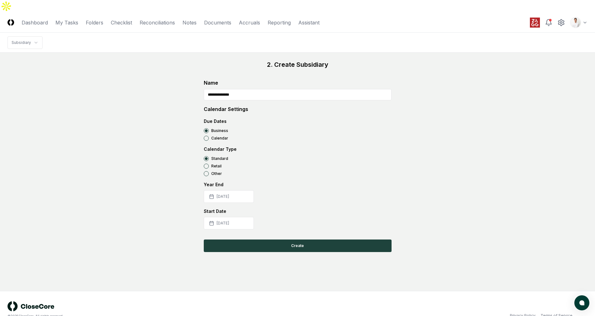
type input "**********"
click at [181, 120] on div "**********" at bounding box center [298, 156] width 580 height 192
click at [252, 190] on button "[DATE]" at bounding box center [229, 196] width 50 height 13
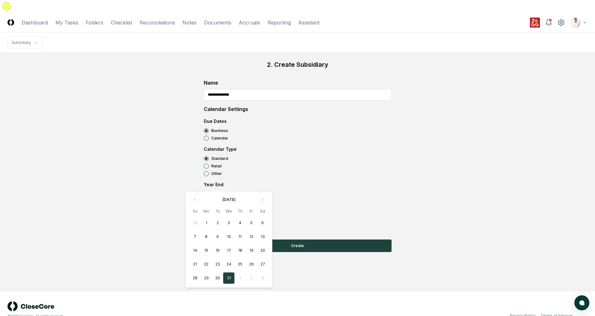
click at [186, 200] on div "December 2025 Su Mo Tu We Th Fr Sa 30 1 2 3 4 5 6 7 8 9 10 11 12 13 14 15 16 17…" at bounding box center [229, 239] width 86 height 95
click at [191, 200] on button "Go to previous month" at bounding box center [195, 199] width 9 height 9
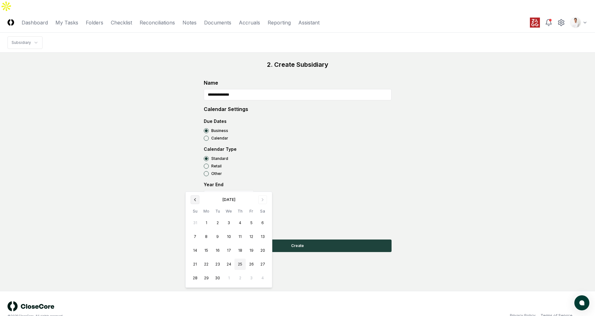
click at [191, 200] on button "Go to previous month" at bounding box center [195, 199] width 9 height 9
click at [194, 199] on icon "Go to previous month" at bounding box center [194, 199] width 1 height 3
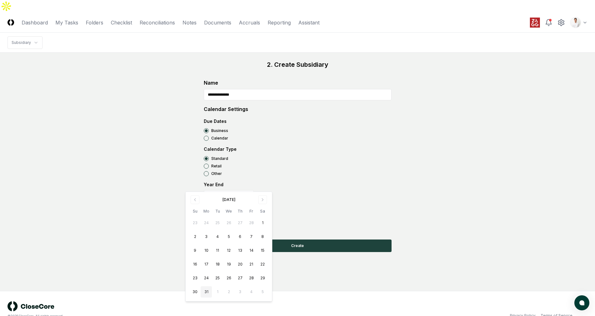
click at [207, 292] on button "31" at bounding box center [206, 291] width 11 height 11
click at [141, 208] on div "**********" at bounding box center [298, 156] width 580 height 192
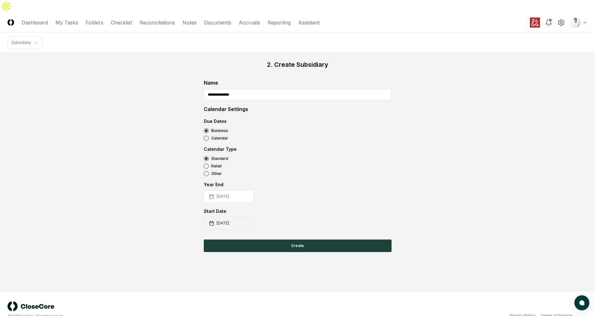
click at [217, 217] on button "[DATE]" at bounding box center [229, 223] width 50 height 13
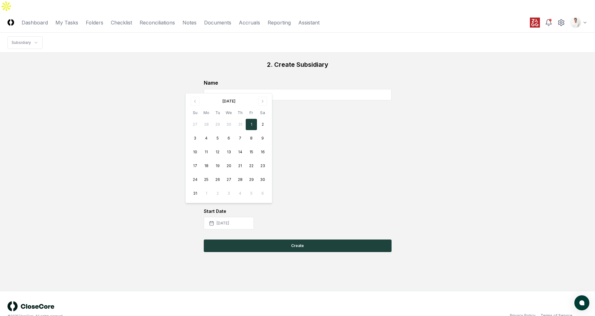
click at [267, 99] on div "[DATE]" at bounding box center [228, 100] width 79 height 7
click at [261, 100] on icon "Go to next month" at bounding box center [262, 101] width 5 height 5
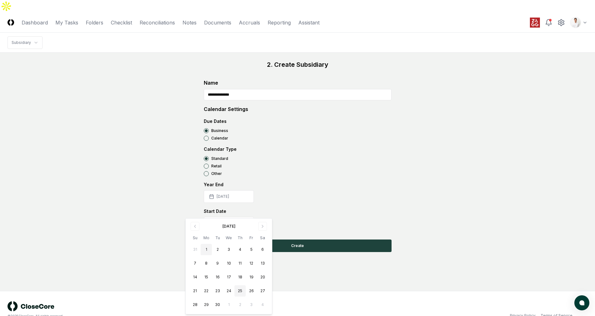
click at [209, 250] on button "1" at bounding box center [206, 249] width 11 height 11
click at [368, 171] on div "Other" at bounding box center [298, 173] width 188 height 5
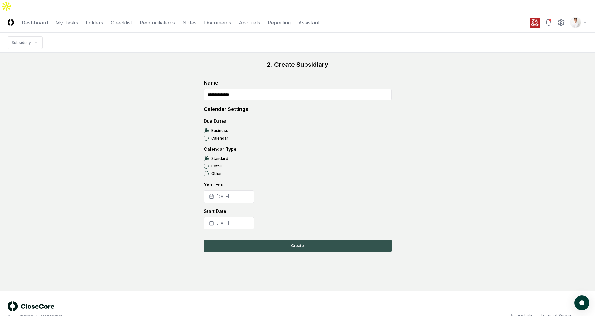
drag, startPoint x: 341, startPoint y: 223, endPoint x: 341, endPoint y: 226, distance: 3.8
click at [341, 223] on div "**********" at bounding box center [298, 156] width 188 height 192
click at [341, 239] on button "Create" at bounding box center [298, 245] width 188 height 13
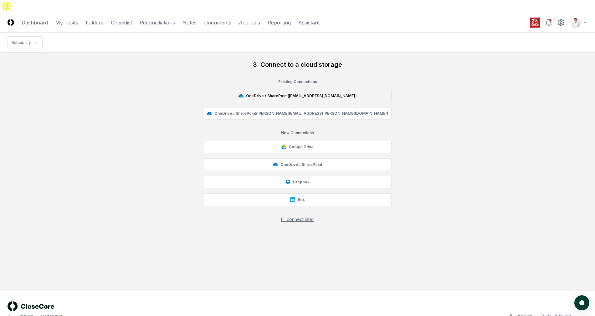
click at [317, 90] on button "OneDrive / SharePoint ( [EMAIL_ADDRESS][DOMAIN_NAME] )" at bounding box center [298, 96] width 188 height 13
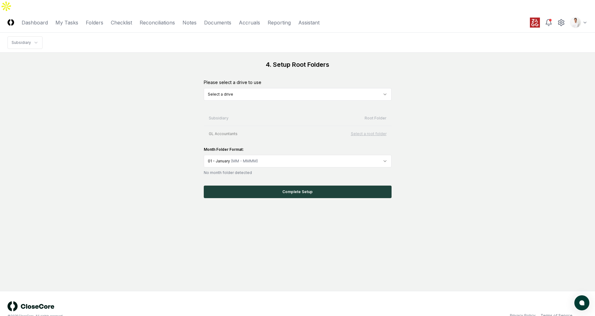
click at [291, 81] on html "CloseCore Dashboard My Tasks Folders Checklist Reconciliations Notes Documents …" at bounding box center [297, 164] width 595 height 328
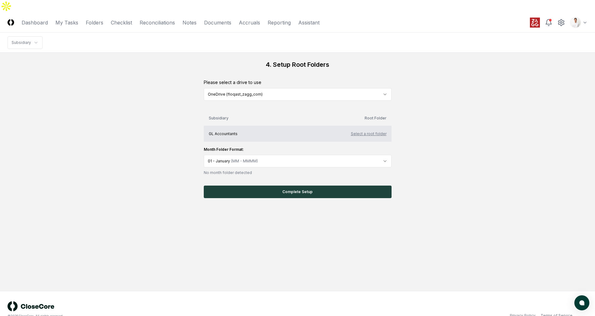
click at [364, 131] on button "Select a root folder" at bounding box center [369, 134] width 36 height 6
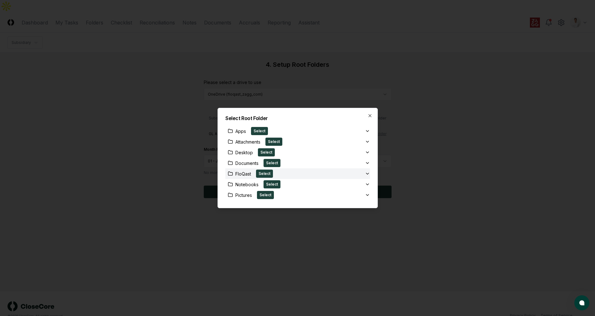
click at [338, 173] on div "FloQast Select" at bounding box center [295, 173] width 140 height 8
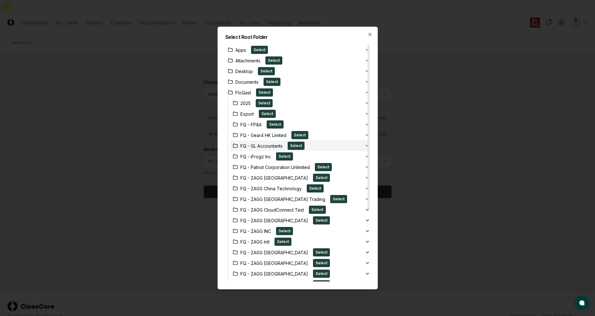
click at [361, 144] on div "FQ - GL Accountants Select" at bounding box center [297, 145] width 135 height 8
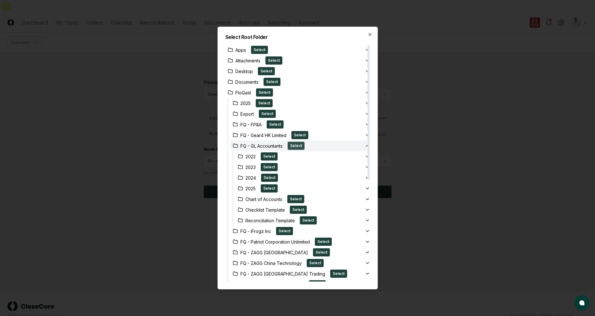
click at [301, 146] on button "Select" at bounding box center [296, 145] width 17 height 8
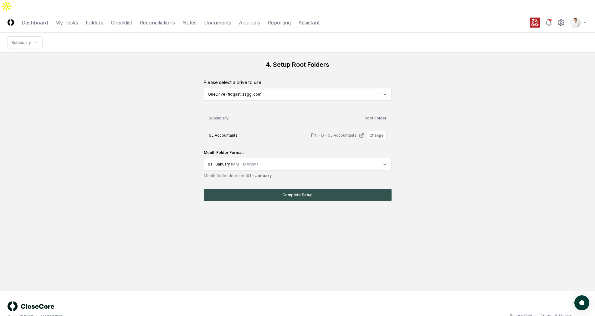
click at [293, 188] on button "Complete Setup" at bounding box center [298, 194] width 188 height 13
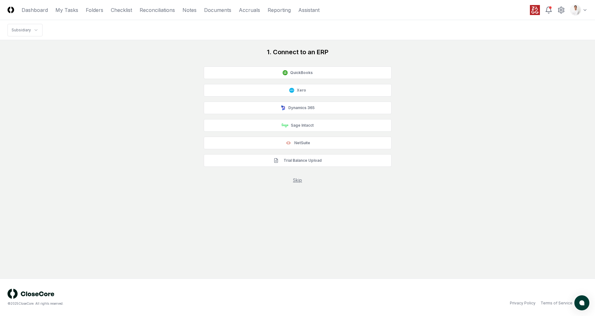
click at [293, 175] on div "1. Connect to an ERP QuickBooks Xero Dynamics 365 Sage Intacct NetSuite Trial B…" at bounding box center [298, 116] width 188 height 136
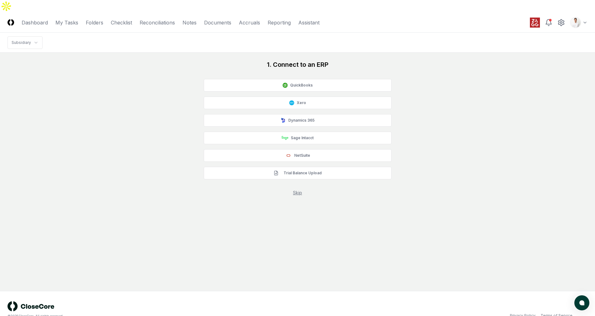
click at [295, 190] on link "Skip" at bounding box center [297, 192] width 9 height 5
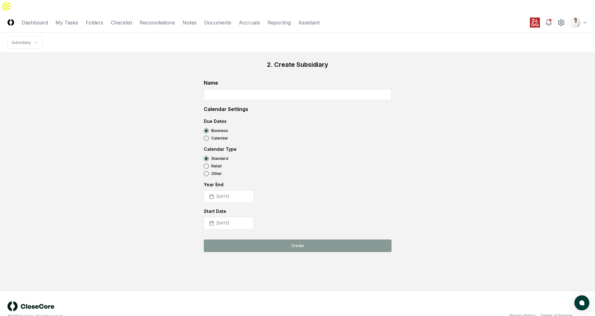
click at [271, 89] on input at bounding box center [298, 94] width 188 height 11
paste input "**********"
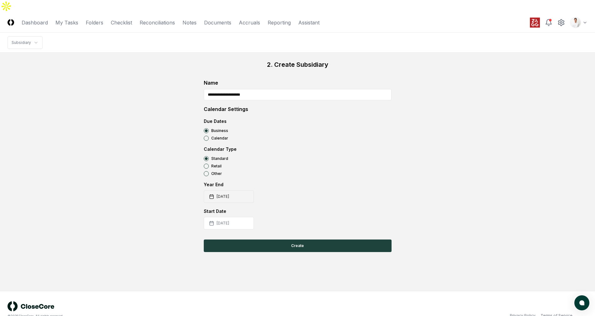
type input "**********"
click at [228, 190] on button "[DATE]" at bounding box center [229, 196] width 50 height 13
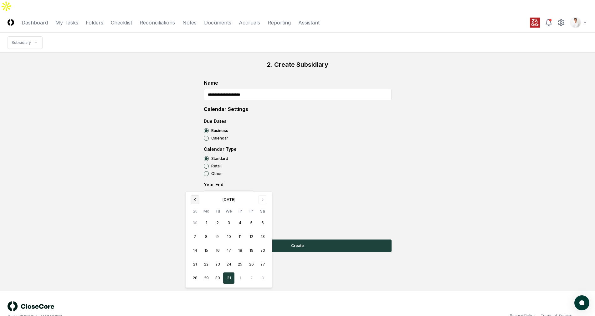
click at [192, 198] on icon "Go to previous month" at bounding box center [194, 199] width 5 height 5
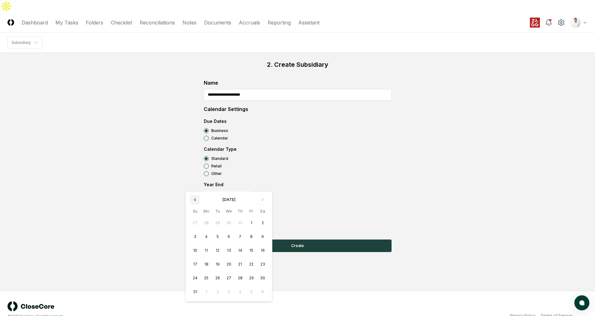
click at [192, 198] on icon "Go to previous month" at bounding box center [194, 199] width 5 height 5
click at [192, 199] on icon "Go to previous month" at bounding box center [194, 199] width 5 height 5
click at [198, 198] on button "Go to previous month" at bounding box center [195, 199] width 9 height 9
click at [208, 293] on button "31" at bounding box center [206, 291] width 11 height 11
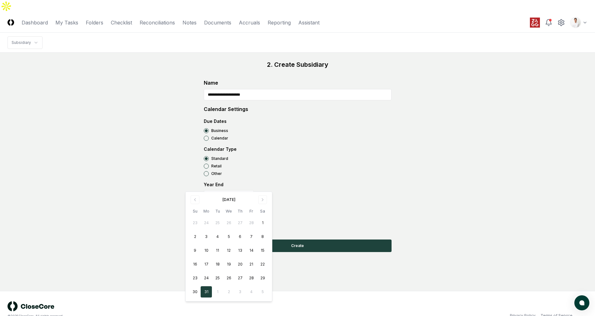
click at [394, 164] on div "**********" at bounding box center [298, 156] width 580 height 192
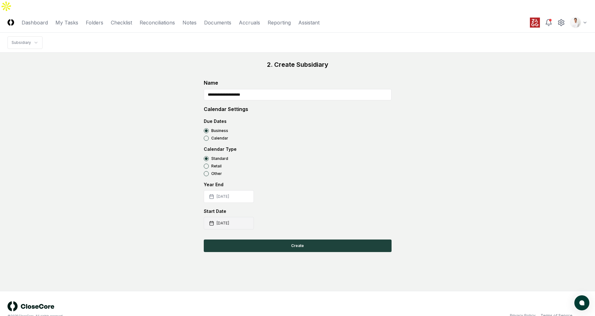
click at [238, 217] on button "[DATE]" at bounding box center [229, 223] width 50 height 13
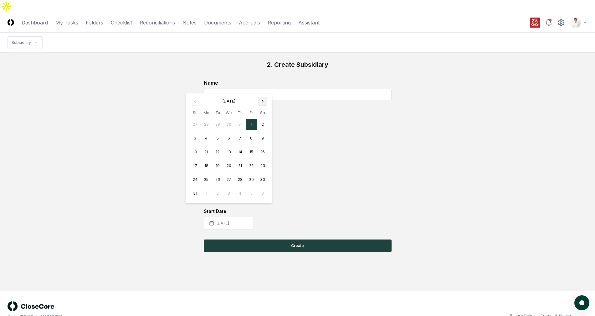
click at [262, 100] on icon "Go to next month" at bounding box center [262, 101] width 5 height 5
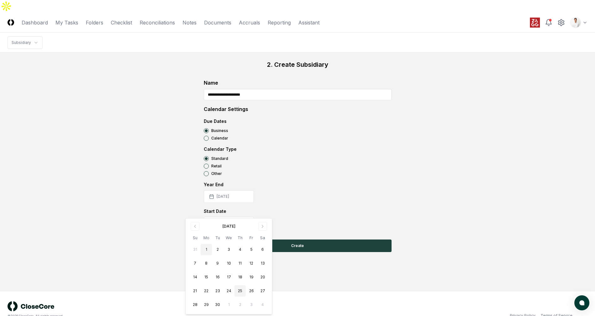
click at [204, 248] on button "1" at bounding box center [206, 249] width 11 height 11
click at [528, 105] on div "**********" at bounding box center [298, 156] width 580 height 192
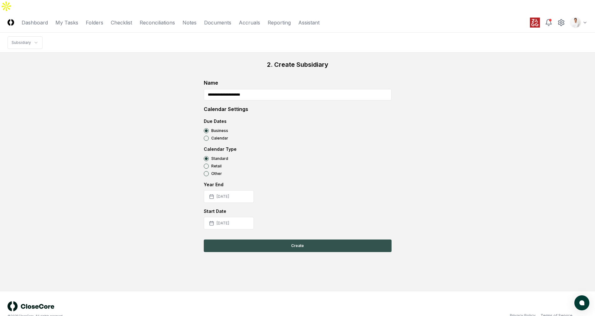
click at [328, 239] on button "Create" at bounding box center [298, 245] width 188 height 13
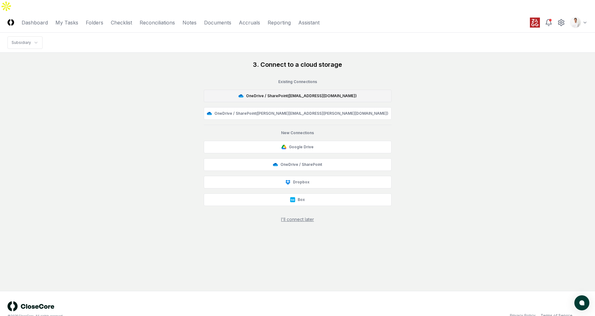
click at [295, 90] on button "OneDrive / SharePoint ( [EMAIL_ADDRESS][DOMAIN_NAME] )" at bounding box center [298, 96] width 188 height 13
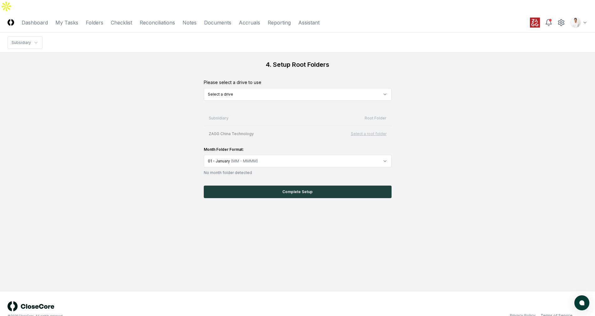
click at [298, 83] on html "CloseCore Dashboard My Tasks Folders Checklist Reconciliations Notes Documents …" at bounding box center [297, 164] width 595 height 328
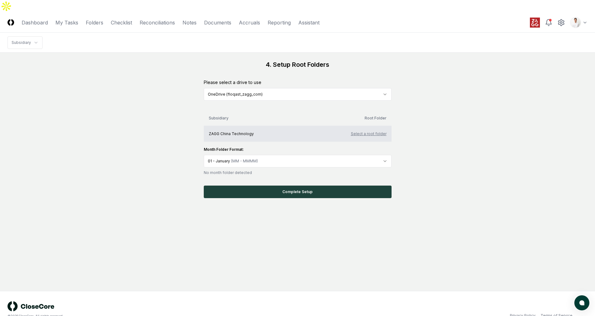
click at [369, 131] on button "Select a root folder" at bounding box center [369, 134] width 36 height 6
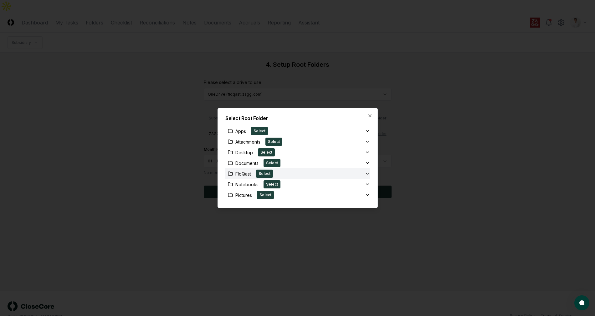
click at [337, 172] on div "FloQast Select" at bounding box center [295, 173] width 140 height 8
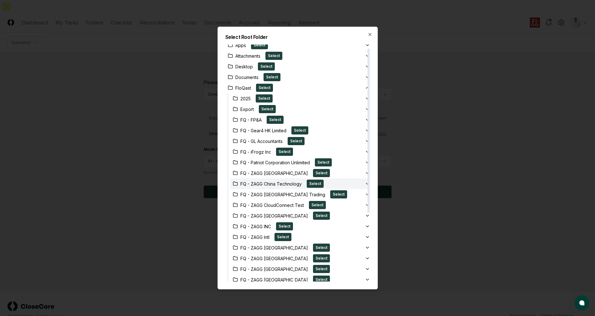
scroll to position [5, 0]
click at [352, 183] on div "FQ - ZAGG China Technology Select" at bounding box center [297, 183] width 135 height 8
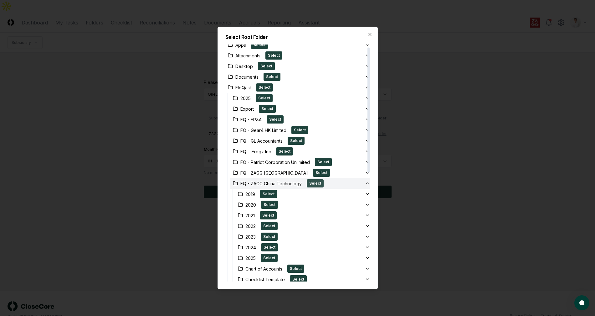
click at [314, 182] on button "Select" at bounding box center [315, 183] width 17 height 8
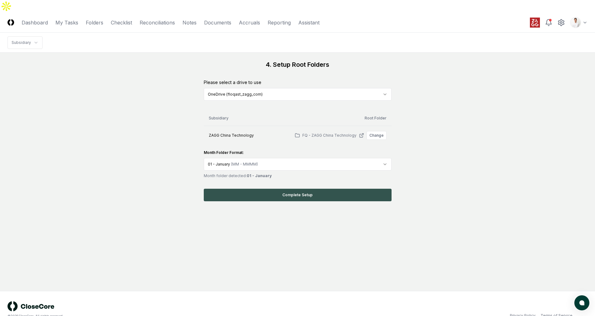
click at [318, 188] on button "Complete Setup" at bounding box center [298, 194] width 188 height 13
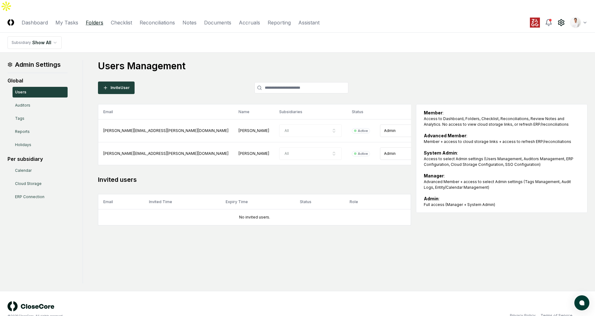
click at [97, 19] on link "Folders" at bounding box center [95, 23] width 18 height 8
click at [196, 60] on h1 "Users Management" at bounding box center [343, 65] width 490 height 11
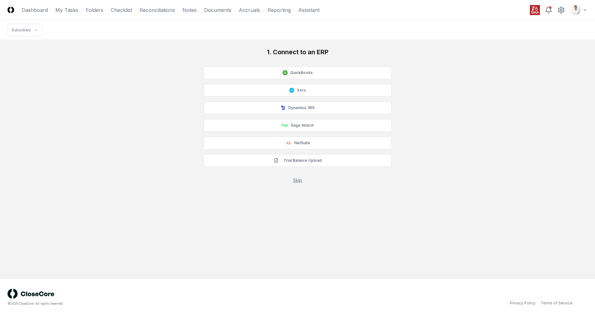
click at [289, 175] on div "1. Connect to an ERP QuickBooks Xero Dynamics 365 Sage Intacct NetSuite Trial B…" at bounding box center [298, 116] width 188 height 136
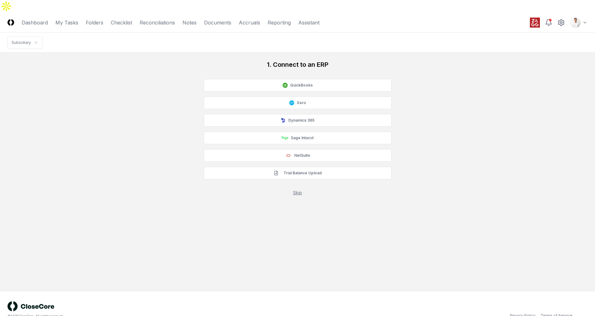
click at [293, 190] on link "Skip" at bounding box center [297, 192] width 9 height 5
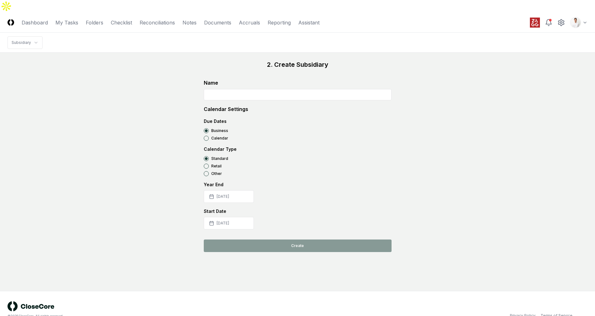
click at [269, 89] on input at bounding box center [298, 94] width 188 height 11
paste input "**********"
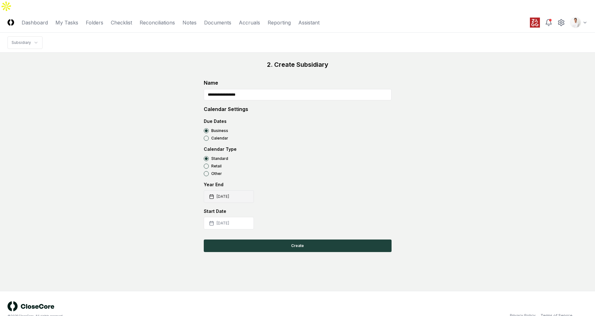
type input "**********"
click at [236, 190] on button "[DATE]" at bounding box center [229, 196] width 50 height 13
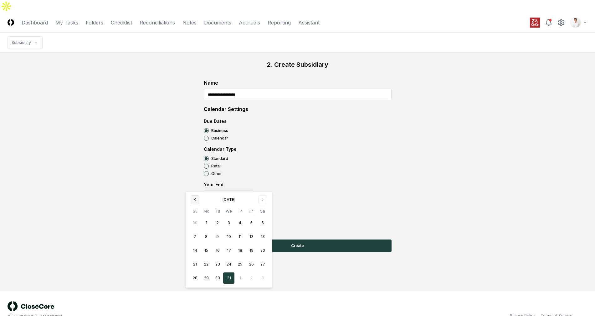
click at [197, 196] on button "Go to previous month" at bounding box center [195, 199] width 9 height 9
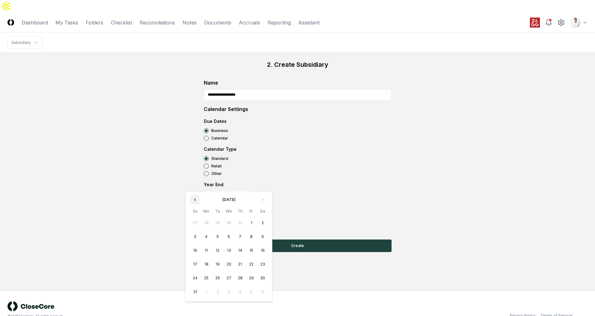
click at [197, 196] on button "Go to previous month" at bounding box center [195, 199] width 9 height 9
click at [206, 292] on button "31" at bounding box center [206, 291] width 11 height 11
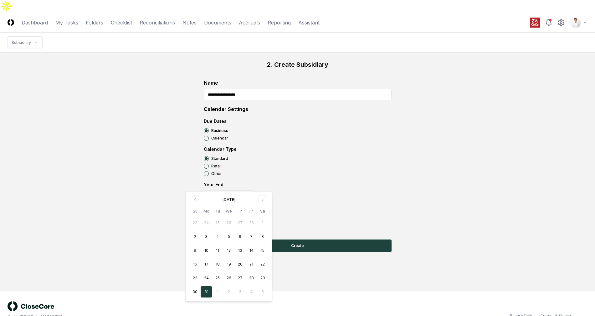
click at [148, 234] on div "**********" at bounding box center [298, 156] width 580 height 192
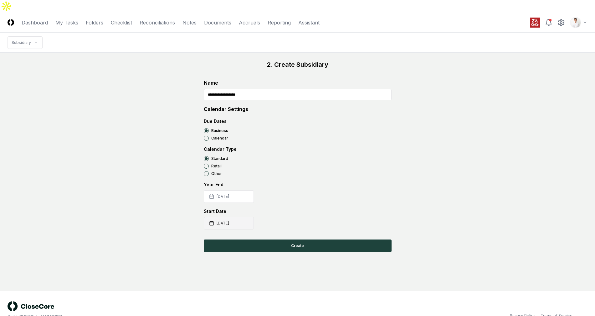
click at [232, 217] on button "[DATE]" at bounding box center [229, 223] width 50 height 13
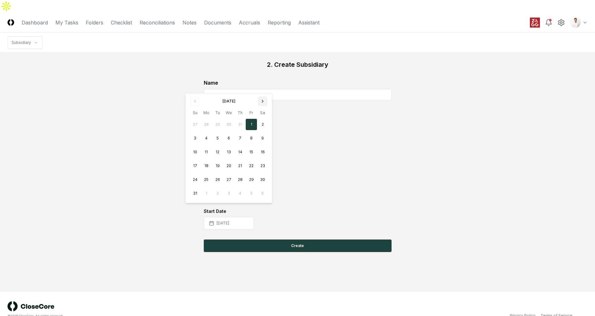
click at [262, 103] on icon "Go to next month" at bounding box center [262, 101] width 5 height 5
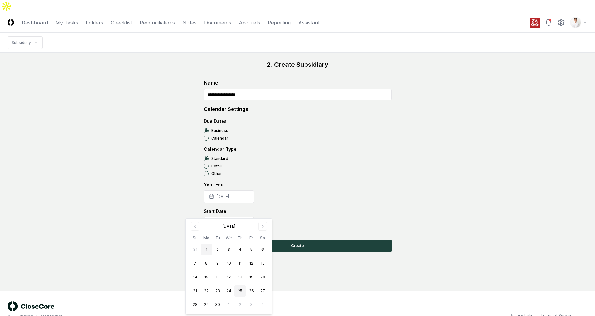
click at [208, 250] on button "1" at bounding box center [206, 249] width 11 height 11
click at [431, 158] on div "**********" at bounding box center [298, 156] width 580 height 192
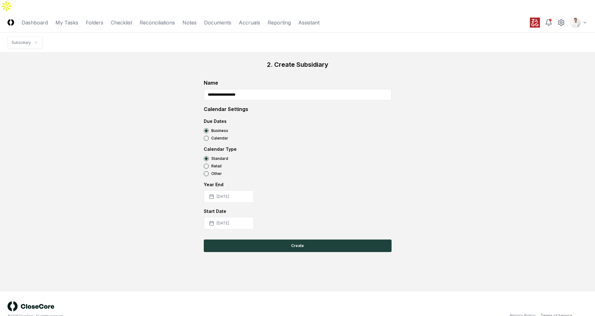
click at [365, 223] on div "**********" at bounding box center [298, 156] width 188 height 192
click at [363, 239] on button "Create" at bounding box center [298, 245] width 188 height 13
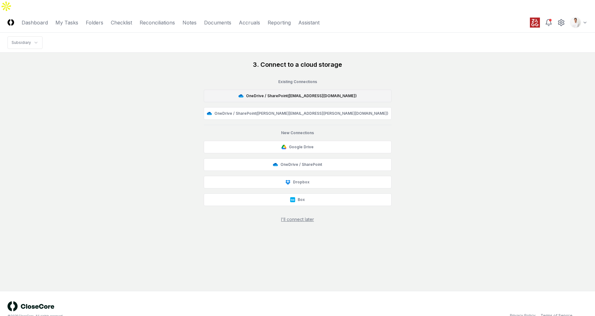
click at [311, 90] on button "OneDrive / SharePoint ( [EMAIL_ADDRESS][DOMAIN_NAME] )" at bounding box center [298, 96] width 188 height 13
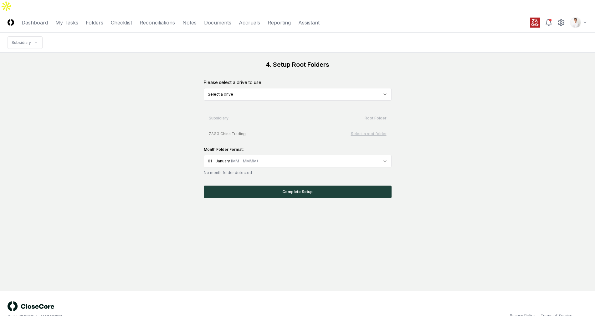
click at [274, 79] on html "CloseCore Dashboard My Tasks Folders Checklist Reconciliations Notes Documents …" at bounding box center [297, 164] width 595 height 328
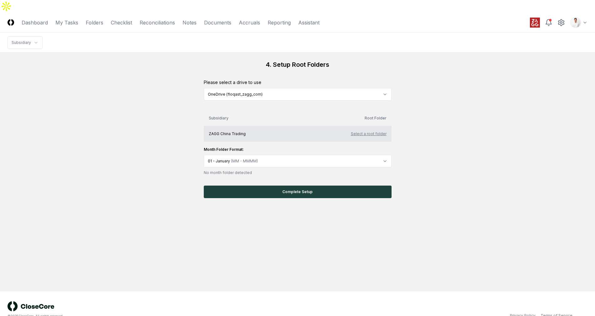
click at [366, 131] on button "Select a root folder" at bounding box center [369, 134] width 36 height 6
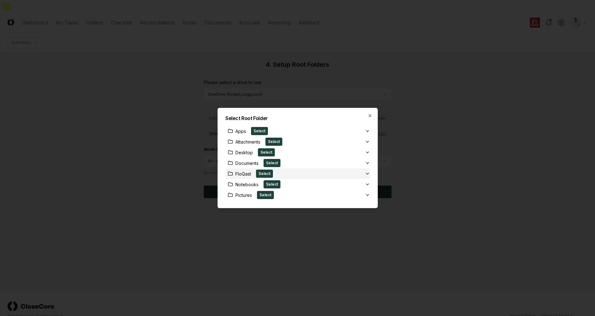
click at [315, 178] on button "FloQast Select" at bounding box center [297, 173] width 145 height 11
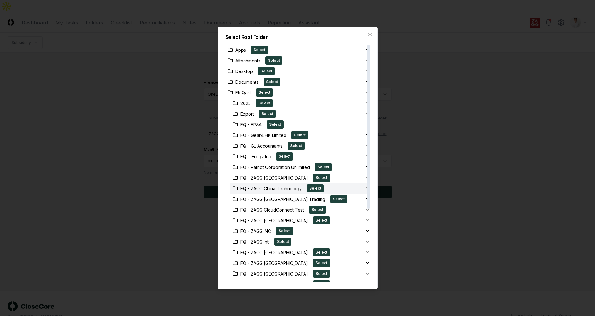
scroll to position [7, 0]
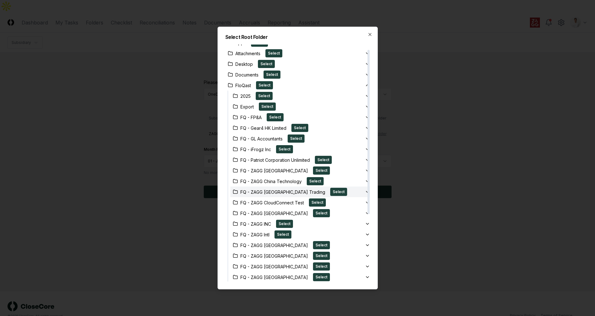
click at [346, 191] on div "FQ - ZAGG China Trading Select" at bounding box center [297, 191] width 135 height 8
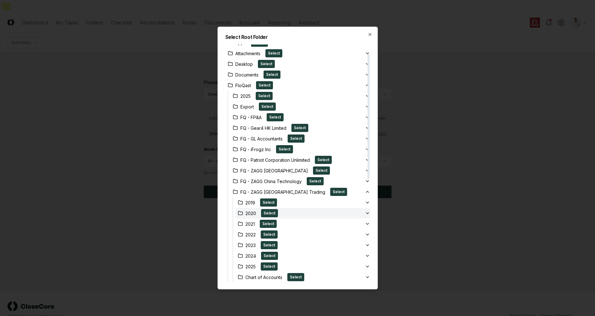
scroll to position [17, 0]
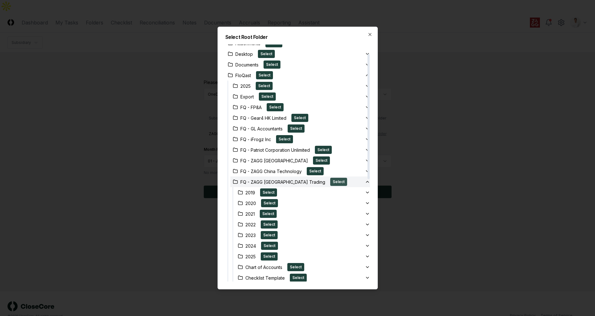
click at [330, 182] on button "Select" at bounding box center [338, 181] width 17 height 8
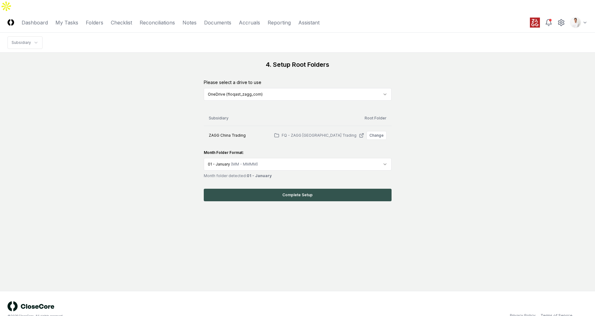
click at [297, 188] on button "Complete Setup" at bounding box center [298, 194] width 188 height 13
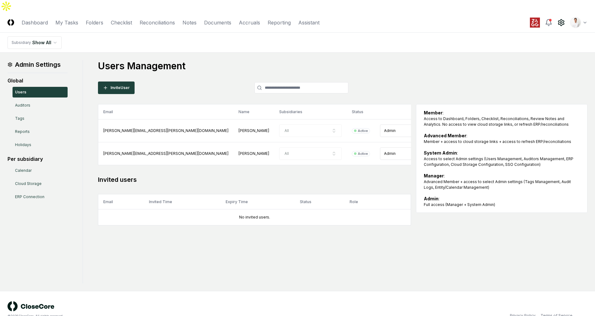
click at [411, 60] on h1 "Users Management" at bounding box center [343, 65] width 490 height 11
click at [414, 53] on main "Admin Settings Global Users Auditors Tags Reports Holidays Per subsidiary Calen…" at bounding box center [297, 172] width 595 height 238
click at [196, 33] on nav "Subsidiary Show All" at bounding box center [297, 43] width 595 height 20
click at [149, 19] on link "Reconciliations" at bounding box center [157, 23] width 35 height 8
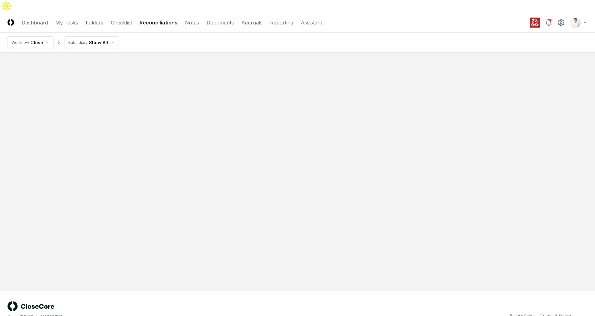
click at [105, 29] on html "CloseCore Dashboard My Tasks Folders Checklist Reconciliations Notes Documents …" at bounding box center [297, 164] width 595 height 328
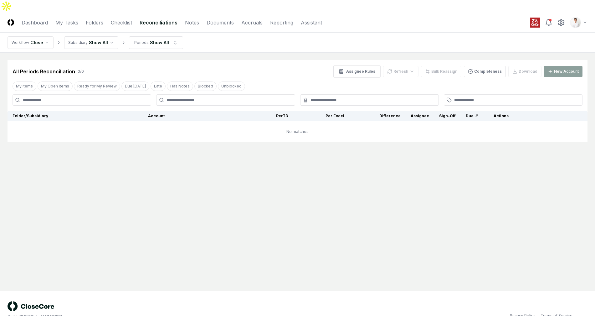
click at [158, 36] on nav "Workflow Close Subsidiary Show All Periods Show All" at bounding box center [297, 43] width 595 height 20
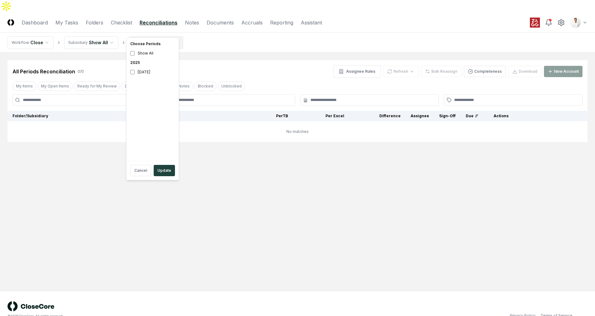
click at [158, 35] on html "CloseCore Dashboard My Tasks Folders Checklist Reconciliations Notes Documents …" at bounding box center [297, 164] width 595 height 328
click at [248, 30] on html "CloseCore Dashboard My Tasks Folders Checklist Reconciliations Notes Documents …" at bounding box center [297, 164] width 595 height 328
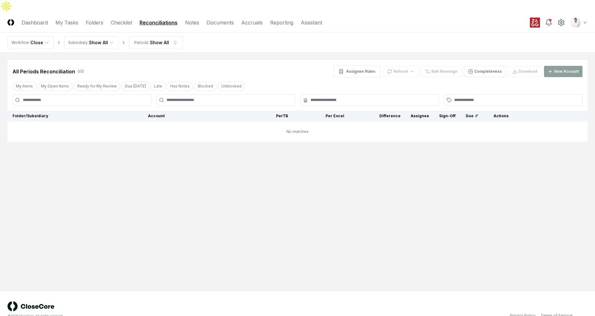
click at [179, 53] on main "Cancel Reassign All Periods Reconciliation 0 / 0 Assignee Rules Refresh Bulk Re…" at bounding box center [297, 172] width 595 height 238
click at [204, 53] on main "Cancel Reassign All Periods Reconciliation 0 / 0 Assignee Rules Refresh Bulk Re…" at bounding box center [297, 172] width 595 height 238
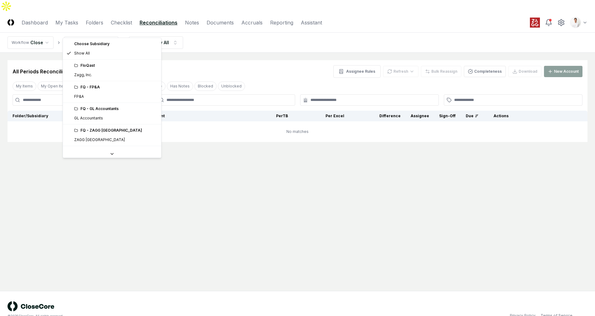
click at [109, 32] on html "CloseCore Dashboard My Tasks Folders Checklist Reconciliations Notes Documents …" at bounding box center [297, 164] width 595 height 328
click at [172, 222] on html "CloseCore Dashboard My Tasks Folders Checklist Reconciliations Notes Documents …" at bounding box center [297, 164] width 595 height 328
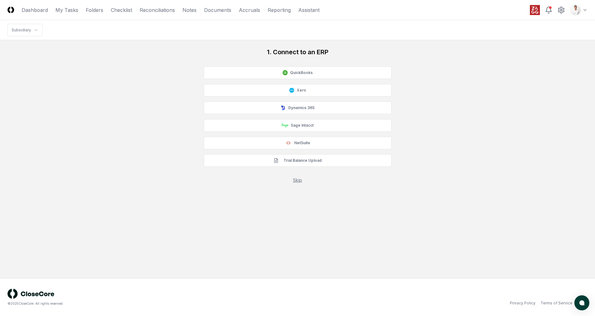
click at [295, 179] on link "Skip" at bounding box center [297, 179] width 9 height 5
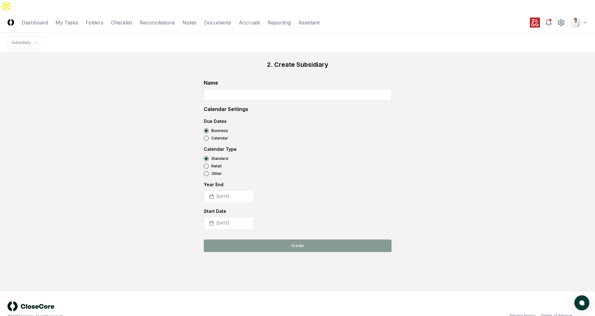
click at [292, 89] on input at bounding box center [298, 94] width 188 height 11
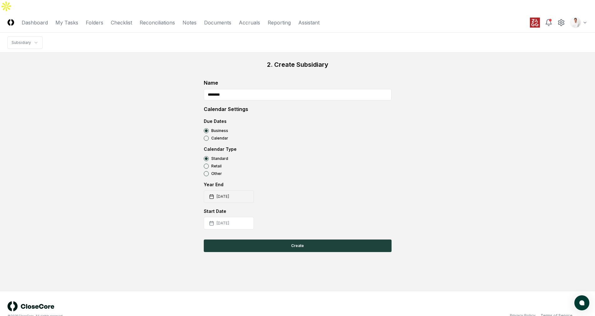
type input "********"
click at [233, 190] on button "[DATE]" at bounding box center [229, 196] width 50 height 13
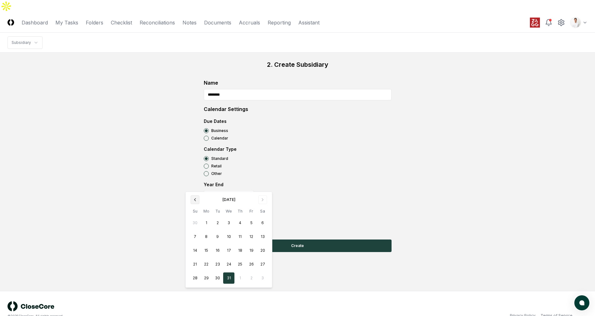
click at [193, 199] on icon "Go to previous month" at bounding box center [194, 199] width 5 height 5
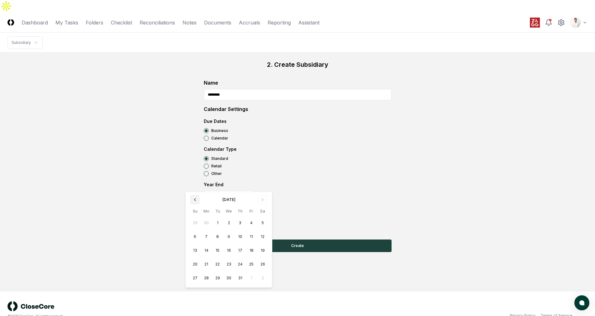
click at [193, 199] on icon "Go to previous month" at bounding box center [194, 199] width 5 height 5
click at [210, 288] on button "31" at bounding box center [206, 291] width 11 height 11
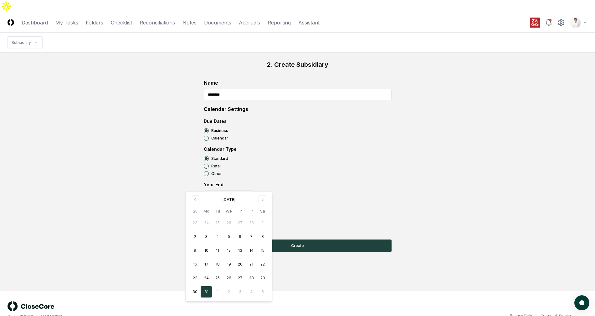
click at [207, 287] on button "31" at bounding box center [206, 291] width 11 height 11
click at [134, 216] on div "2. Create Subsidiary Name ******** Calendar Settings Due Dates Business Calenda…" at bounding box center [298, 156] width 580 height 192
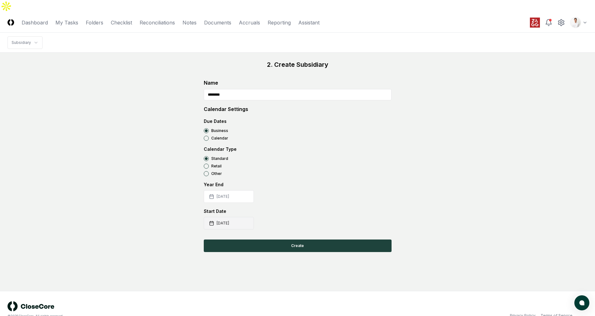
click at [228, 217] on button "2025-08-01" at bounding box center [229, 223] width 50 height 13
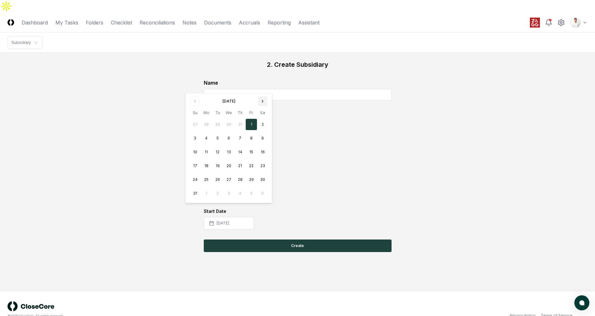
click at [263, 102] on icon "Go to next month" at bounding box center [262, 101] width 5 height 5
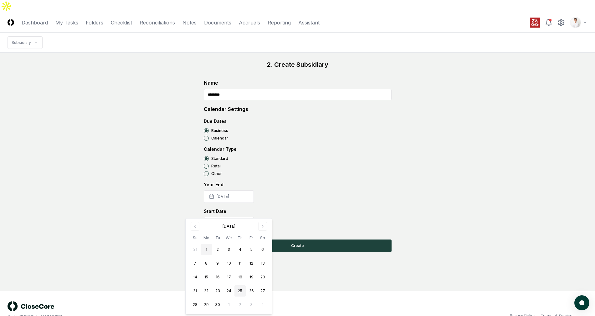
click at [206, 249] on button "1" at bounding box center [206, 249] width 11 height 11
drag, startPoint x: 339, startPoint y: 172, endPoint x: 329, endPoint y: 193, distance: 23.4
click at [340, 181] on div "Year End 2025-03-31" at bounding box center [298, 192] width 188 height 22
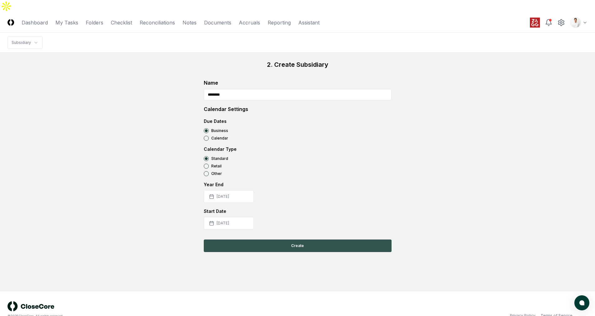
click at [310, 239] on button "Create" at bounding box center [298, 245] width 188 height 13
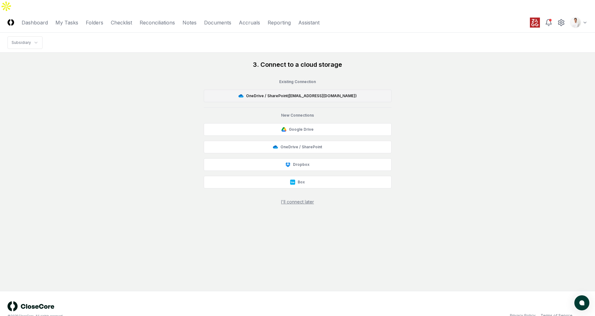
click at [316, 90] on button "OneDrive / SharePoint ( FloQast@zagg.com )" at bounding box center [298, 96] width 188 height 13
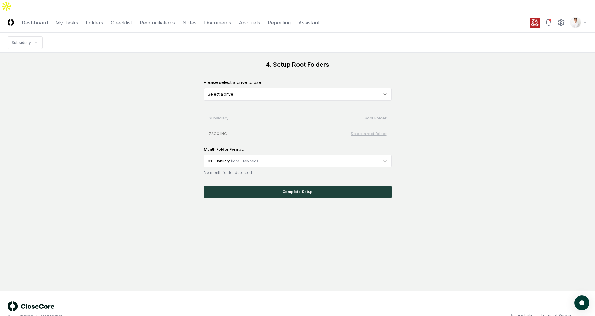
click at [334, 81] on html "CloseCore Dashboard My Tasks Folders Checklist Reconciliations Notes Documents …" at bounding box center [297, 164] width 595 height 328
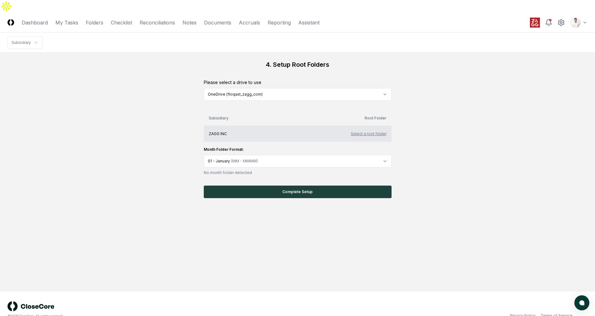
click at [373, 131] on button "Select a root folder" at bounding box center [369, 134] width 36 height 6
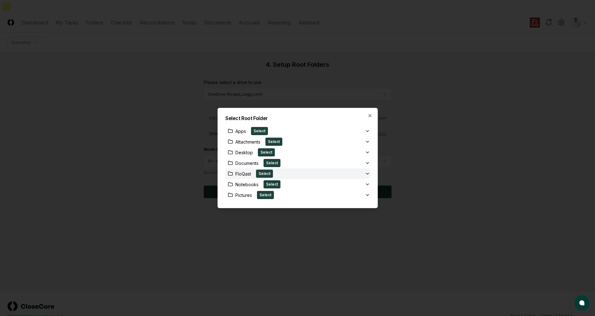
click at [317, 171] on div "FloQast Select" at bounding box center [295, 173] width 140 height 8
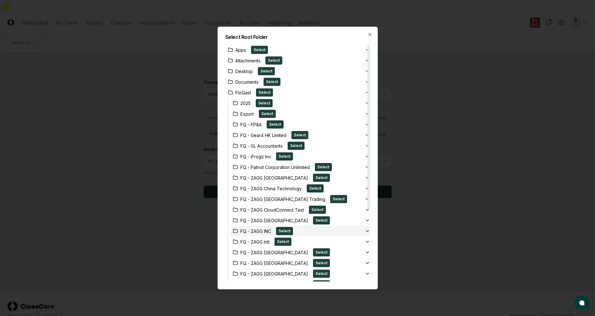
click at [341, 229] on div "FQ - ZAGG INC Select" at bounding box center [297, 231] width 135 height 8
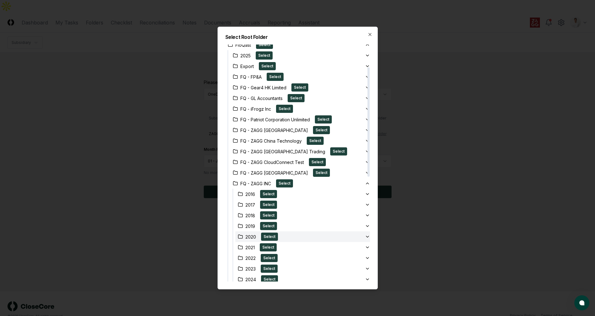
scroll to position [59, 0]
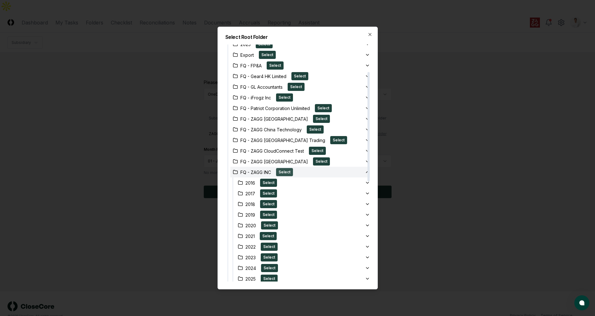
click at [283, 170] on button "Select" at bounding box center [284, 172] width 17 height 8
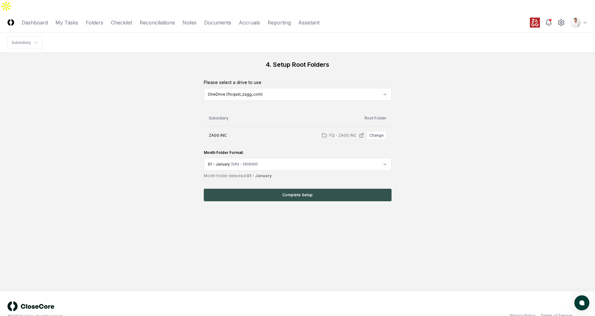
click at [285, 188] on button "Complete Setup" at bounding box center [298, 194] width 188 height 13
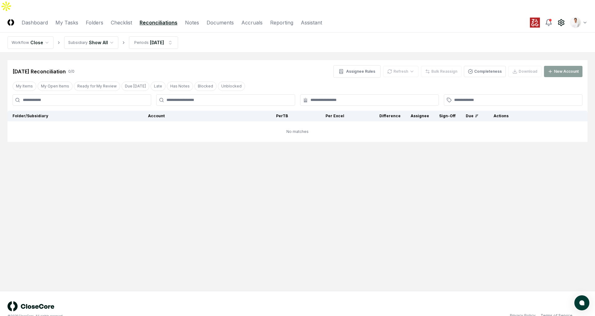
click at [561, 19] on icon at bounding box center [561, 23] width 8 height 8
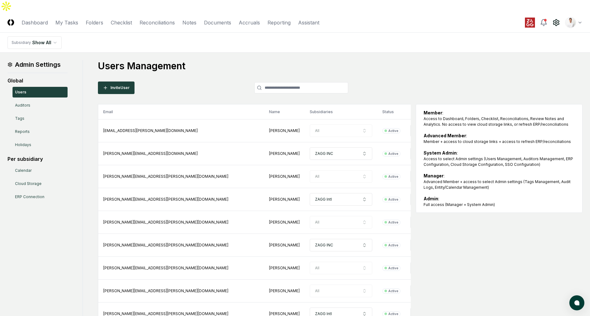
scroll to position [3, 0]
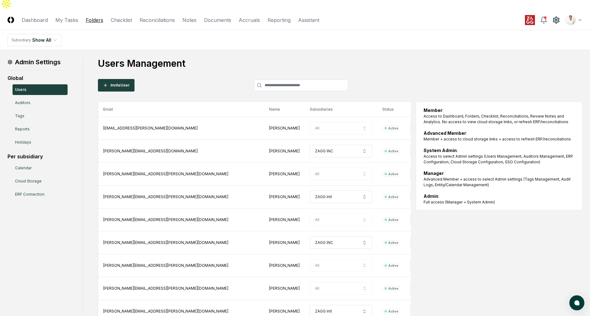
click at [94, 16] on link "Folders" at bounding box center [95, 20] width 18 height 8
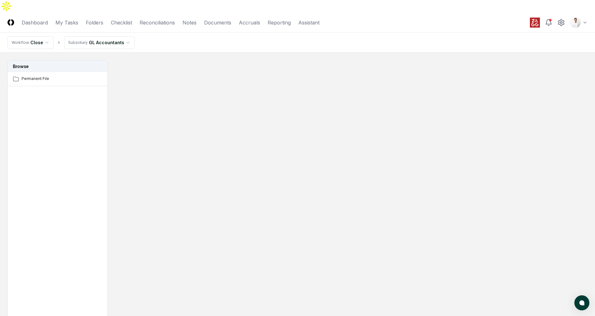
click at [98, 29] on html "CloseCore Dashboard My Tasks Folders Checklist Reconciliations Notes Documents …" at bounding box center [297, 183] width 595 height 366
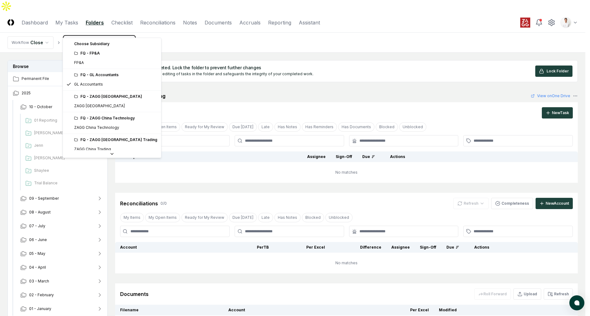
click at [172, 28] on html "CloseCore Dashboard My Tasks Folders Checklist Reconciliations Notes Documents …" at bounding box center [295, 190] width 590 height 381
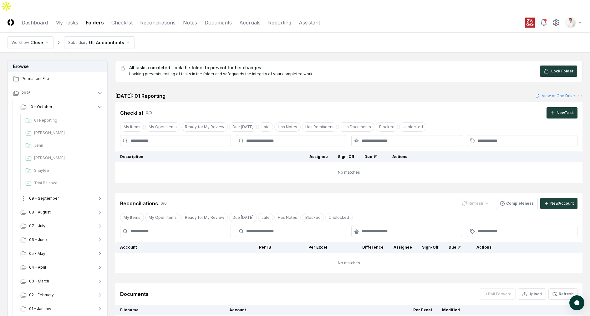
click at [51, 195] on span "09 - September" at bounding box center [44, 198] width 30 height 6
click at [66, 283] on button "08 - August" at bounding box center [61, 290] width 93 height 14
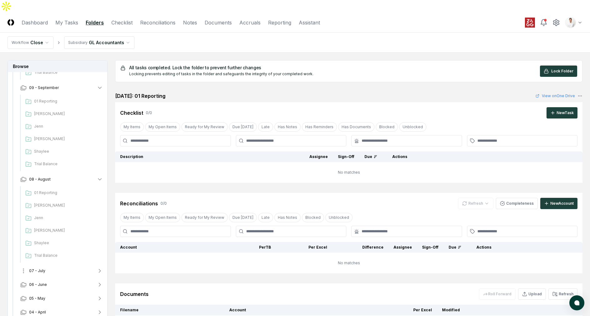
click at [69, 264] on button "07 - July" at bounding box center [61, 271] width 93 height 14
click at [74, 209] on button "06 - June" at bounding box center [61, 216] width 93 height 14
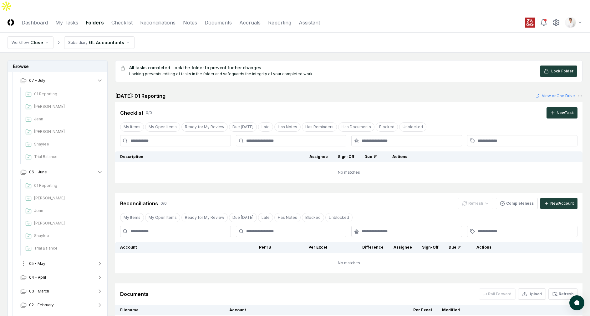
click at [69, 256] on button "05 - May" at bounding box center [61, 263] width 93 height 14
click at [68, 242] on button "04 - April" at bounding box center [61, 249] width 93 height 14
click at [64, 250] on button "03 - March" at bounding box center [61, 257] width 93 height 14
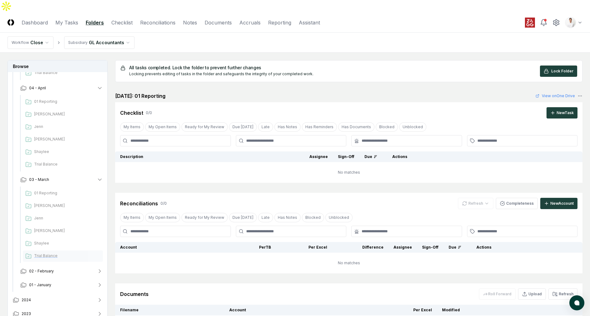
scroll to position [565, 0]
click at [65, 266] on button "02 - February" at bounding box center [61, 273] width 93 height 14
click at [71, 293] on button "2024" at bounding box center [58, 300] width 100 height 14
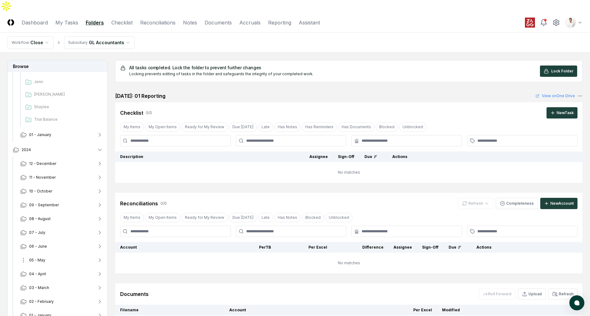
scroll to position [792, 0]
click at [58, 159] on button "12 - December" at bounding box center [61, 166] width 93 height 14
click at [57, 189] on span "[PERSON_NAME]" at bounding box center [67, 192] width 66 height 6
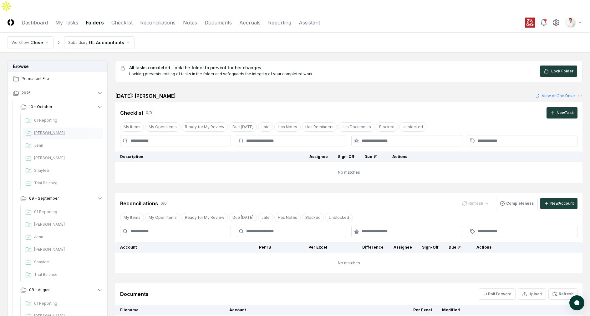
click at [73, 130] on span "[PERSON_NAME]" at bounding box center [67, 133] width 66 height 6
click at [108, 36] on li "Subsidiary GL Accountants" at bounding box center [99, 42] width 70 height 13
click at [107, 27] on html "CloseCore Dashboard My Tasks Folders Checklist Reconciliations Notes Documents …" at bounding box center [297, 190] width 595 height 381
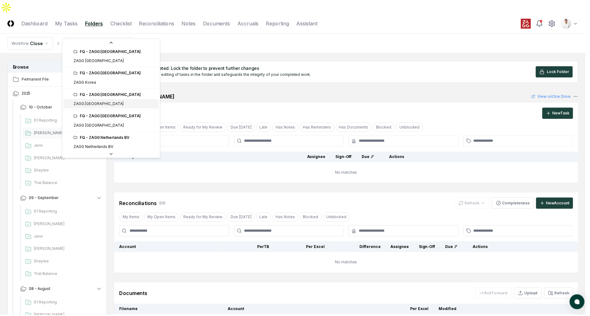
scroll to position [130, 0]
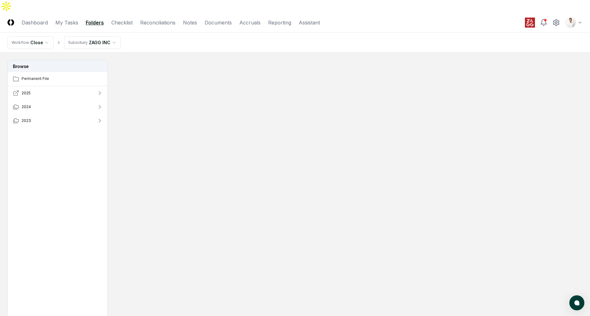
click at [64, 86] on button "2025" at bounding box center [58, 93] width 100 height 14
click at [60, 100] on button "09 - September" at bounding box center [61, 107] width 93 height 14
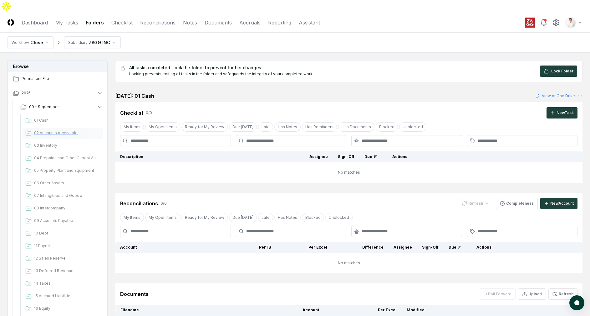
click at [70, 130] on span "02 Accounts receivable" at bounding box center [67, 133] width 66 height 6
click at [77, 100] on button "09 - September" at bounding box center [61, 107] width 93 height 14
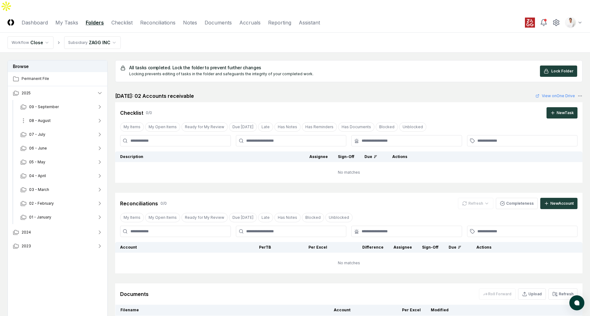
click at [69, 114] on button "08 - August" at bounding box center [61, 121] width 93 height 14
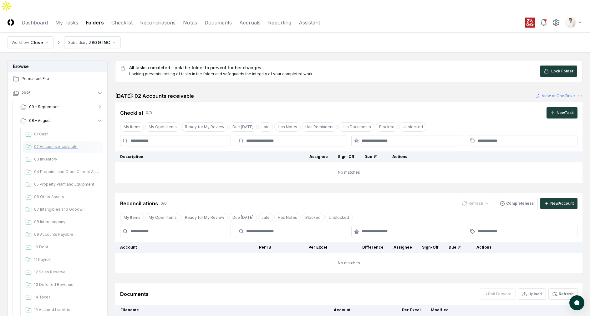
click at [68, 141] on div "02 Accounts receivable" at bounding box center [63, 146] width 80 height 11
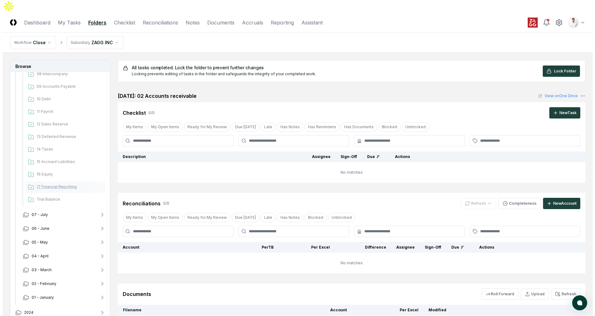
scroll to position [160, 0]
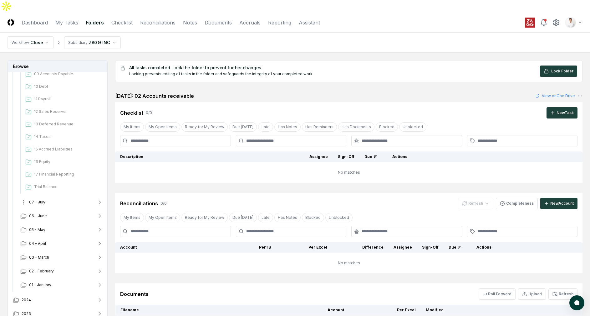
click at [68, 195] on button "07 - July" at bounding box center [61, 202] width 93 height 14
click at [114, 27] on html "CloseCore Dashboard My Tasks Folders Checklist Reconciliations Notes Documents …" at bounding box center [295, 230] width 590 height 460
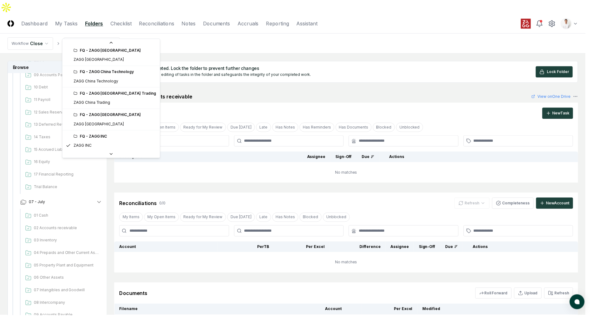
scroll to position [243, 0]
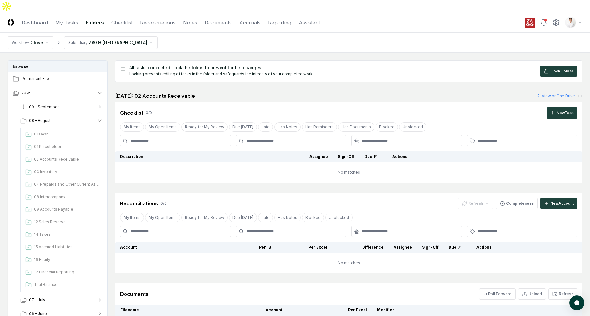
click at [70, 100] on button "09 - September" at bounding box center [61, 107] width 93 height 14
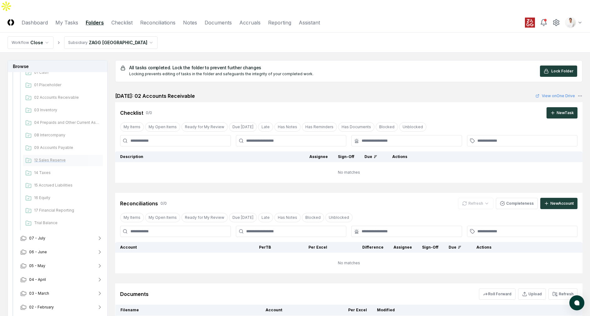
scroll to position [61, 0]
click at [60, 232] on button "07 - July" at bounding box center [61, 239] width 93 height 14
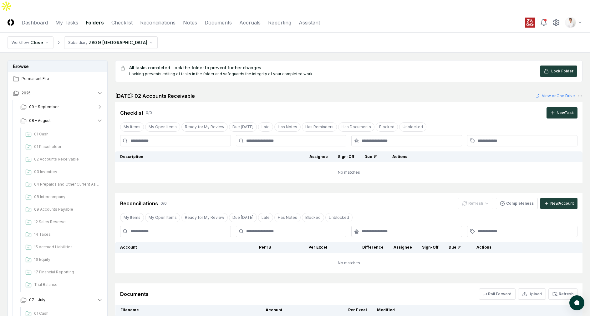
scroll to position [263, 0]
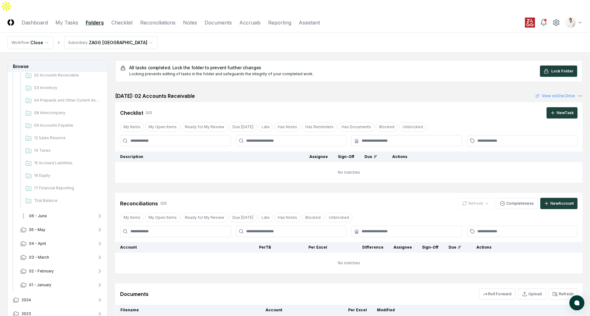
click at [59, 209] on button "06 - June" at bounding box center [61, 216] width 93 height 14
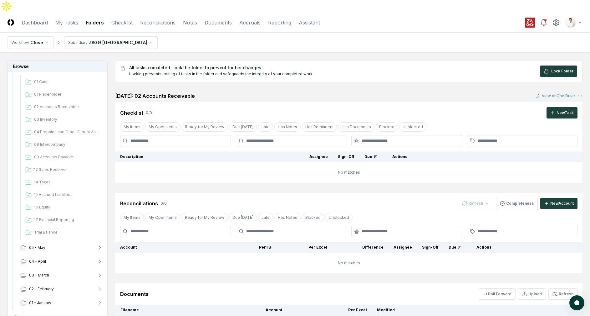
click at [243, 92] on div "[DATE]: 02 Accounts Receivable View on One Drive" at bounding box center [349, 96] width 468 height 8
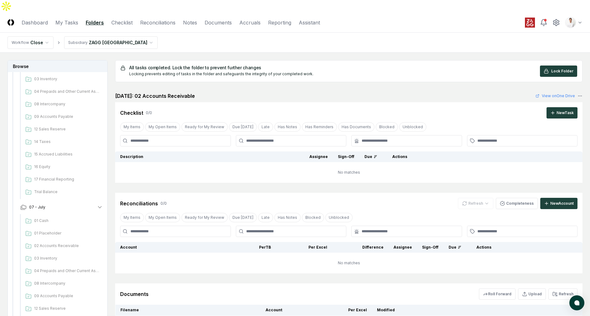
scroll to position [49, 0]
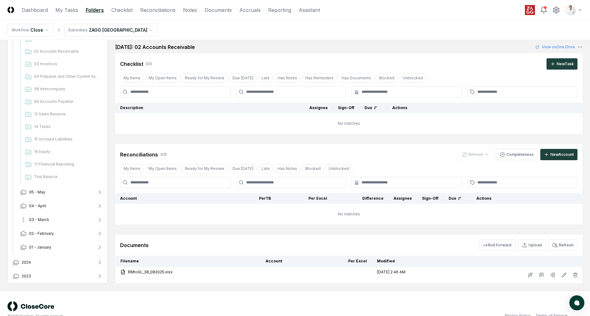
click at [67, 213] on button "03 - March" at bounding box center [61, 220] width 93 height 14
click at [73, 255] on button "2024" at bounding box center [58, 262] width 100 height 14
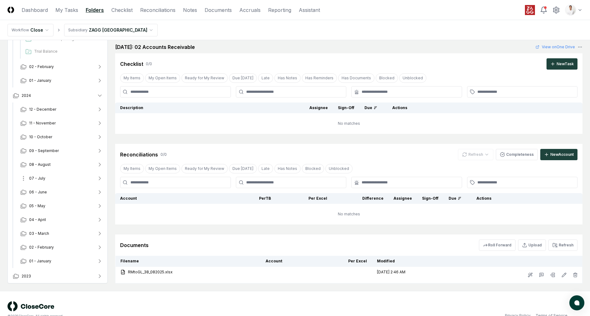
click at [55, 171] on button "07 - July" at bounding box center [61, 178] width 93 height 14
click at [57, 157] on button "08 - August" at bounding box center [61, 164] width 93 height 14
click at [61, 130] on button "10 - October" at bounding box center [61, 137] width 93 height 14
click at [62, 116] on button "11 - November" at bounding box center [61, 123] width 93 height 14
click at [63, 102] on button "12 - December" at bounding box center [61, 109] width 93 height 14
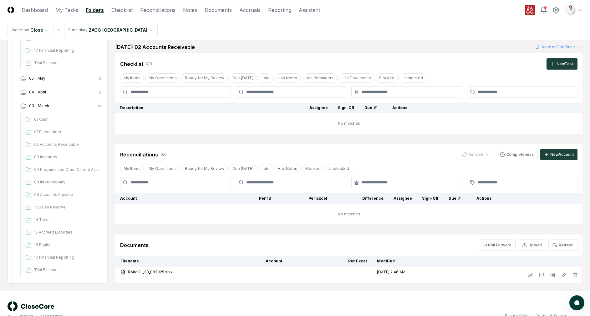
scroll to position [522, 0]
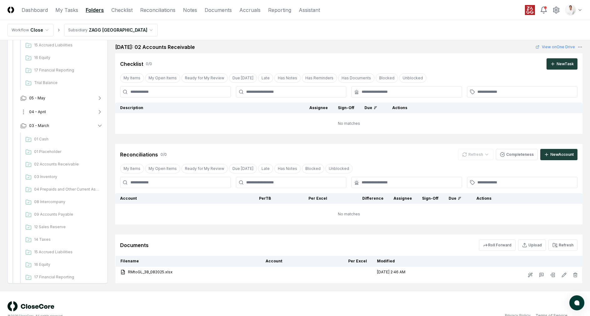
click at [64, 105] on button "04 - April" at bounding box center [61, 112] width 93 height 14
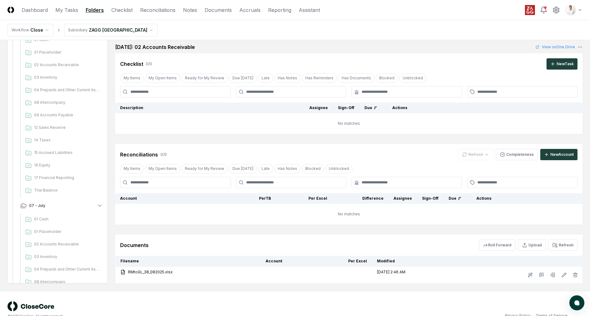
scroll to position [0, 0]
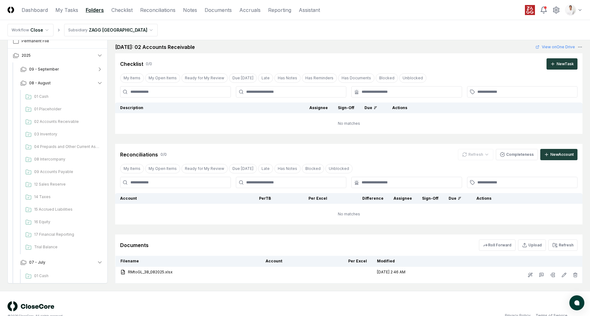
click at [456, 22] on nav "Workflow Close Subsidiary ZAGG [GEOGRAPHIC_DATA]" at bounding box center [295, 30] width 590 height 20
click at [572, 9] on html "CloseCore Dashboard My Tasks Folders Checklist Reconciliations Notes Documents …" at bounding box center [295, 139] width 590 height 377
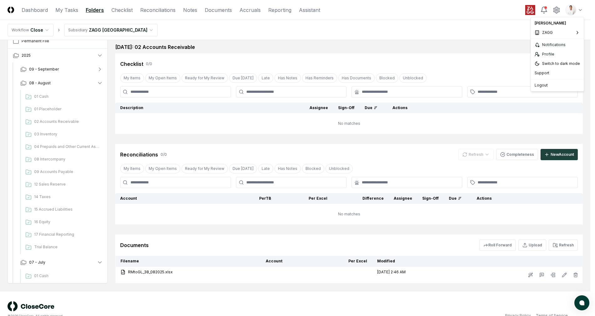
click at [473, 13] on html "CloseCore Dashboard My Tasks Folders Checklist Reconciliations Notes Documents …" at bounding box center [297, 139] width 595 height 377
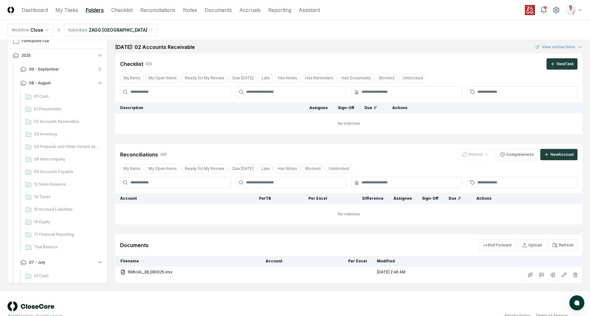
click at [387, 23] on nav "Workflow Close Subsidiary ZAGG [GEOGRAPHIC_DATA]" at bounding box center [295, 30] width 590 height 20
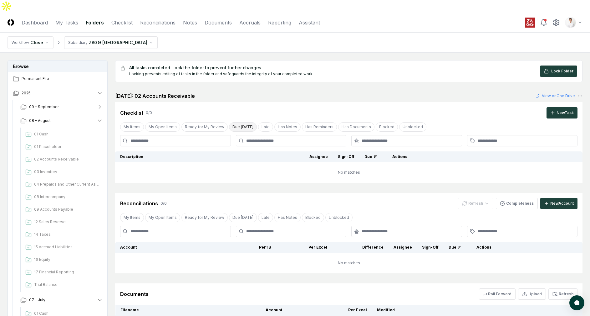
scroll to position [2, 0]
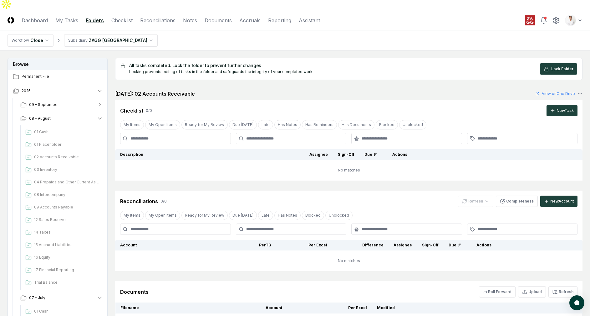
click at [282, 74] on div "All tasks completed. Lock the folder to prevent further changes Locking prevent…" at bounding box center [349, 194] width 468 height 272
